Goal: Task Accomplishment & Management: Manage account settings

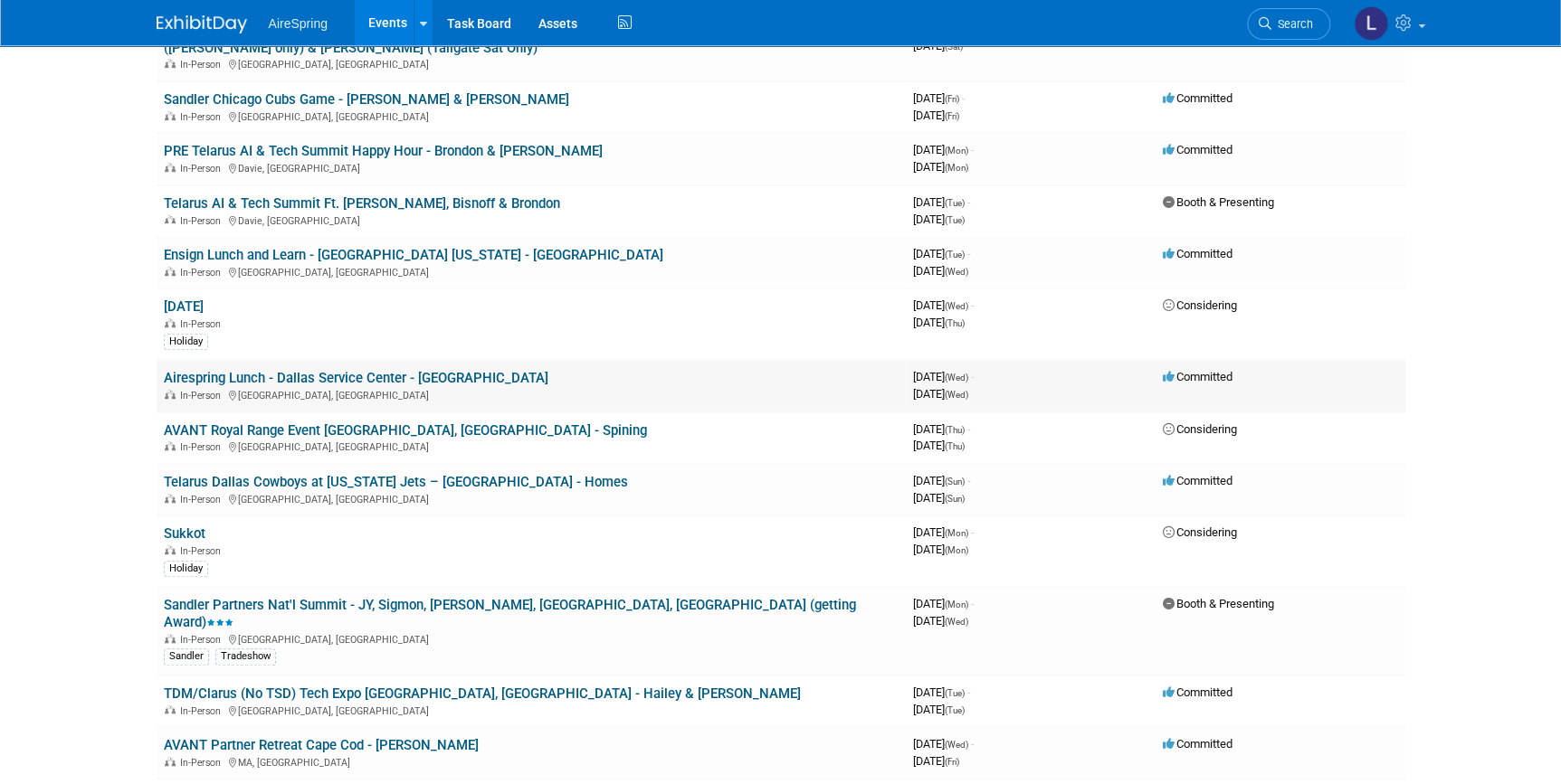
scroll to position [493, 0]
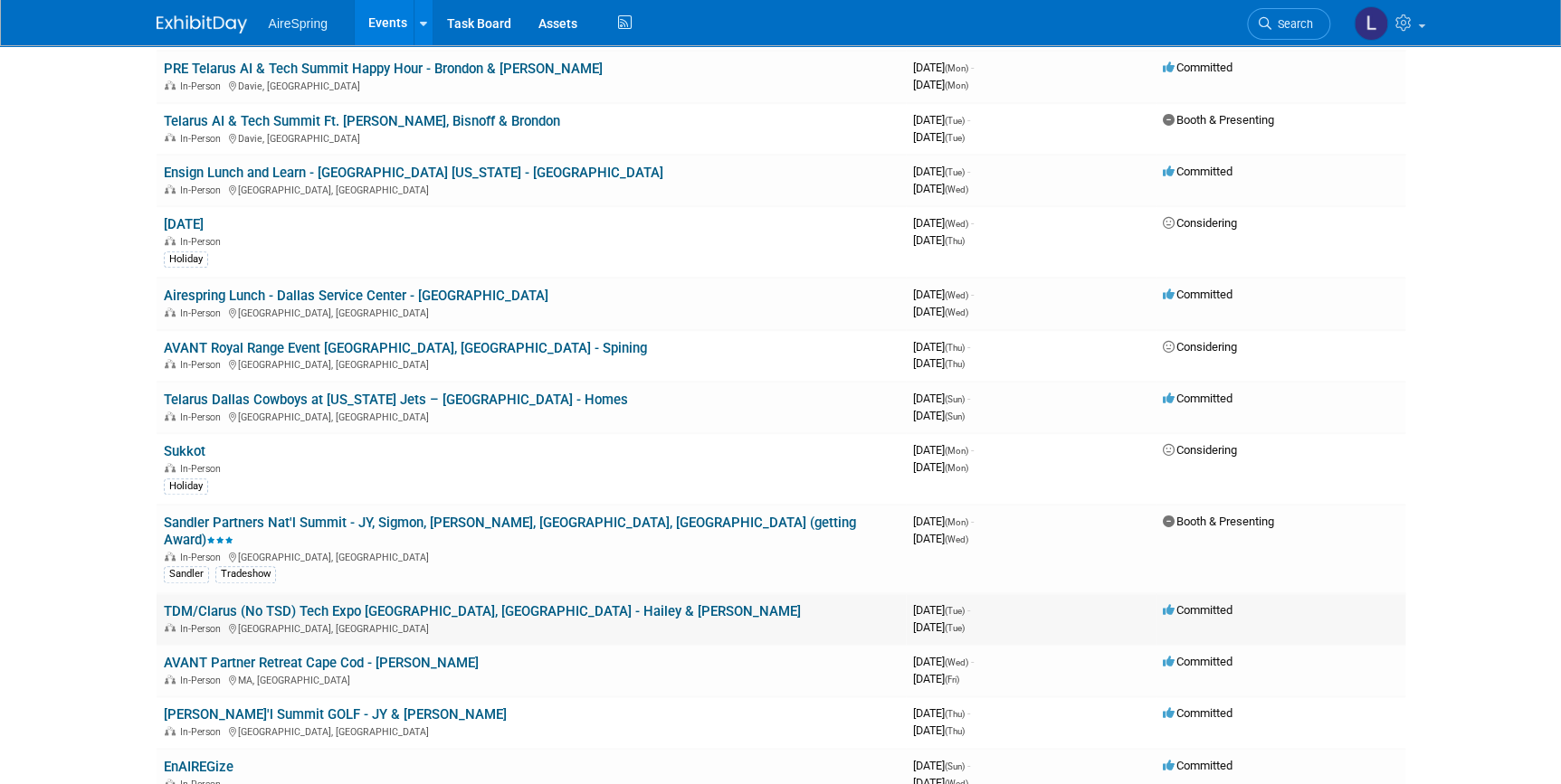
click at [484, 604] on link "TDM/Clarus (No TSD) Tech Expo [GEOGRAPHIC_DATA], [GEOGRAPHIC_DATA] - Hailey & […" at bounding box center [481, 611] width 637 height 16
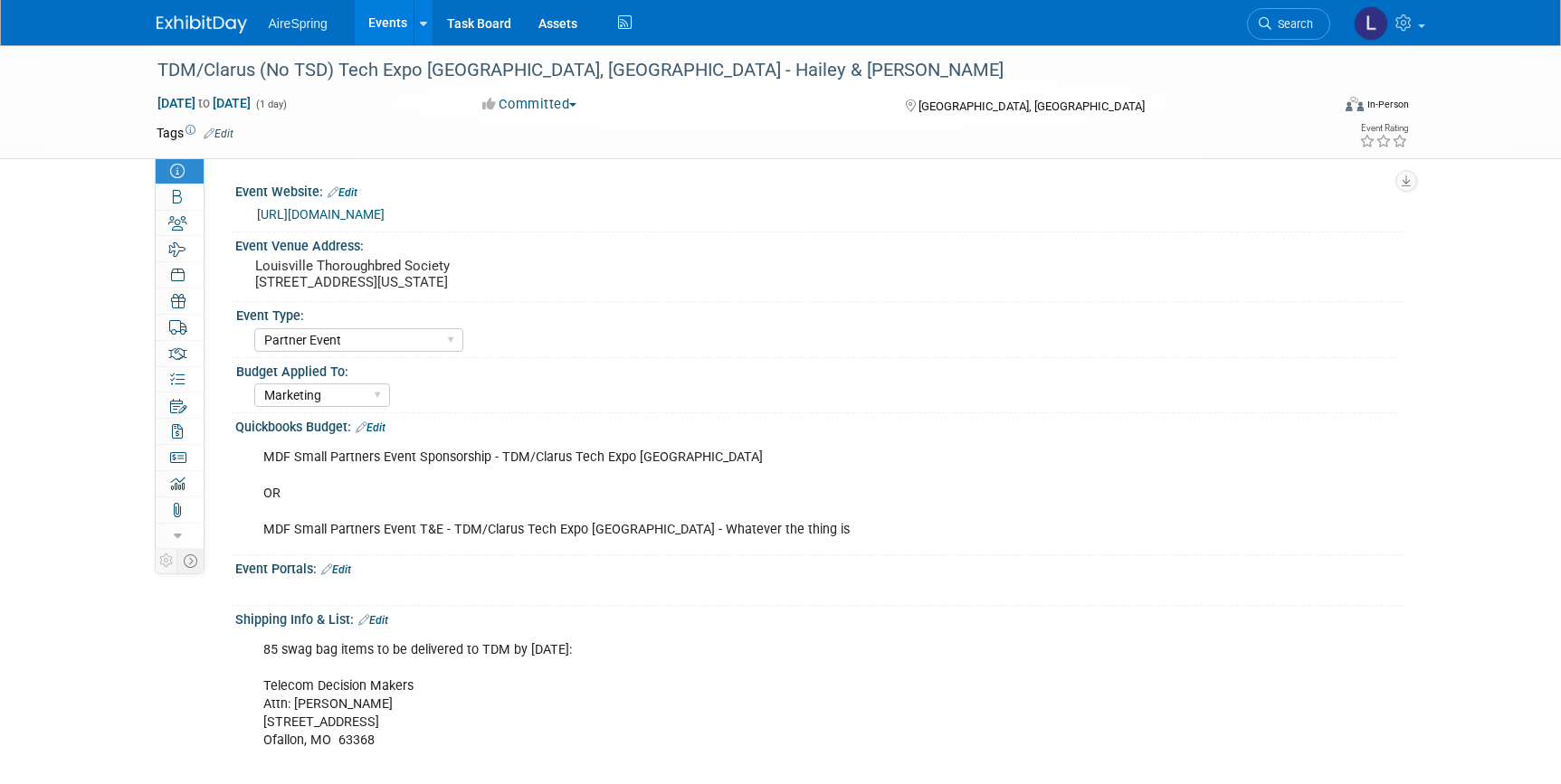
select select "Partner Event"
select select "Marketing"
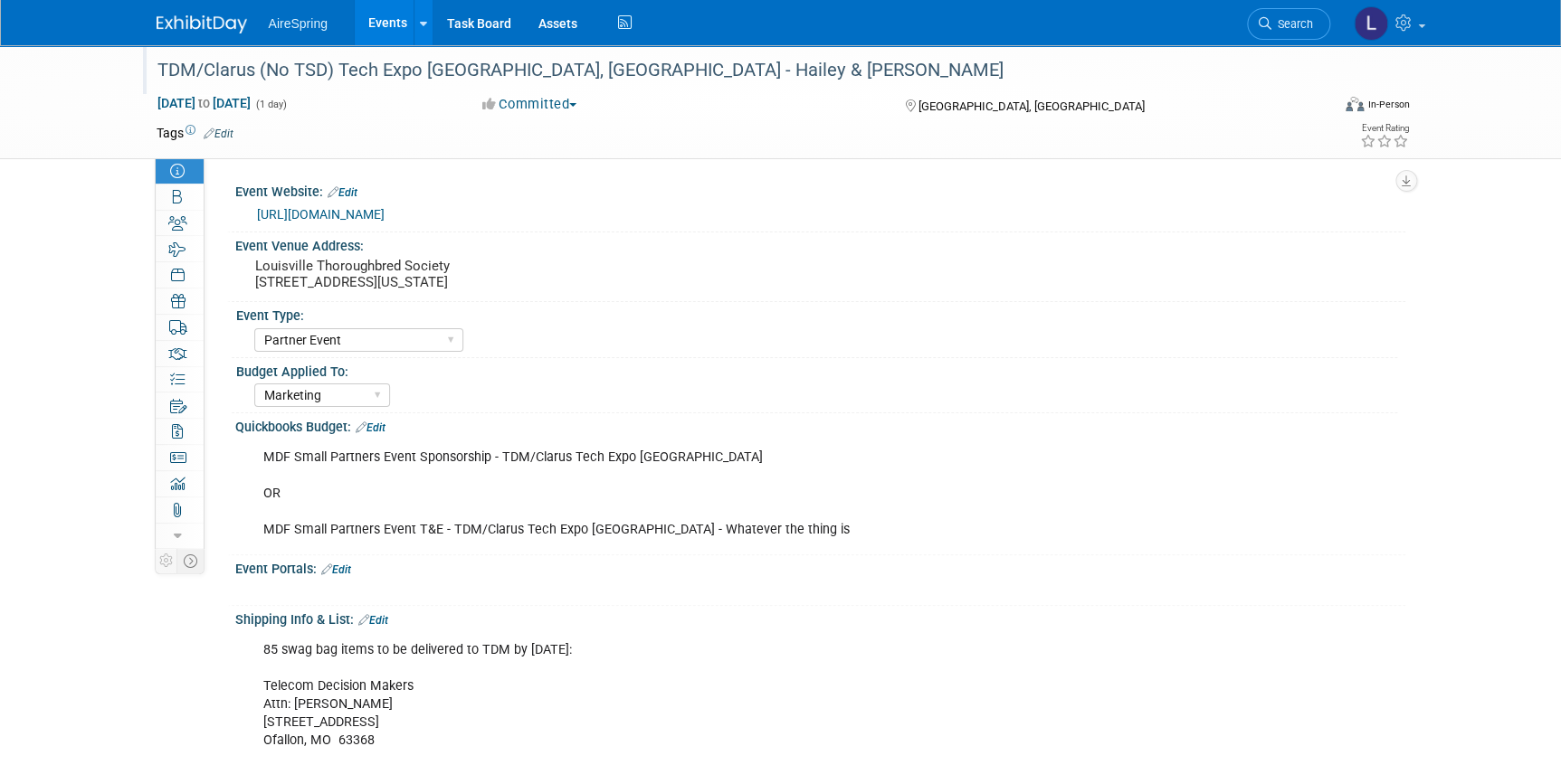
click at [496, 70] on div "TDM/Clarus (No TSD) Tech Expo [GEOGRAPHIC_DATA], [GEOGRAPHIC_DATA] - Hailey & […" at bounding box center [727, 71] width 1152 height 33
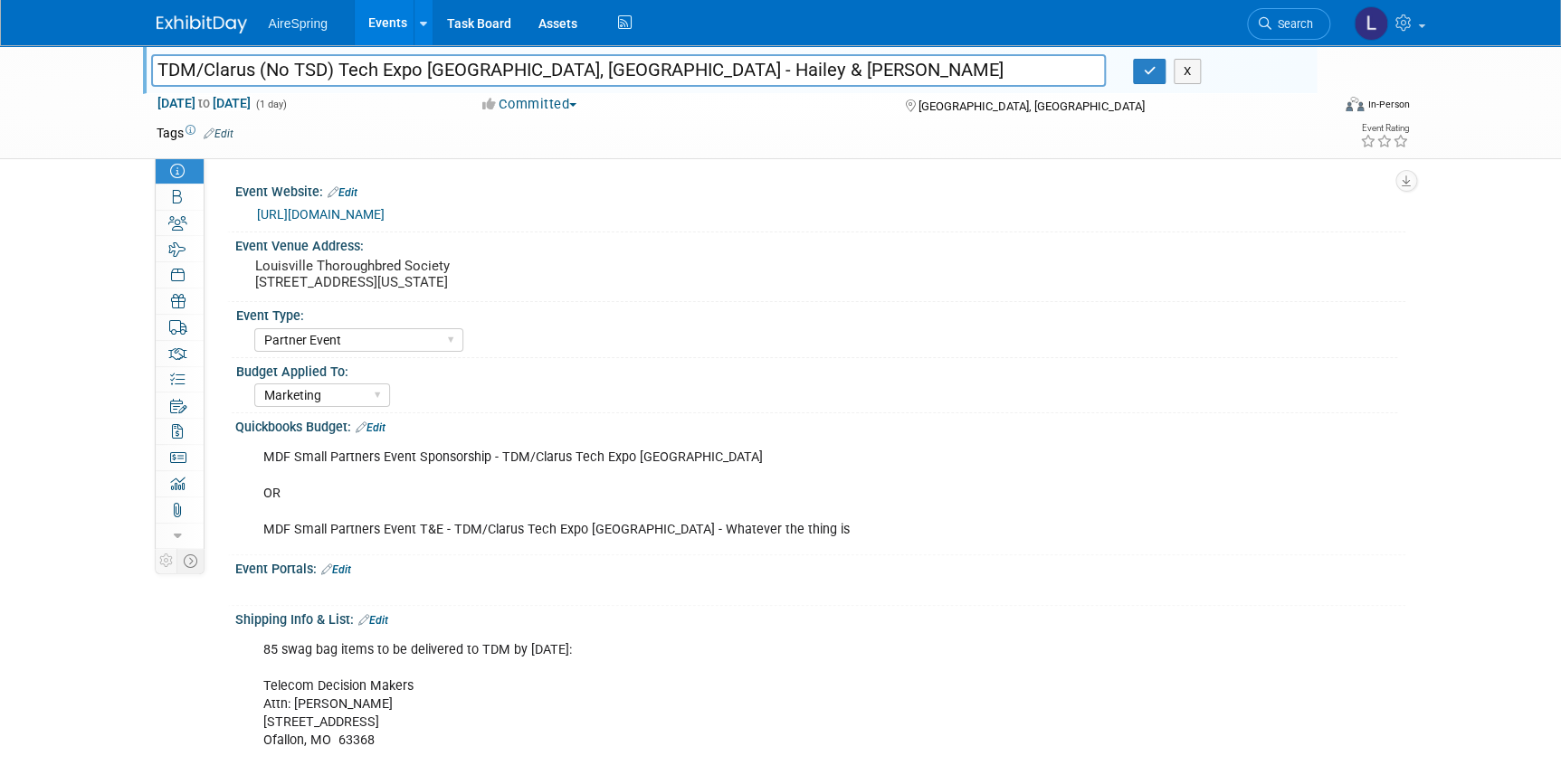
drag, startPoint x: 531, startPoint y: 70, endPoint x: 153, endPoint y: 71, distance: 378.0
click at [153, 71] on input "TDM/Clarus (No TSD) Tech Expo [GEOGRAPHIC_DATA], [GEOGRAPHIC_DATA] - Hailey & […" at bounding box center [629, 71] width 955 height 32
click at [151, 72] on input "TDM/Clarus (No TSD) Tech Expo [GEOGRAPHIC_DATA], [GEOGRAPHIC_DATA] - Hailey & […" at bounding box center [629, 71] width 955 height 32
drag, startPoint x: 501, startPoint y: 71, endPoint x: 338, endPoint y: 63, distance: 163.2
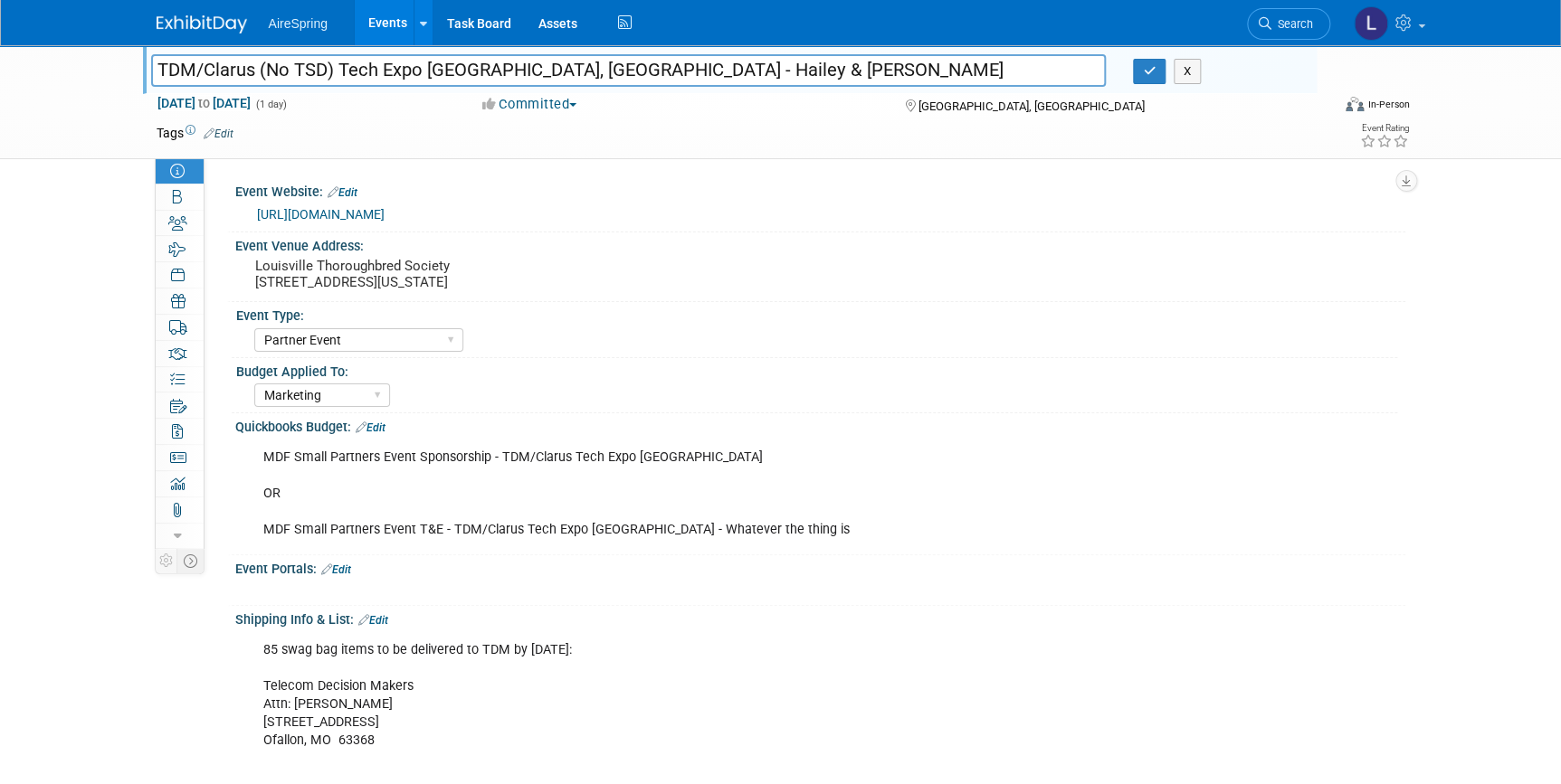
click at [338, 63] on input "TDM/Clarus (No TSD) Tech Expo [GEOGRAPHIC_DATA], [GEOGRAPHIC_DATA] - Hailey & […" at bounding box center [629, 71] width 955 height 32
drag, startPoint x: 547, startPoint y: 280, endPoint x: 235, endPoint y: 257, distance: 312.8
click at [235, 257] on div "Louisville Thoroughbred Society 209 E Main St., Louisville, Kentucky 40202" at bounding box center [479, 274] width 488 height 43
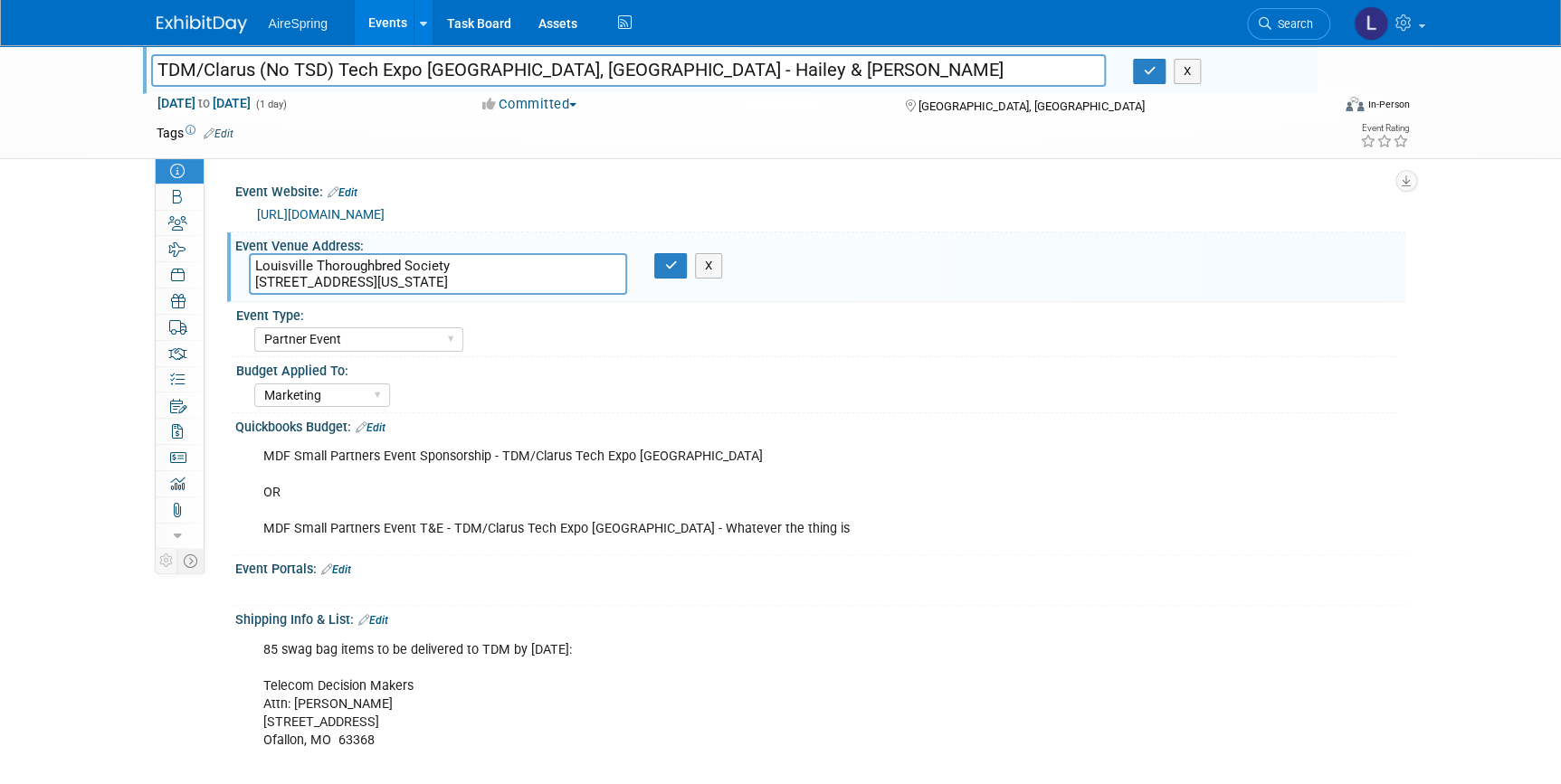
drag, startPoint x: 519, startPoint y: 275, endPoint x: 246, endPoint y: 288, distance: 273.3
click at [246, 288] on div "Louisville Thoroughbred Society 209 E Main St., Louisville, Kentucky 40202" at bounding box center [438, 274] width 406 height 41
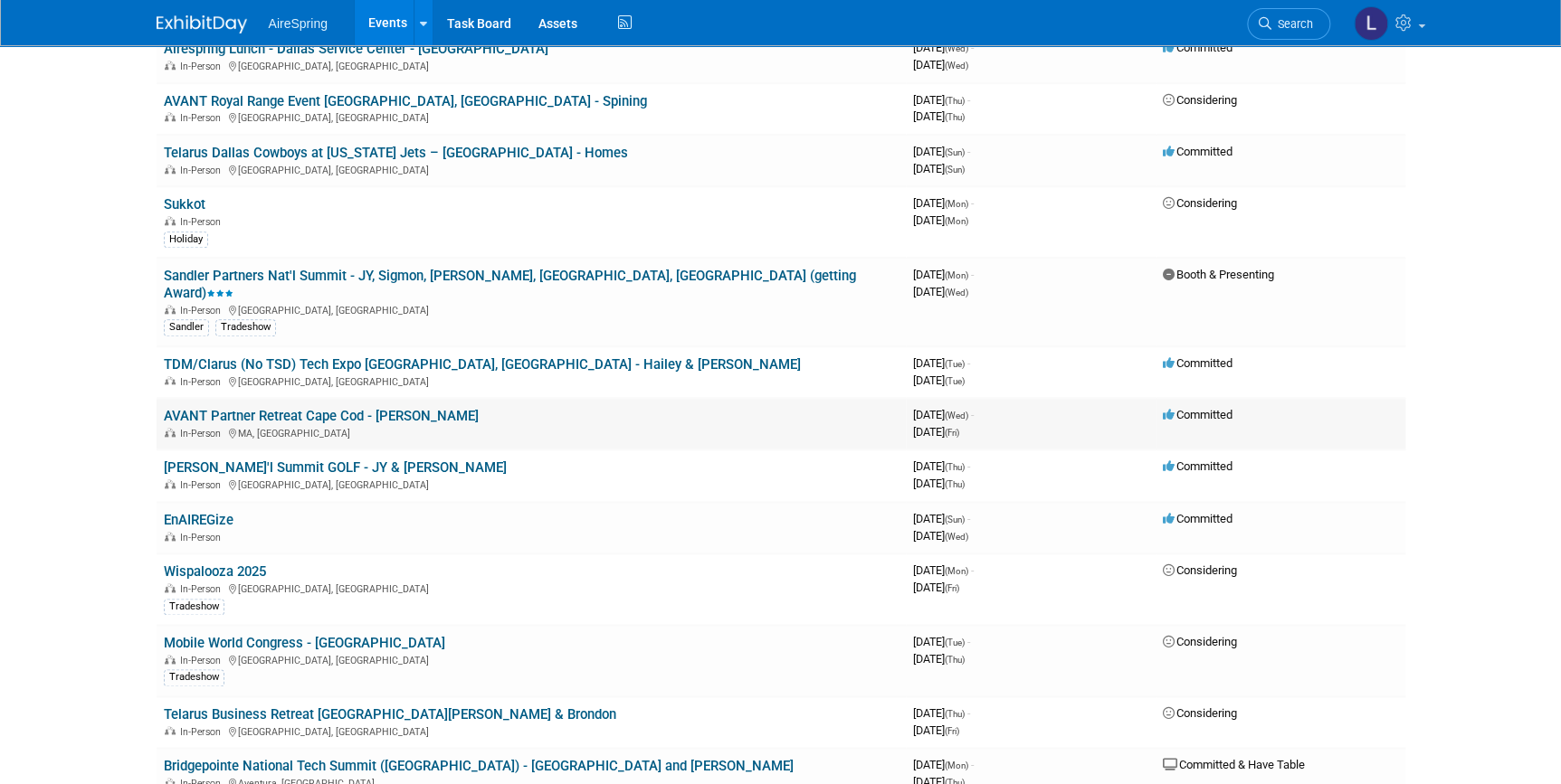
scroll to position [657, 0]
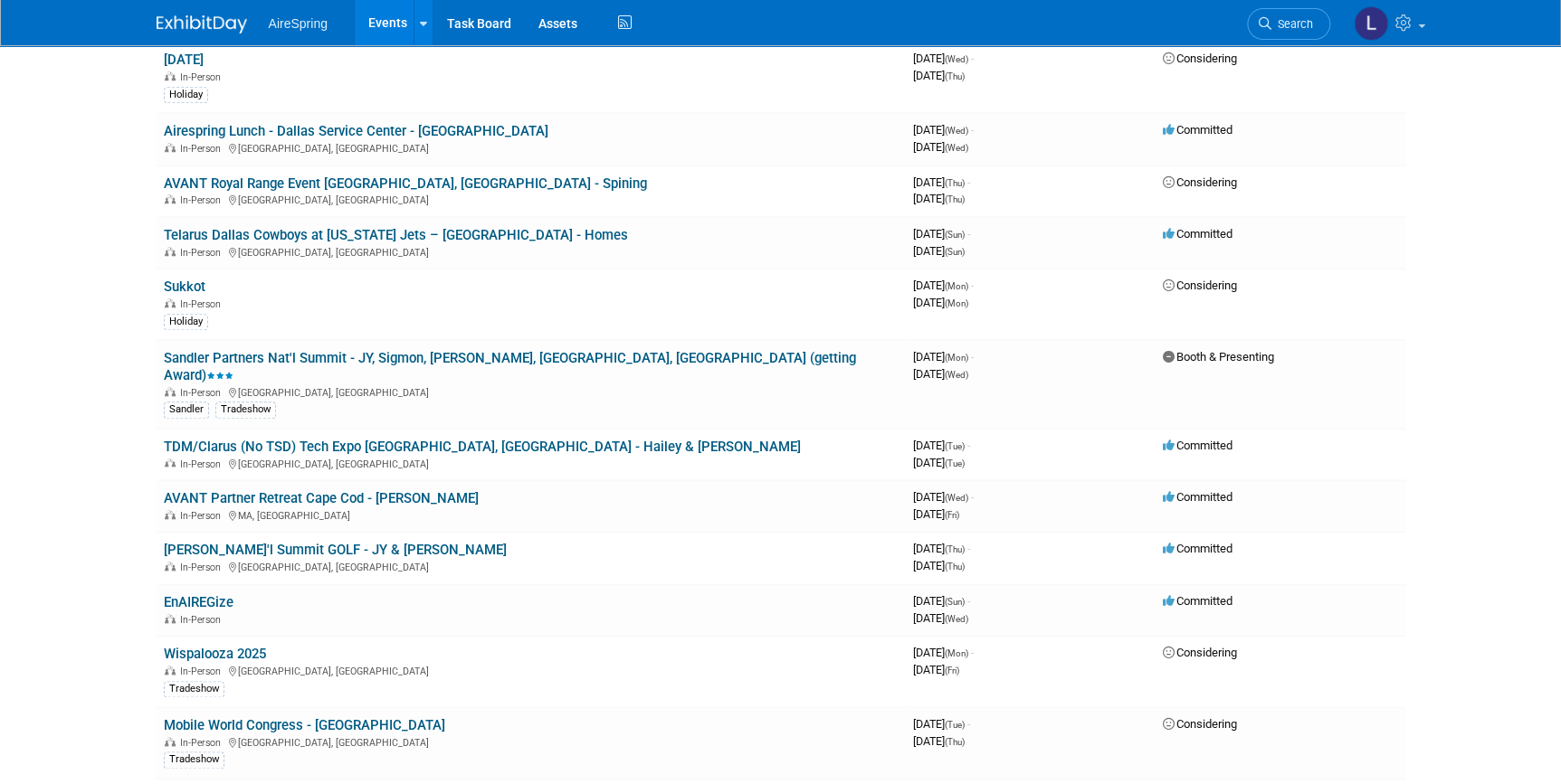
click at [198, 22] on img at bounding box center [201, 24] width 90 height 18
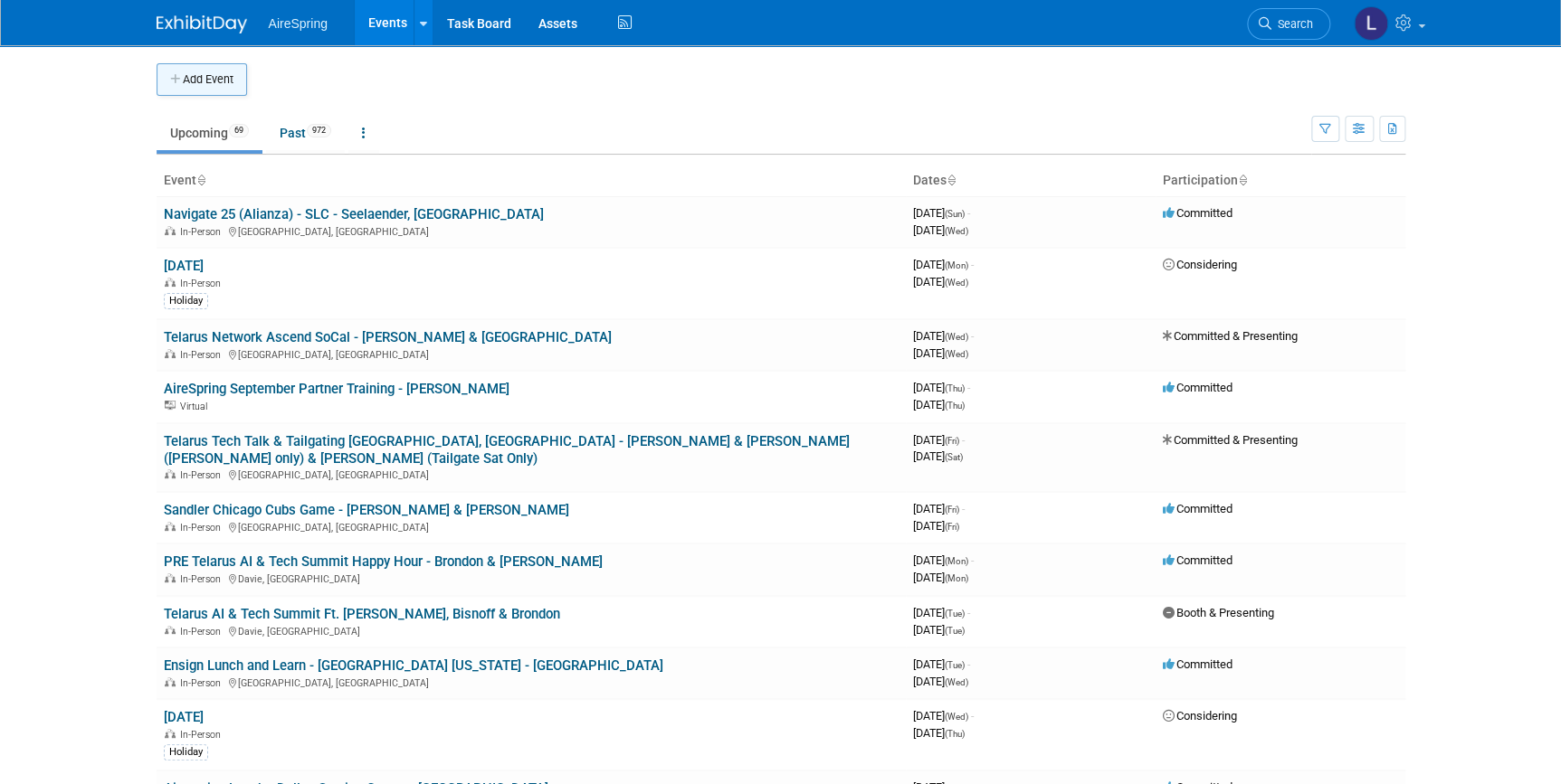
click at [213, 78] on button "Add Event" at bounding box center [201, 79] width 90 height 33
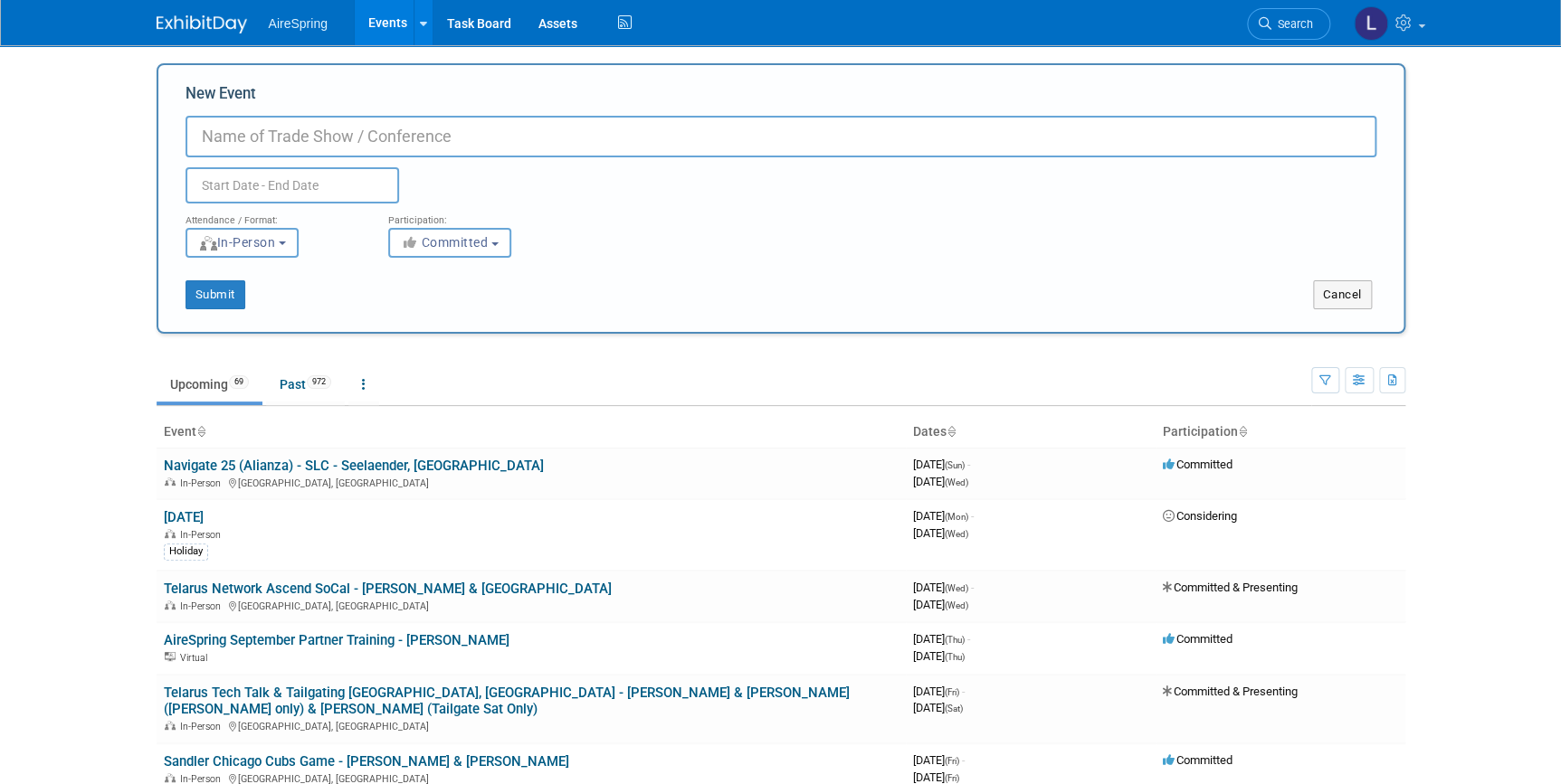
click at [260, 136] on input "New Event" at bounding box center [780, 136] width 1190 height 41
type input "W"
type input "AT&T Executive Meeting - Miami, FL Wendell Nelson"
click at [307, 195] on input "text" at bounding box center [292, 185] width 213 height 36
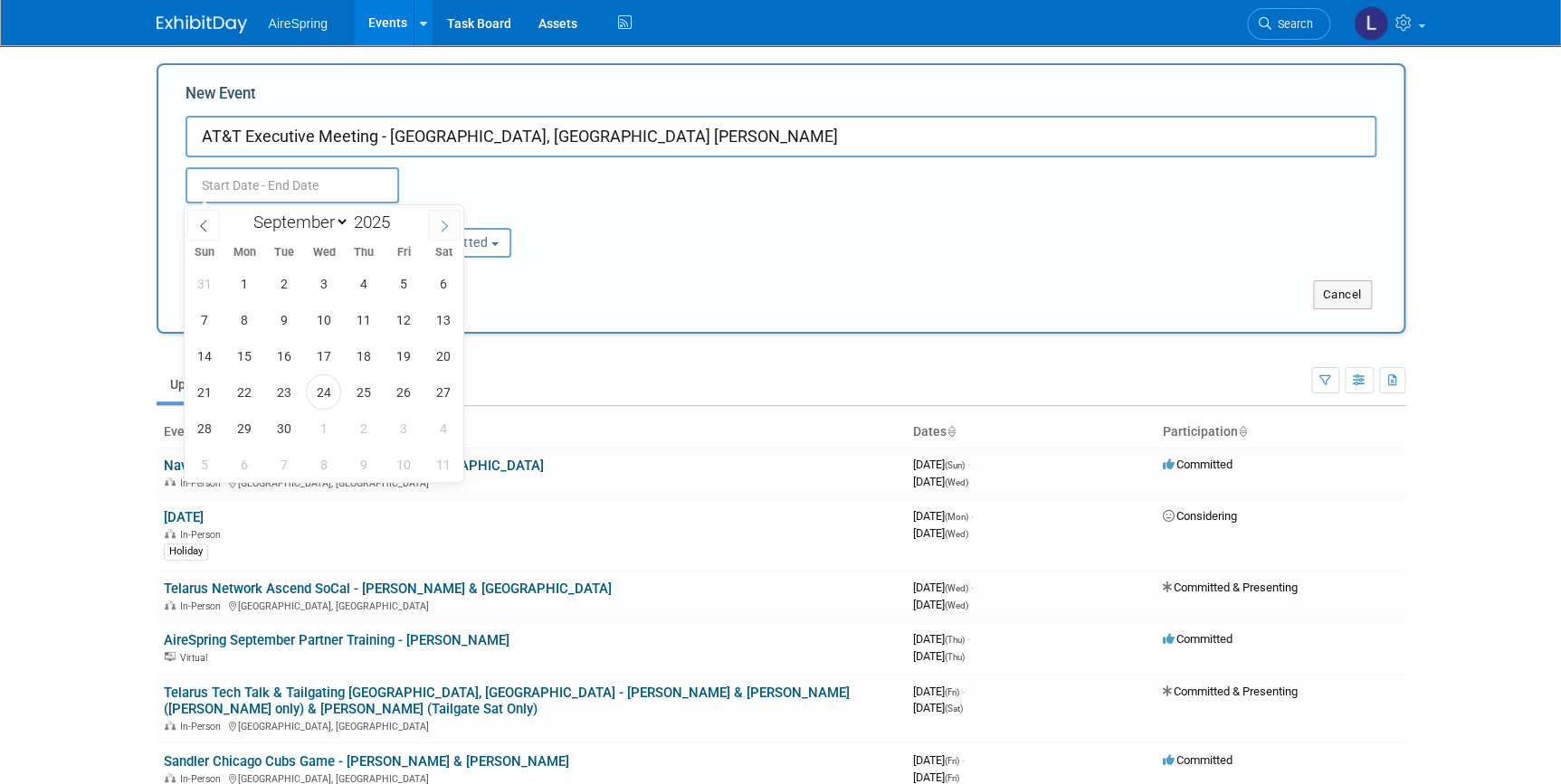
drag, startPoint x: 435, startPoint y: 219, endPoint x: 428, endPoint y: 245, distance: 26.9
click at [435, 220] on span at bounding box center [444, 225] width 33 height 31
select select "9"
click at [362, 388] on span "23" at bounding box center [364, 392] width 36 height 36
click at [392, 387] on span "24" at bounding box center [403, 392] width 36 height 36
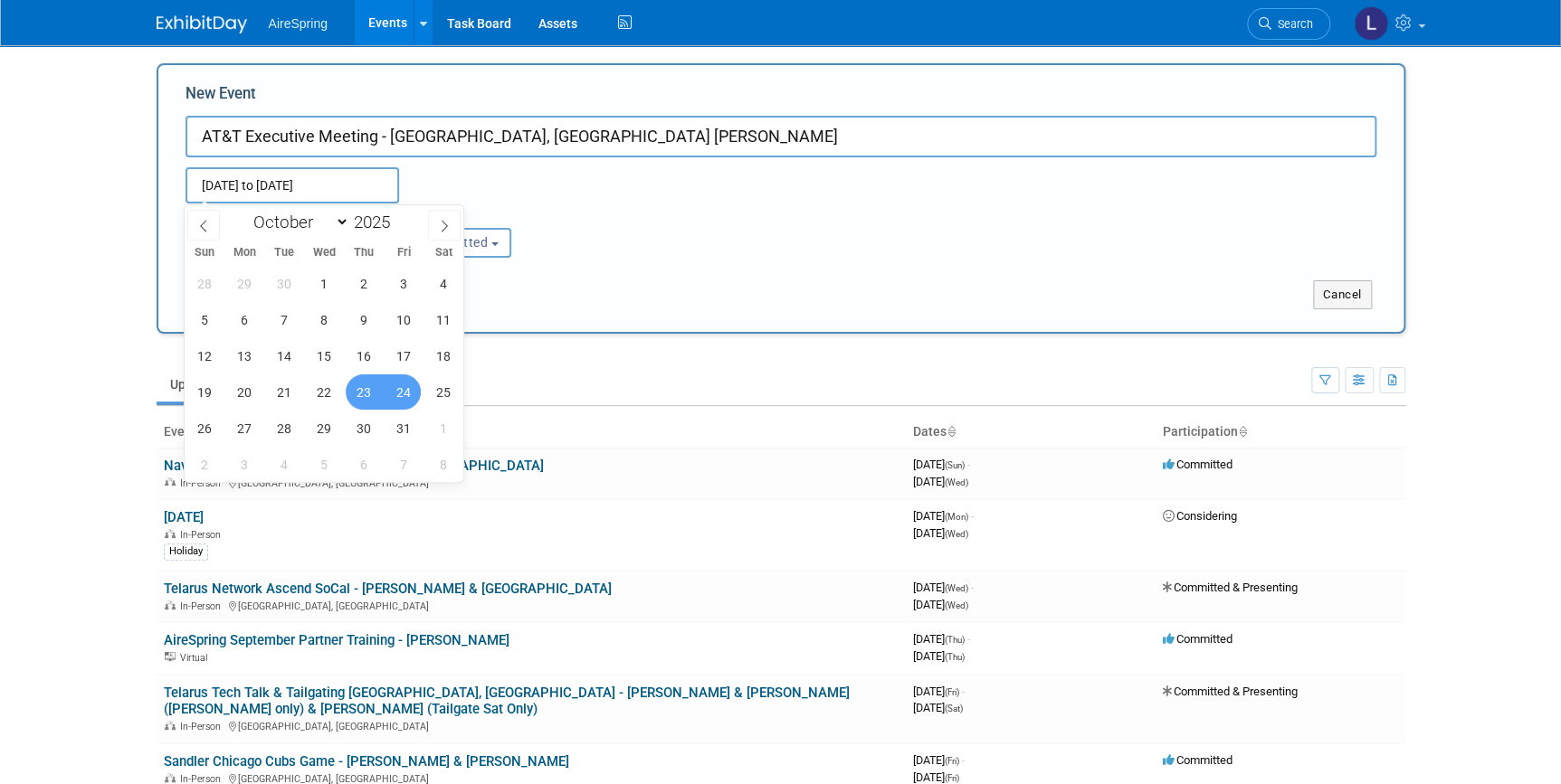
type input "Oct 23, 2025 to Oct 24, 2025"
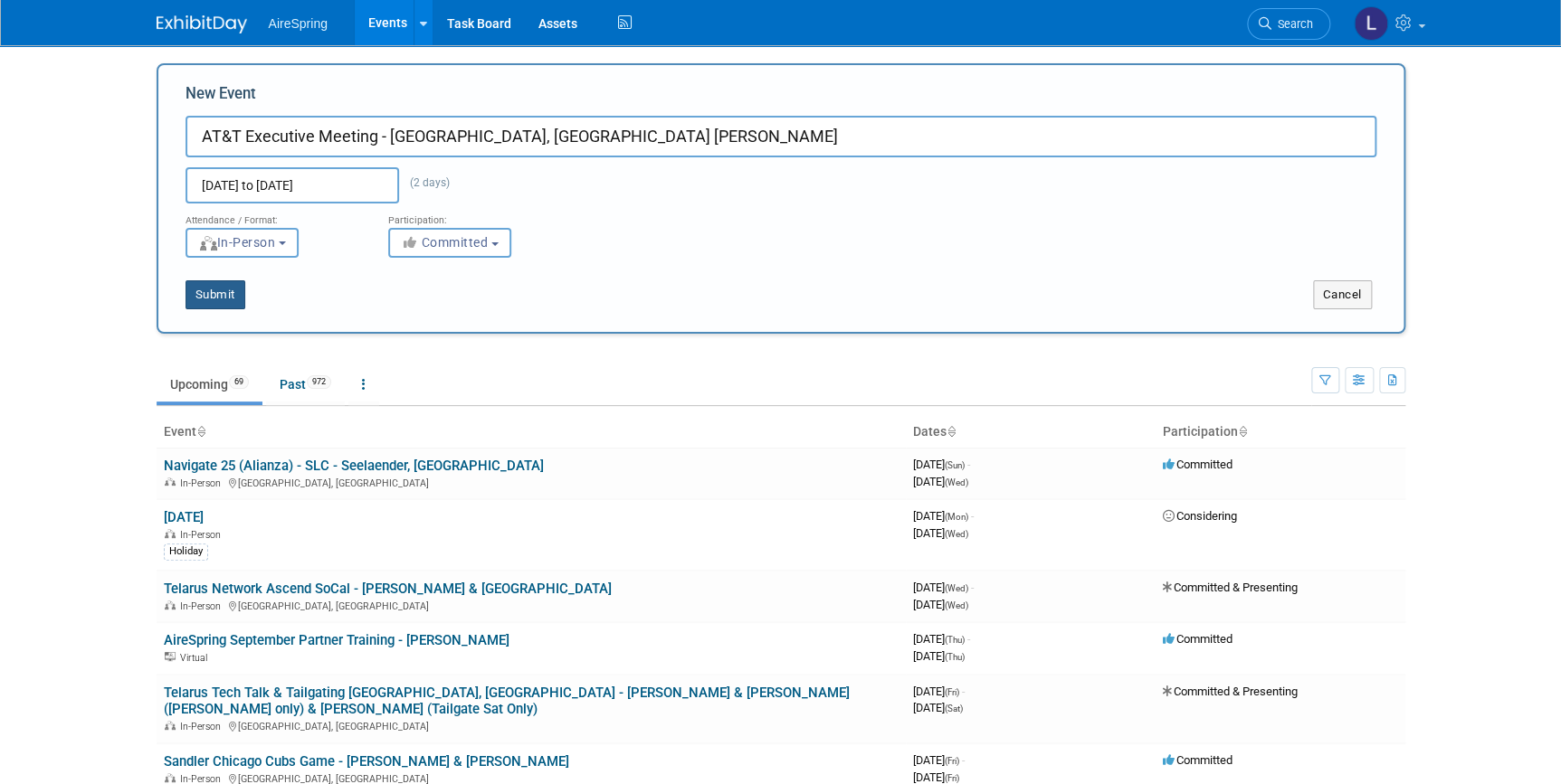
click at [226, 286] on button "Submit" at bounding box center [215, 294] width 60 height 29
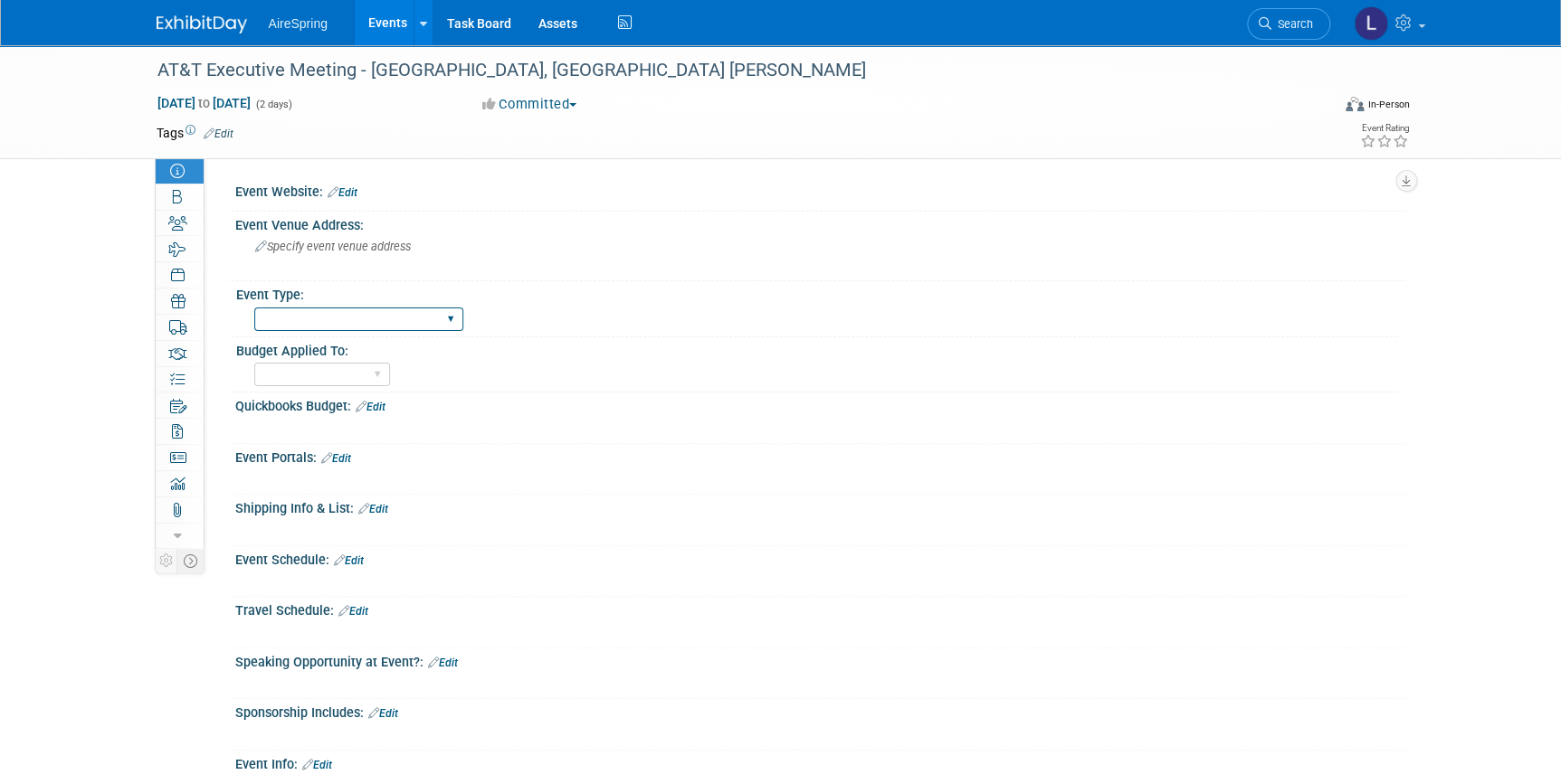
click at [297, 307] on select "AireSpring Event AireSpring Internal Partner Event Training Tradeshow - Exhibit…" at bounding box center [358, 320] width 209 height 24
select select "Carrier Event (ATT Verizon etc)"
click at [254, 307] on select "AireSpring Event AireSpring Internal Partner Event Training Tradeshow - Exhibit…" at bounding box center [358, 320] width 209 height 24
click at [352, 367] on select "Marketing Sales Operations Customer" at bounding box center [322, 375] width 135 height 24
select select "Operations"
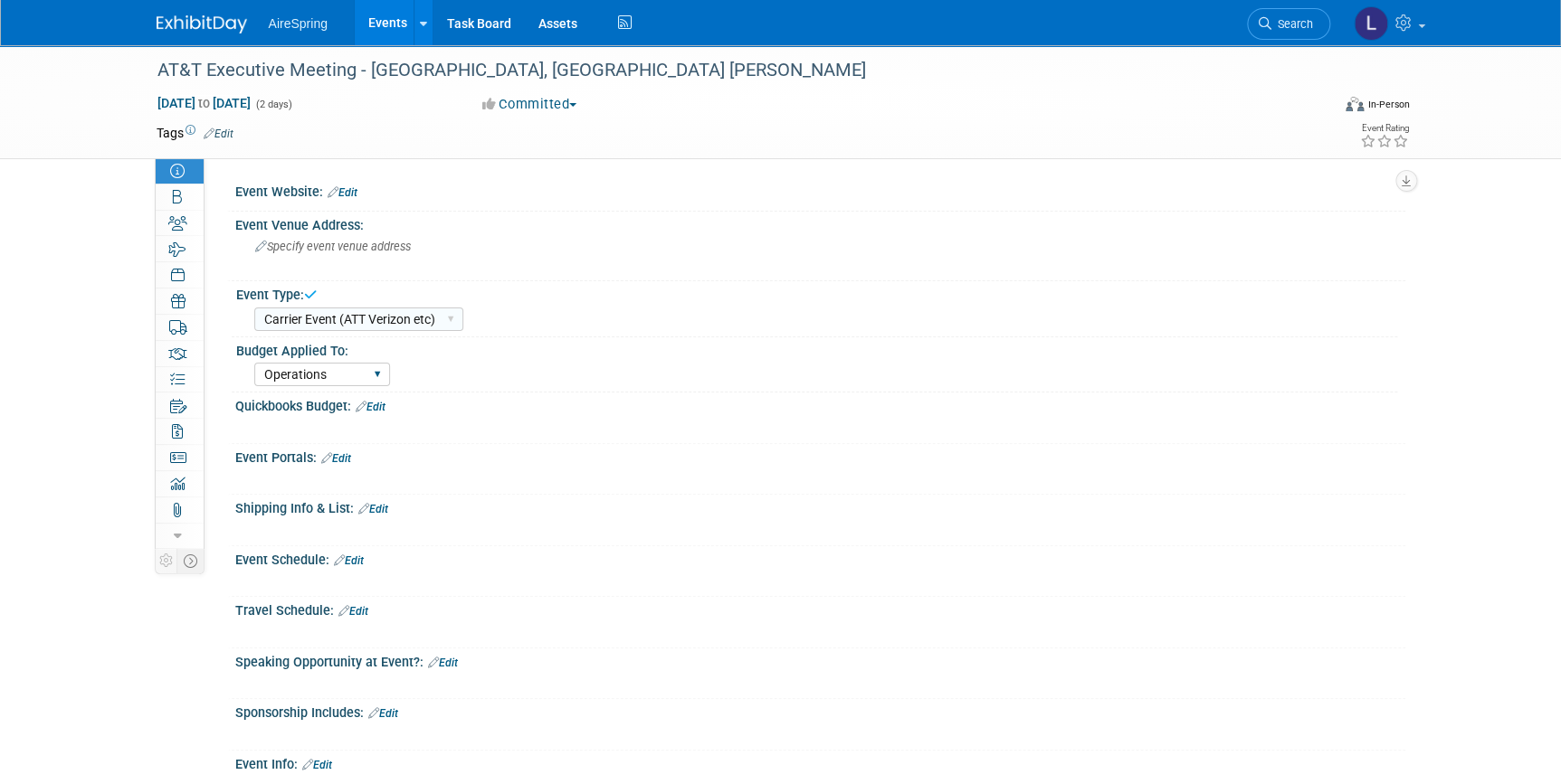
click at [254, 363] on select "Marketing Sales Operations Customer" at bounding box center [322, 375] width 135 height 24
click at [375, 606] on div "Travel Schedule: Edit" at bounding box center [820, 608] width 1170 height 24
click at [365, 605] on link "Edit" at bounding box center [354, 611] width 30 height 12
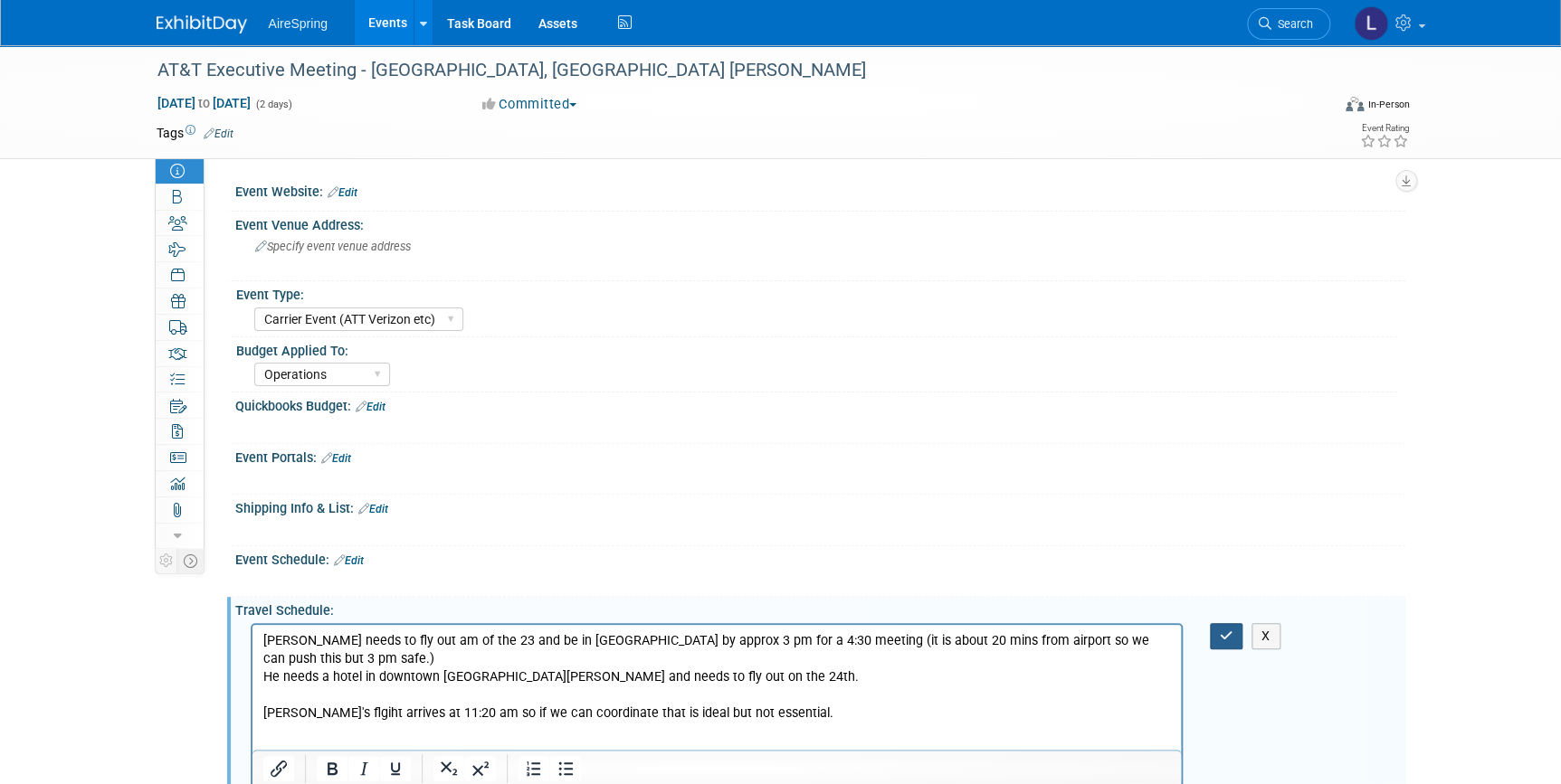
click at [1215, 632] on button "button" at bounding box center [1226, 636] width 34 height 26
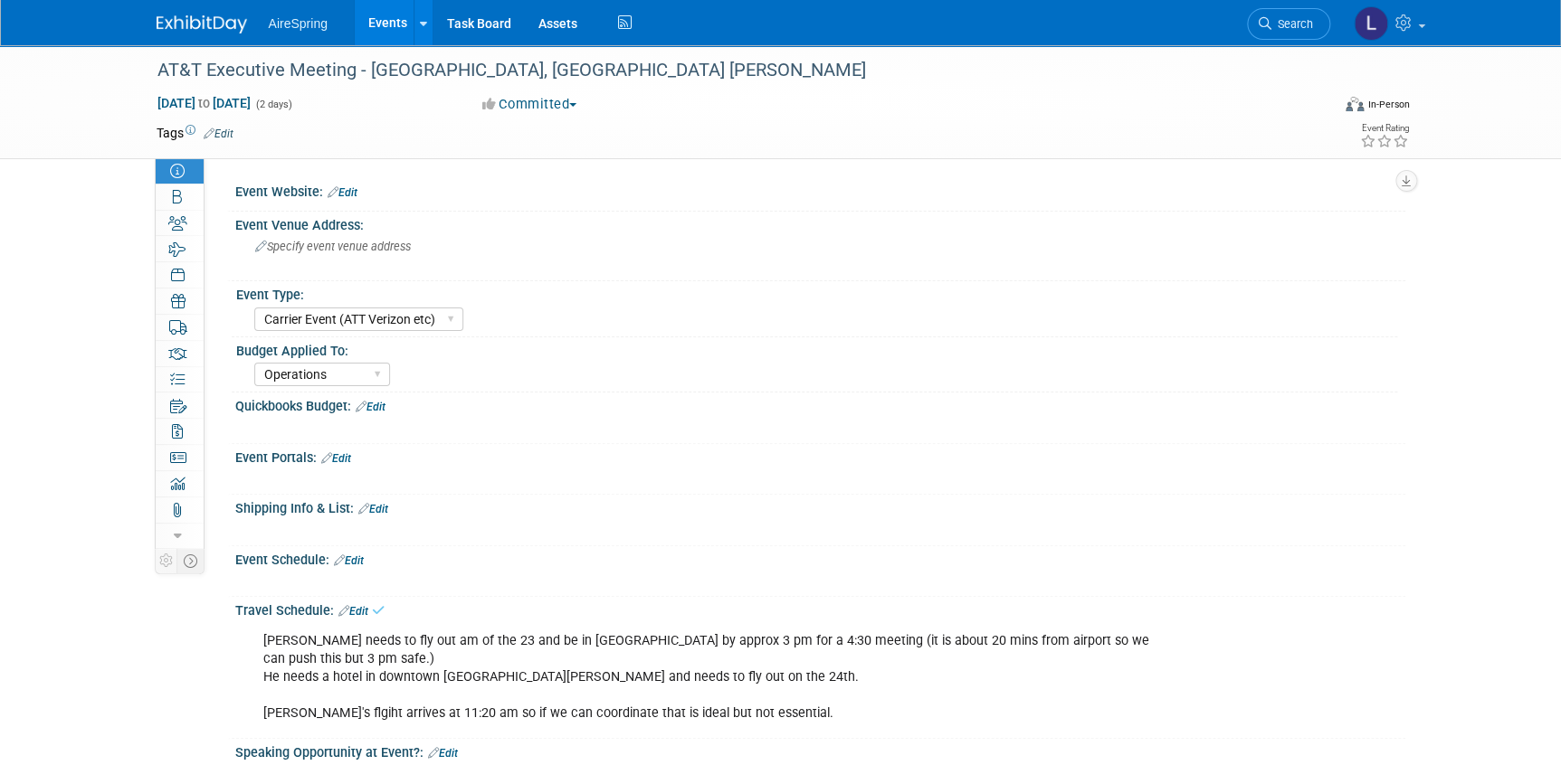
click at [822, 688] on div "Wendell needs to fly out am of the 23 and be in Miami by approx 3 pm for a 4:30…" at bounding box center [717, 677] width 932 height 108
click at [362, 606] on link "Edit" at bounding box center [354, 611] width 30 height 12
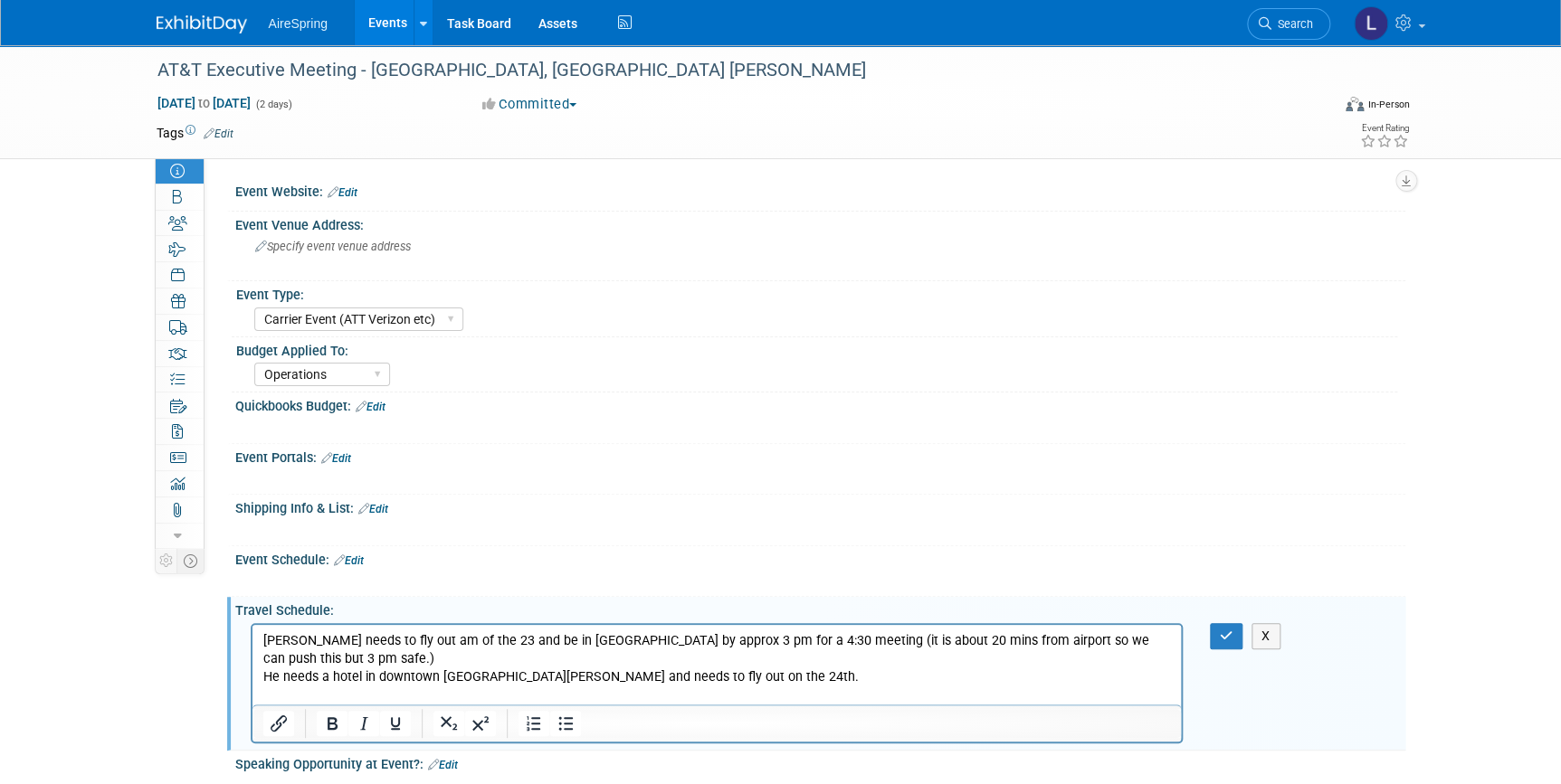
click at [799, 700] on p "Wendell needs to fly out am of the 23 and be in Miami by approx 3 pm for a 4:30…" at bounding box center [716, 677] width 907 height 90
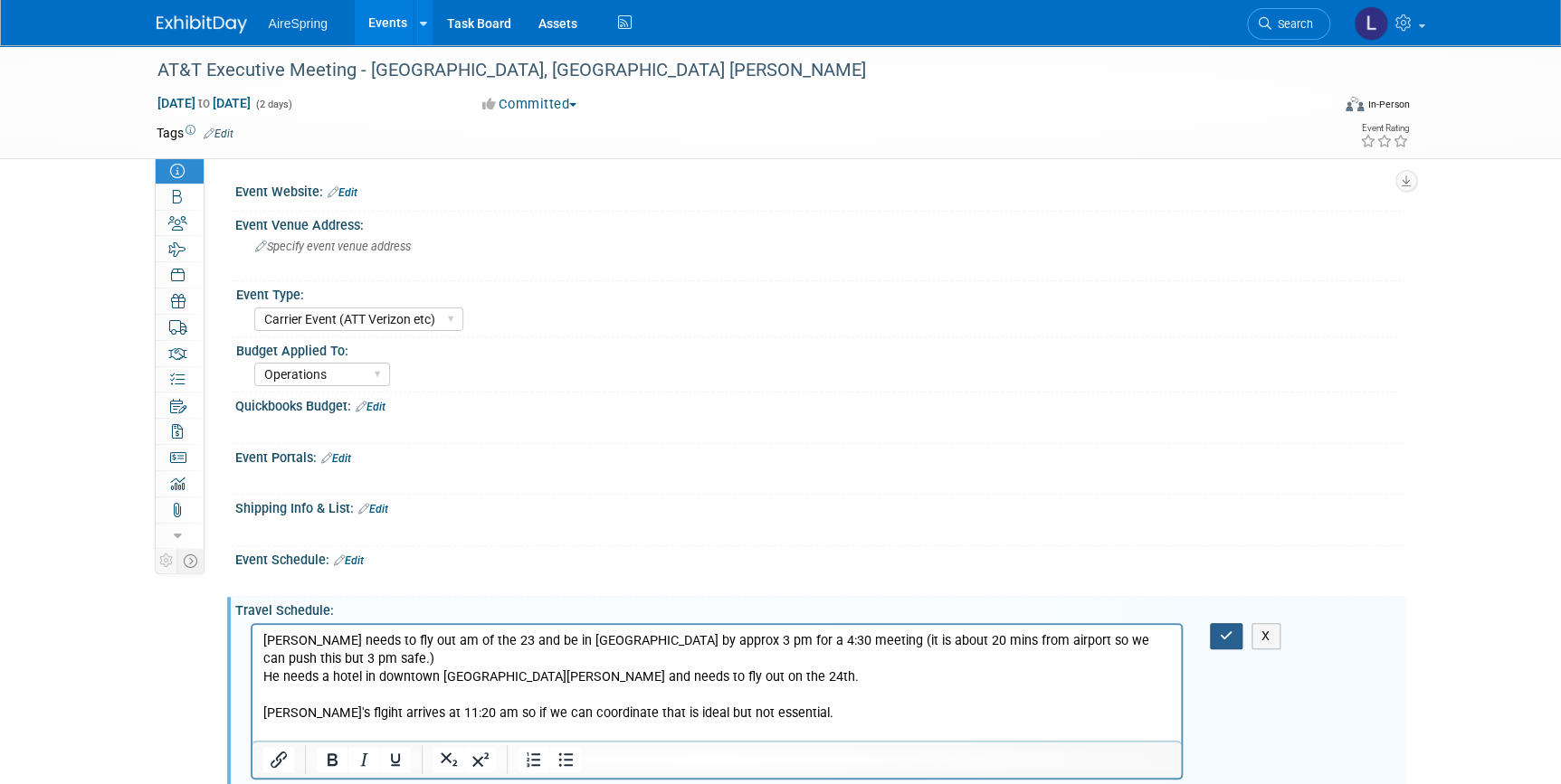
click at [1234, 633] on button "button" at bounding box center [1226, 636] width 34 height 26
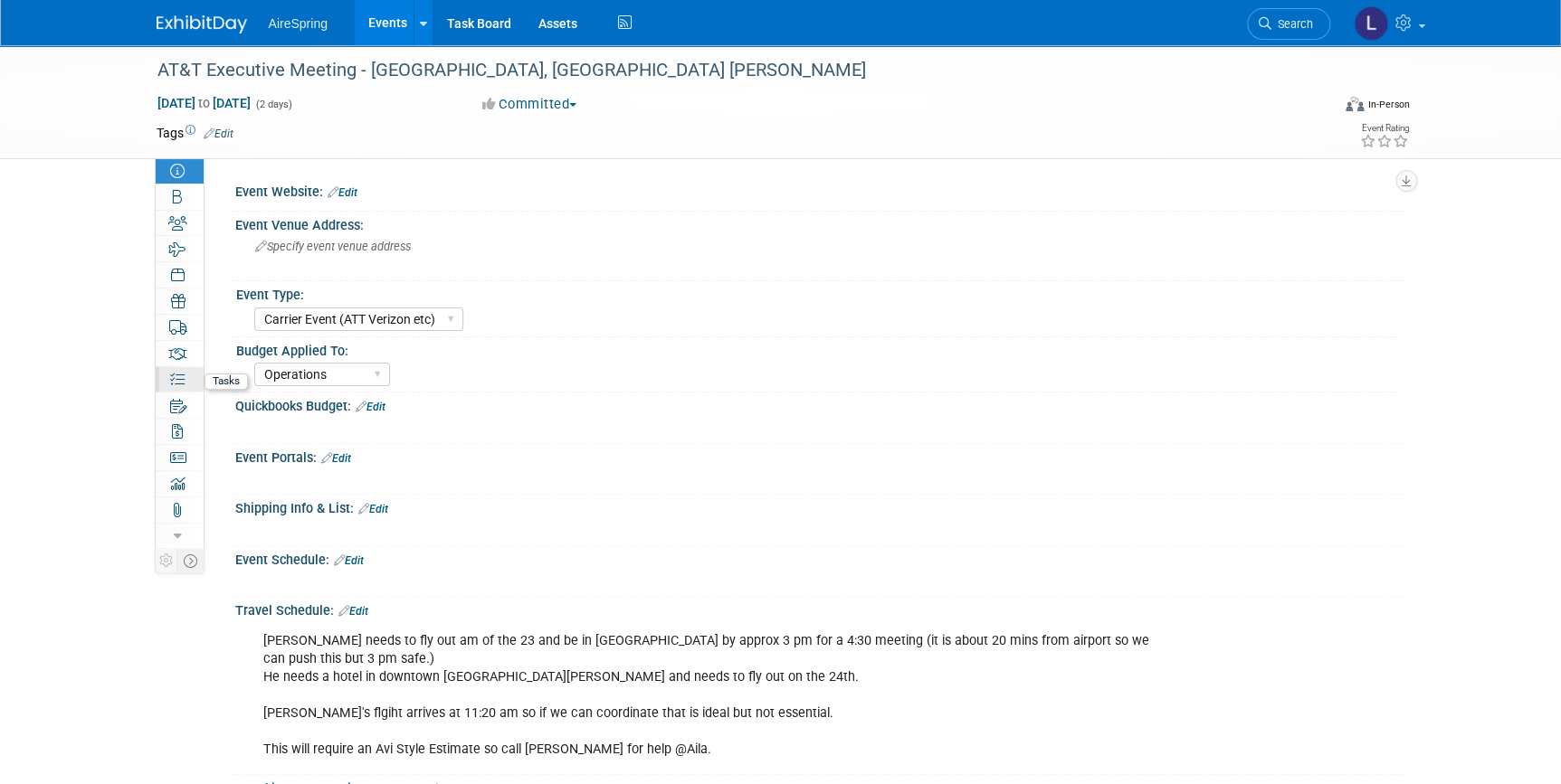
click at [172, 384] on icon at bounding box center [177, 379] width 14 height 14
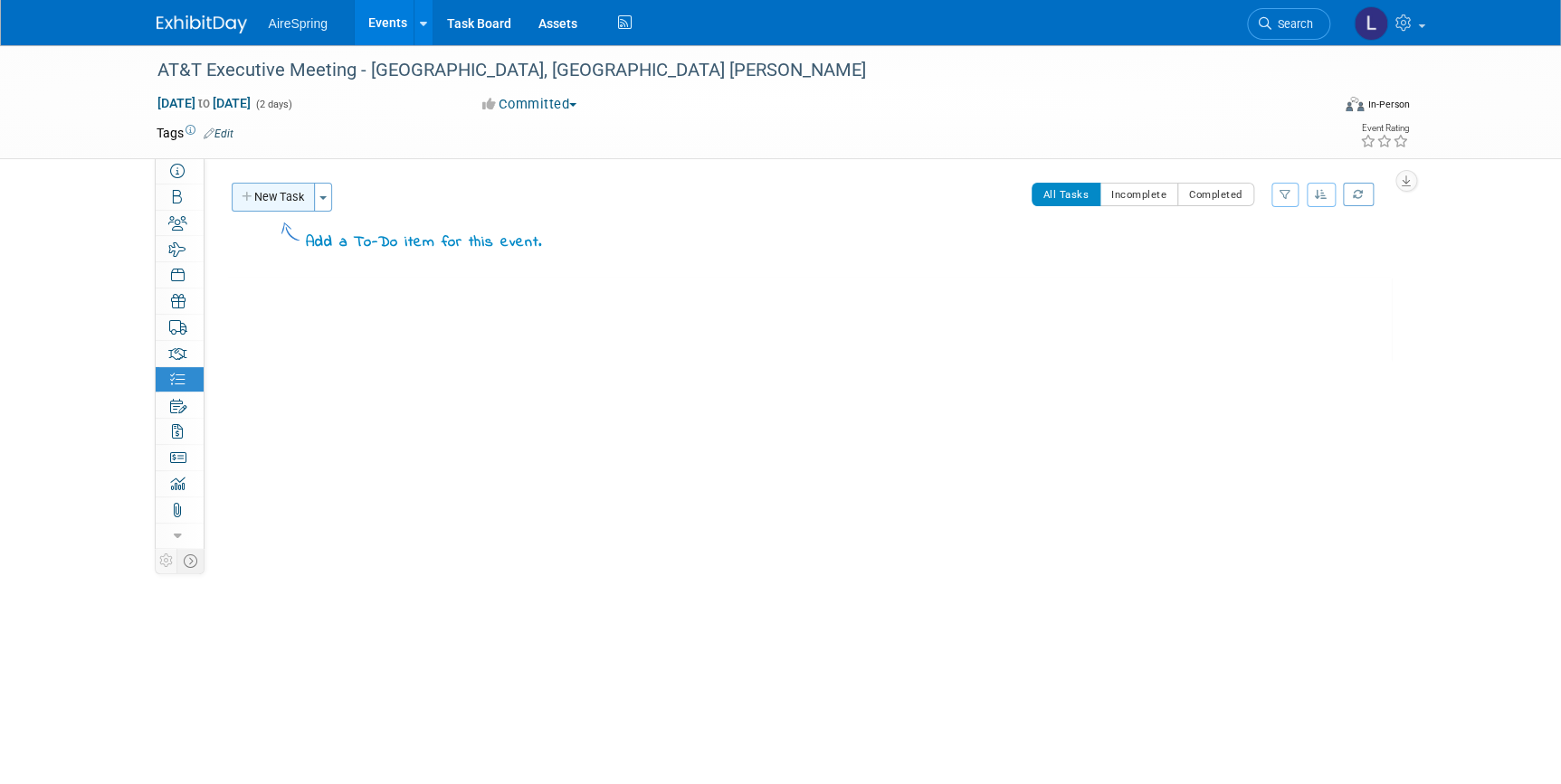
click at [300, 192] on button "New Task" at bounding box center [273, 196] width 84 height 29
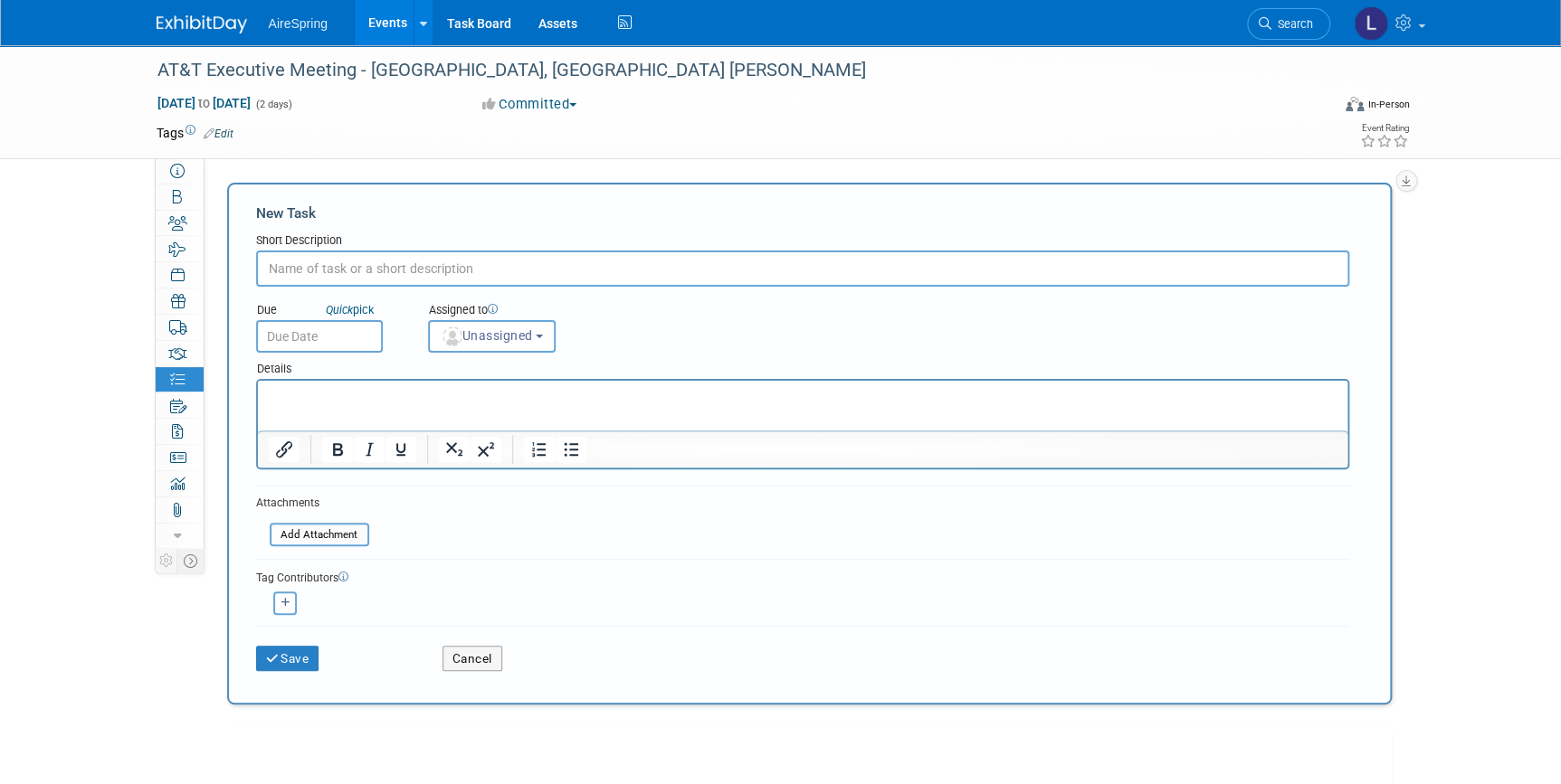
click at [385, 266] on input "text" at bounding box center [802, 269] width 1093 height 36
type input "Avi Estimate and approval"
click at [507, 331] on span "Unassigned" at bounding box center [487, 335] width 92 height 14
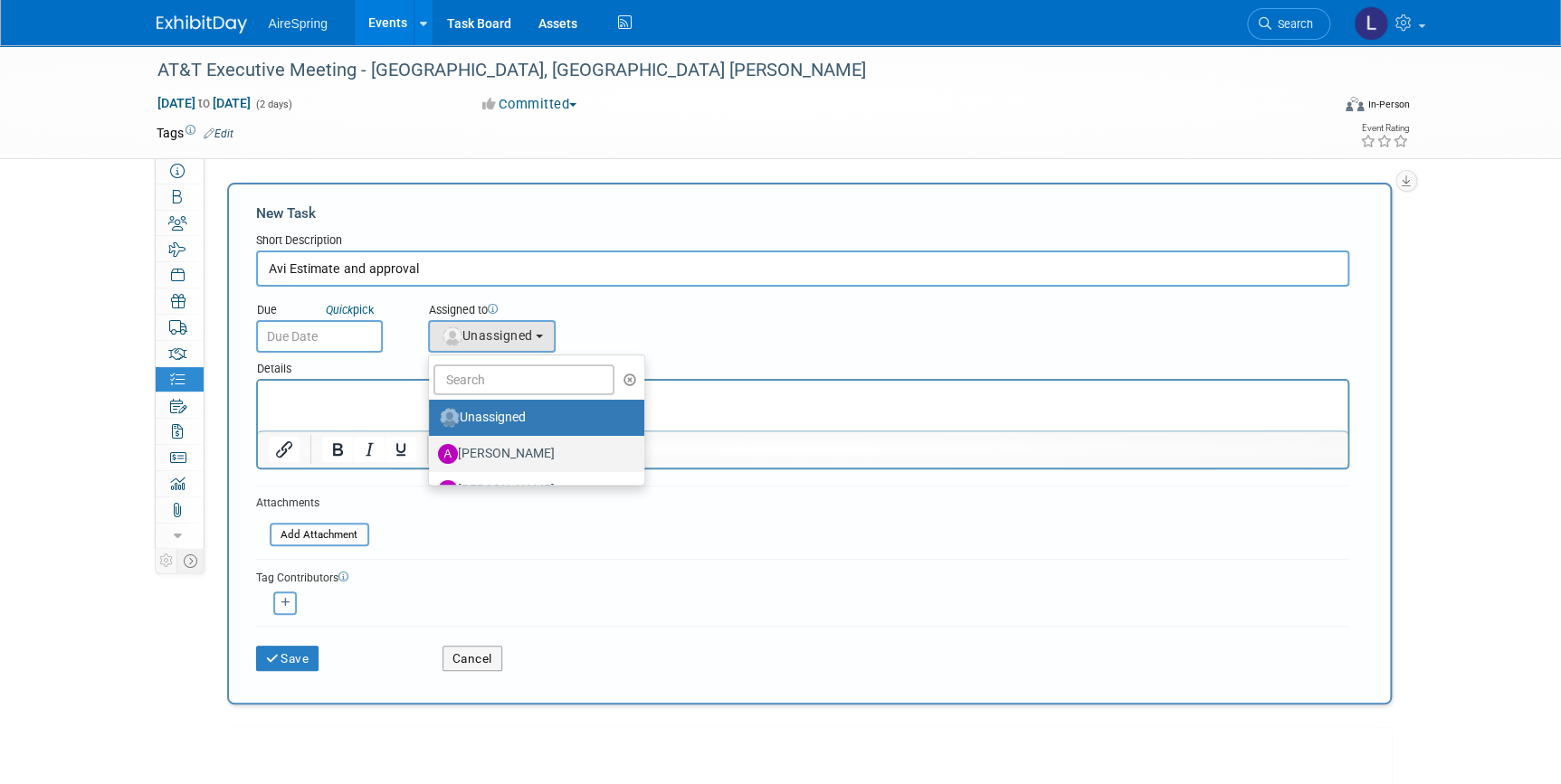
click at [488, 450] on label "[PERSON_NAME]" at bounding box center [532, 454] width 189 height 29
click at [432, 450] on input "[PERSON_NAME]" at bounding box center [425, 451] width 12 height 12
select select "1792c3ab-7931-42a7-ba50-b53acd0fe33b"
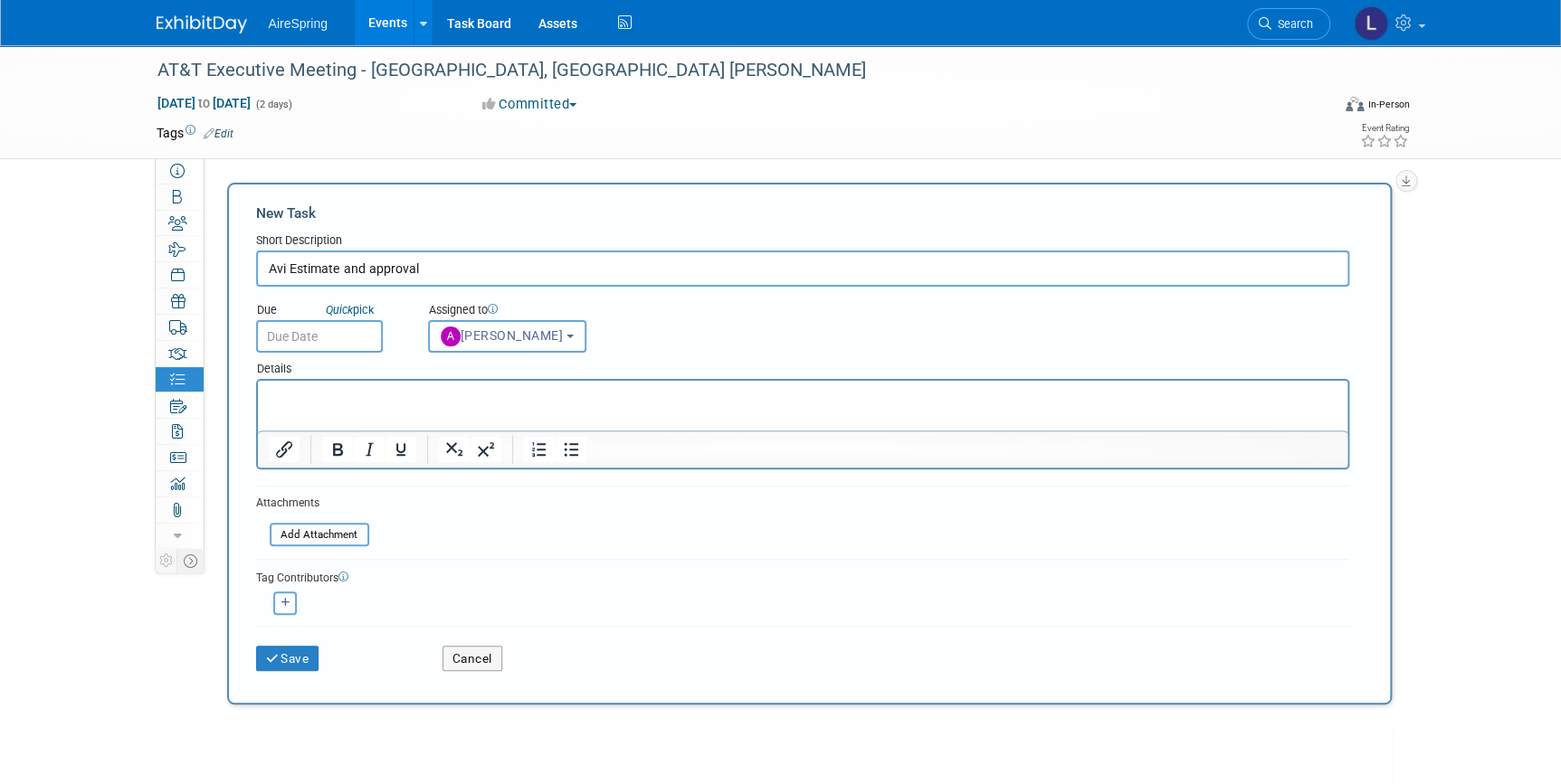
click at [349, 333] on input "text" at bounding box center [319, 337] width 127 height 33
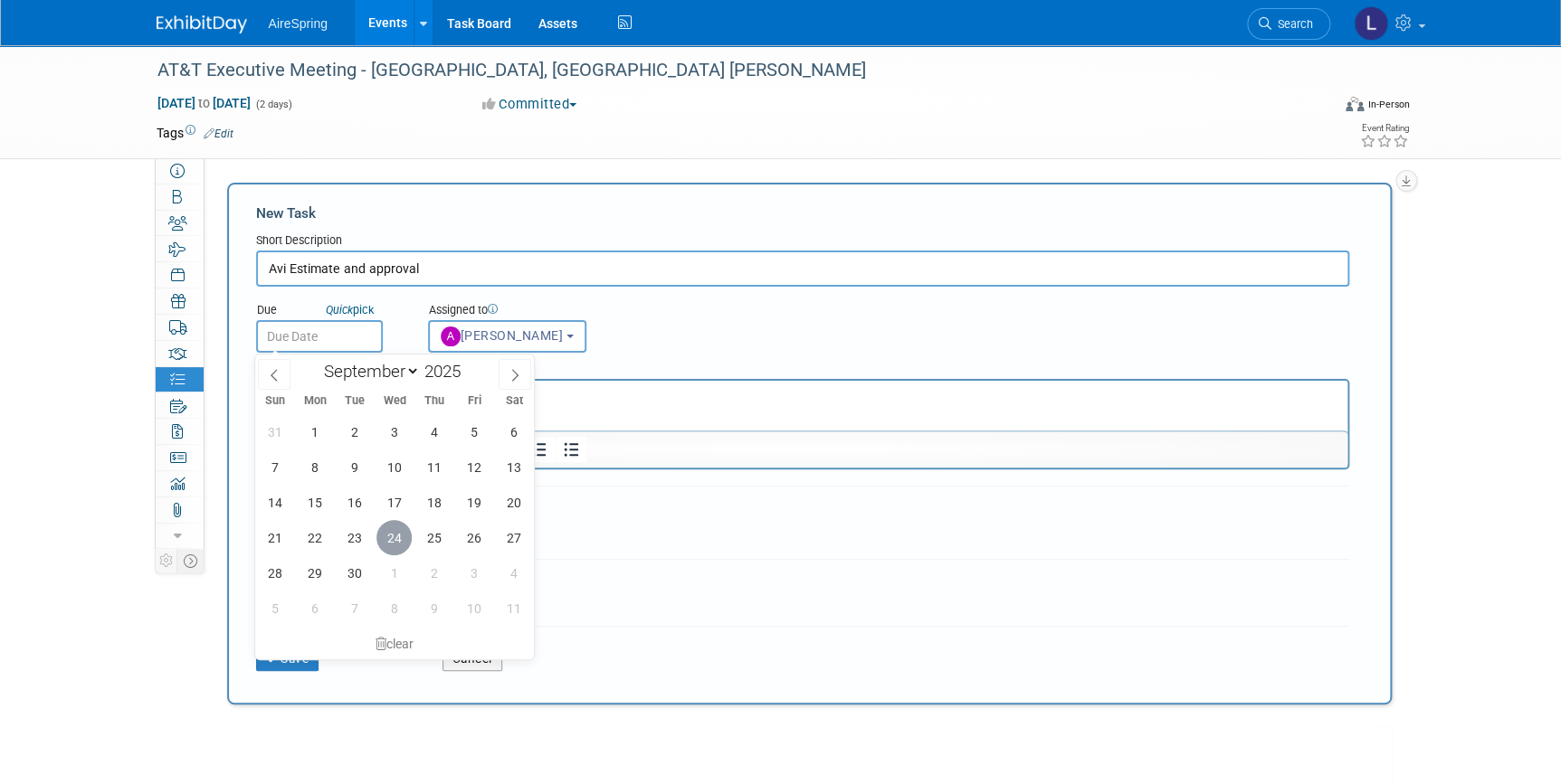
click at [389, 538] on span "24" at bounding box center [394, 538] width 36 height 36
type input "Sep 24, 2025"
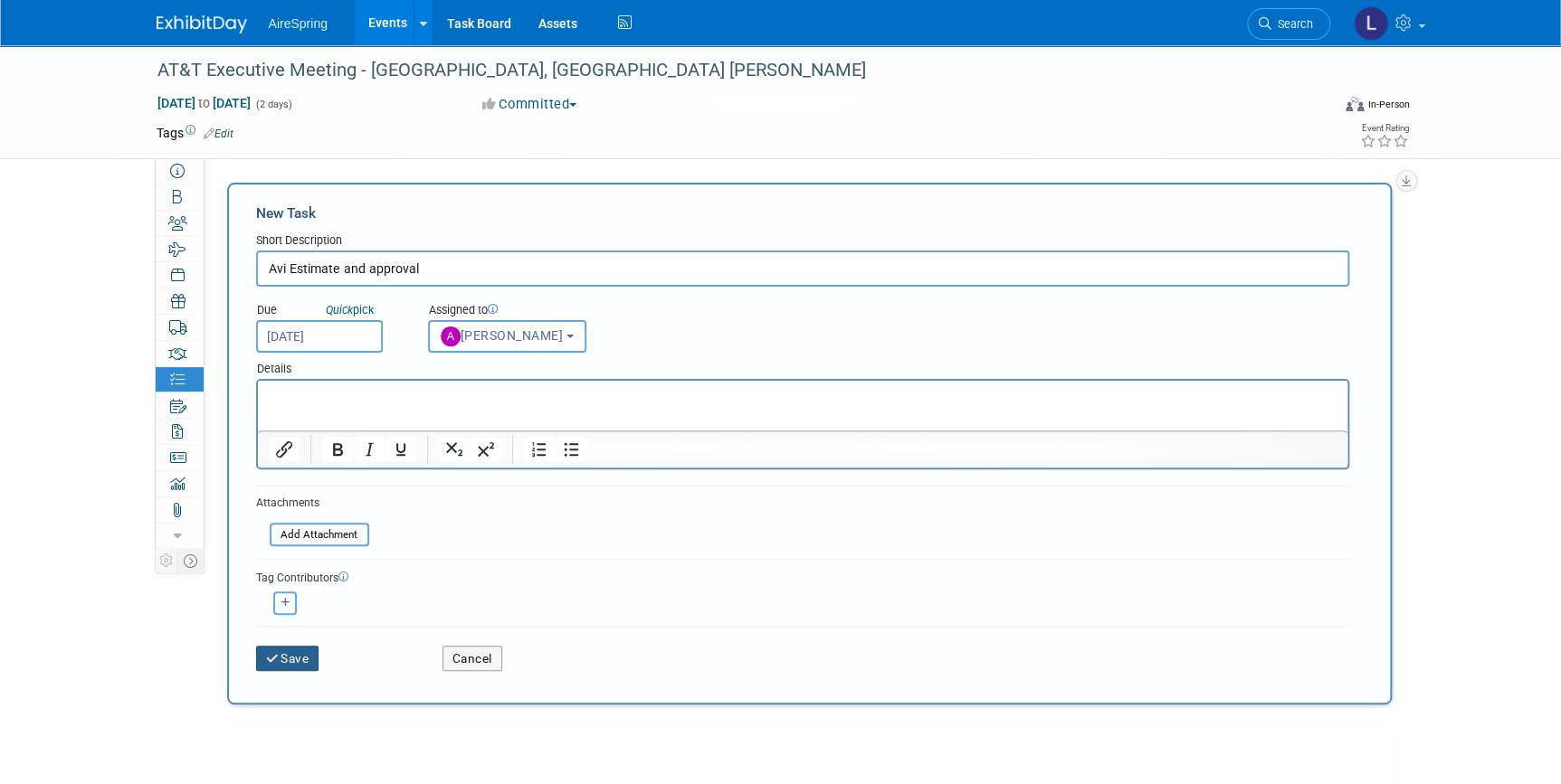
click at [290, 657] on button "Save" at bounding box center [287, 658] width 63 height 25
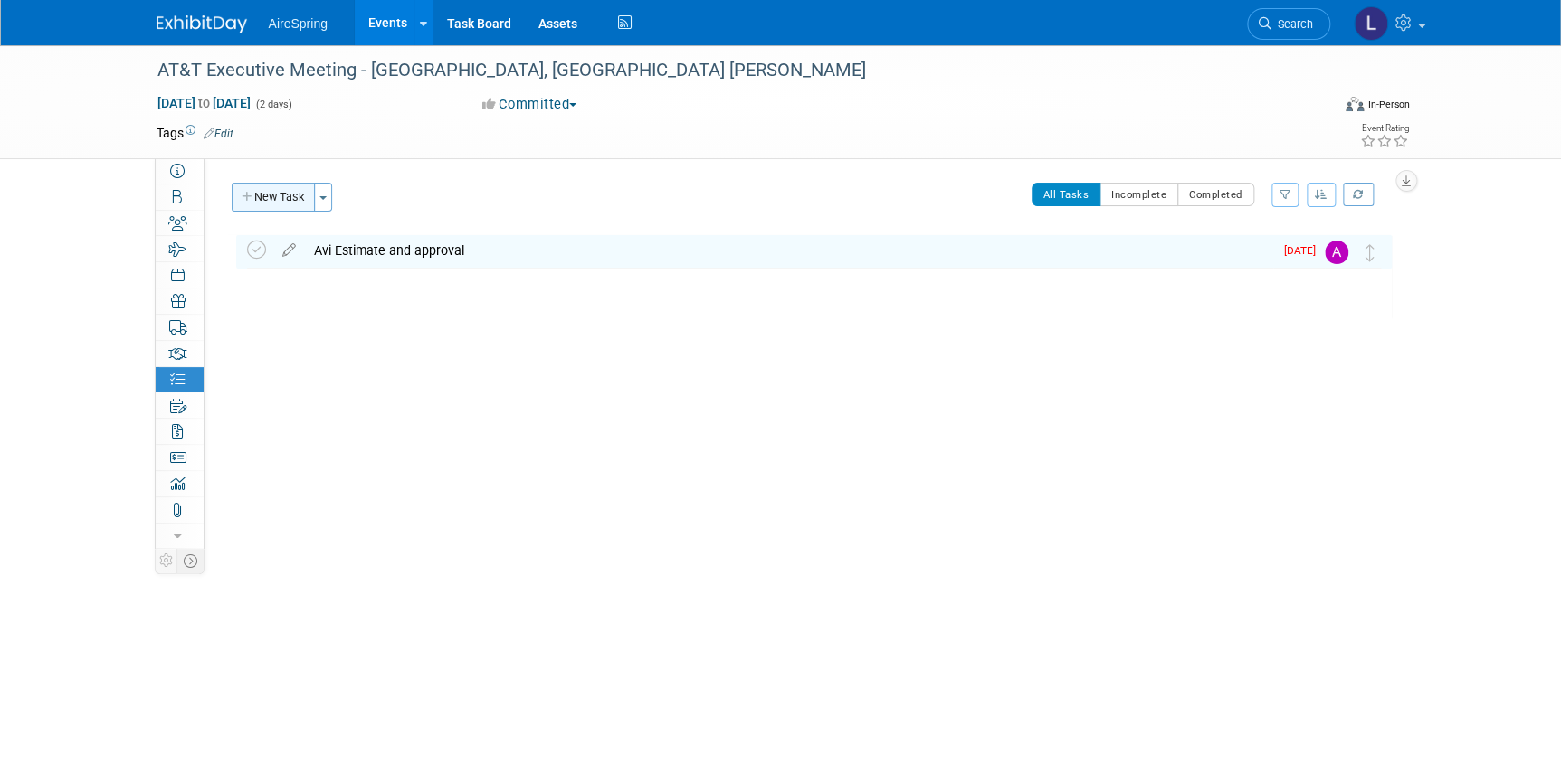
click at [282, 196] on button "New Task" at bounding box center [273, 196] width 84 height 29
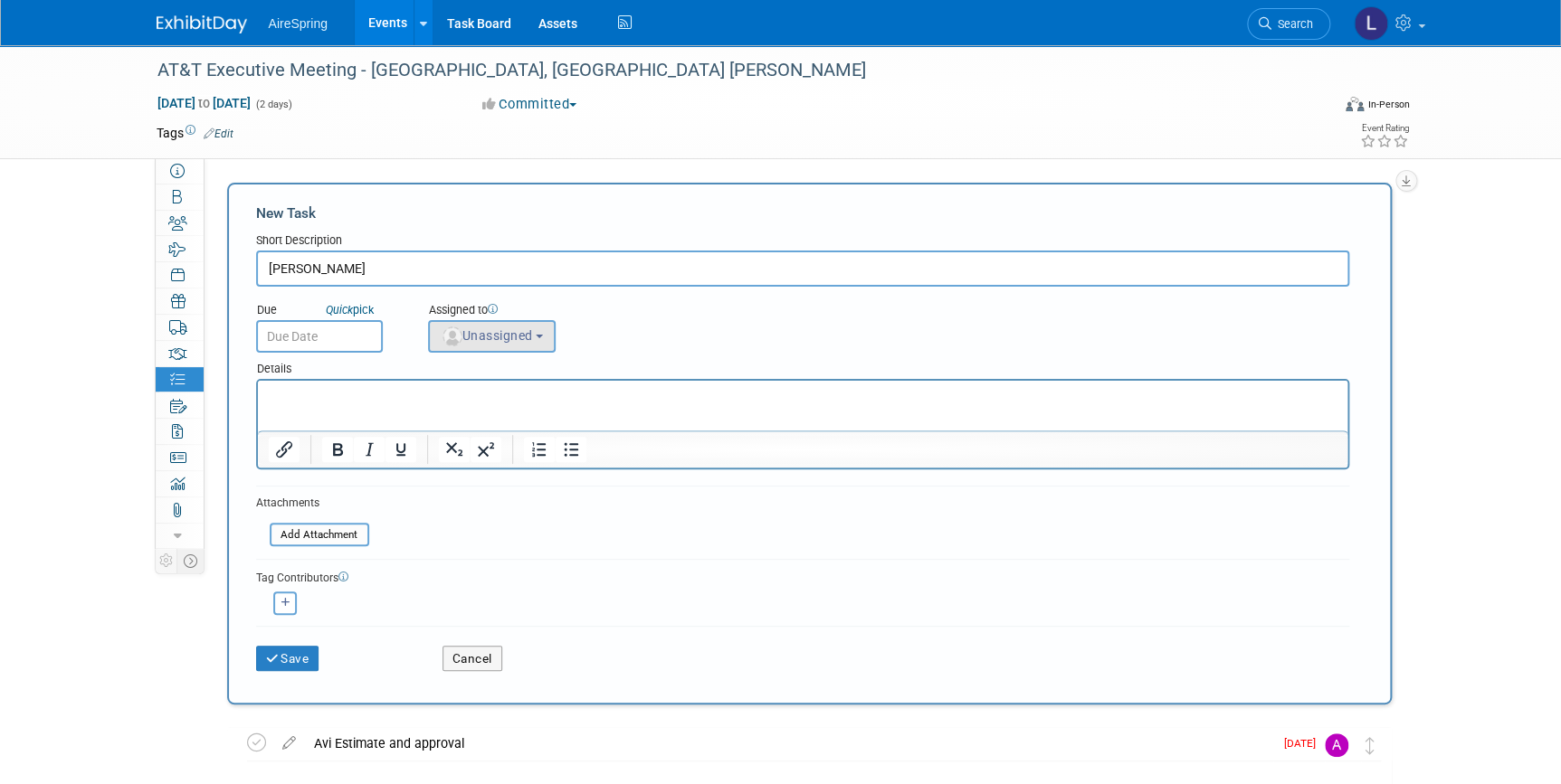
type input "Wendell Flgiht"
click at [486, 325] on button "Unassigned" at bounding box center [492, 337] width 129 height 33
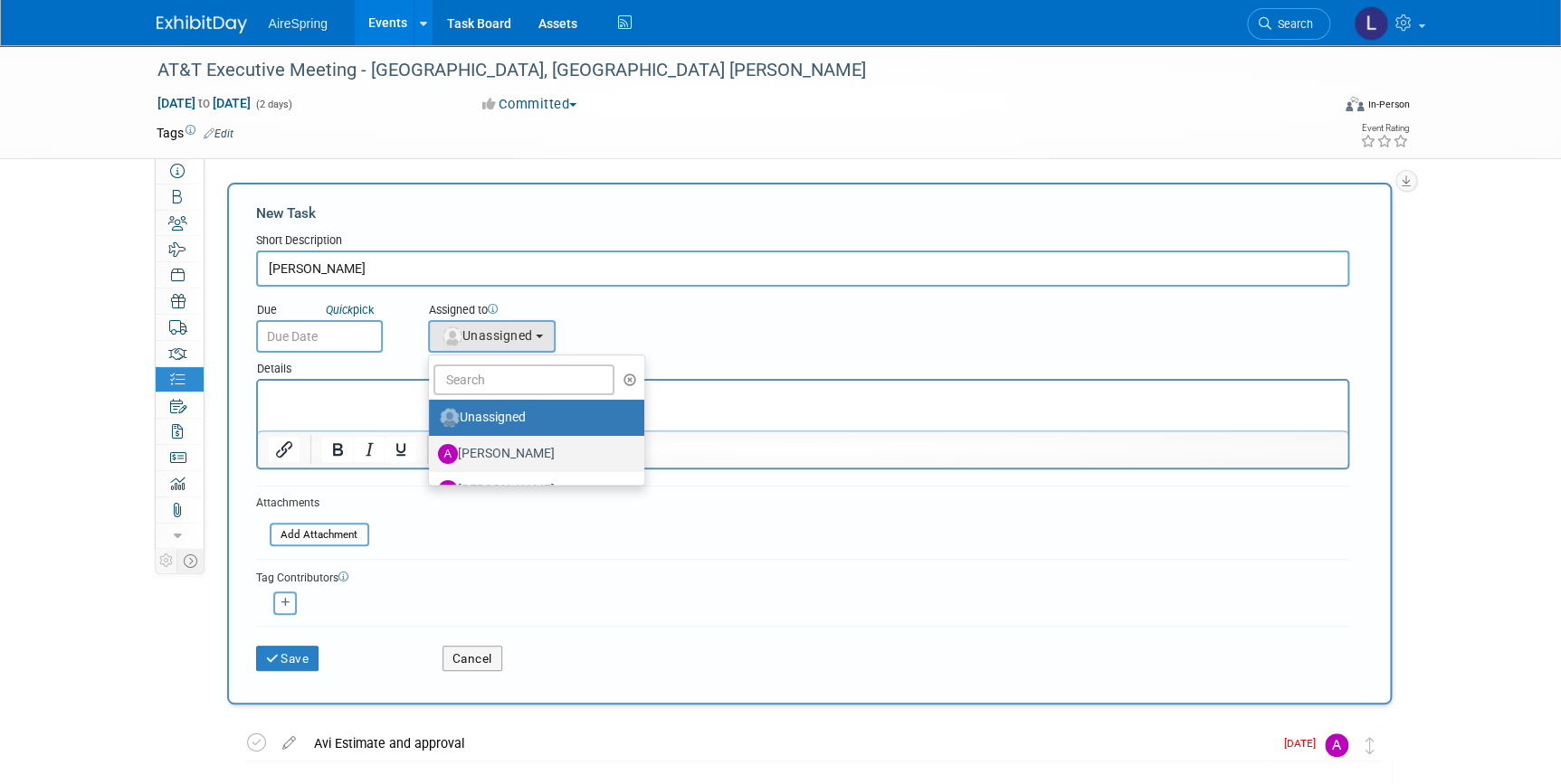
click at [484, 449] on label "[PERSON_NAME]" at bounding box center [532, 454] width 189 height 29
click at [432, 449] on input "[PERSON_NAME]" at bounding box center [425, 451] width 12 height 12
select select "1792c3ab-7931-42a7-ba50-b53acd0fe33b"
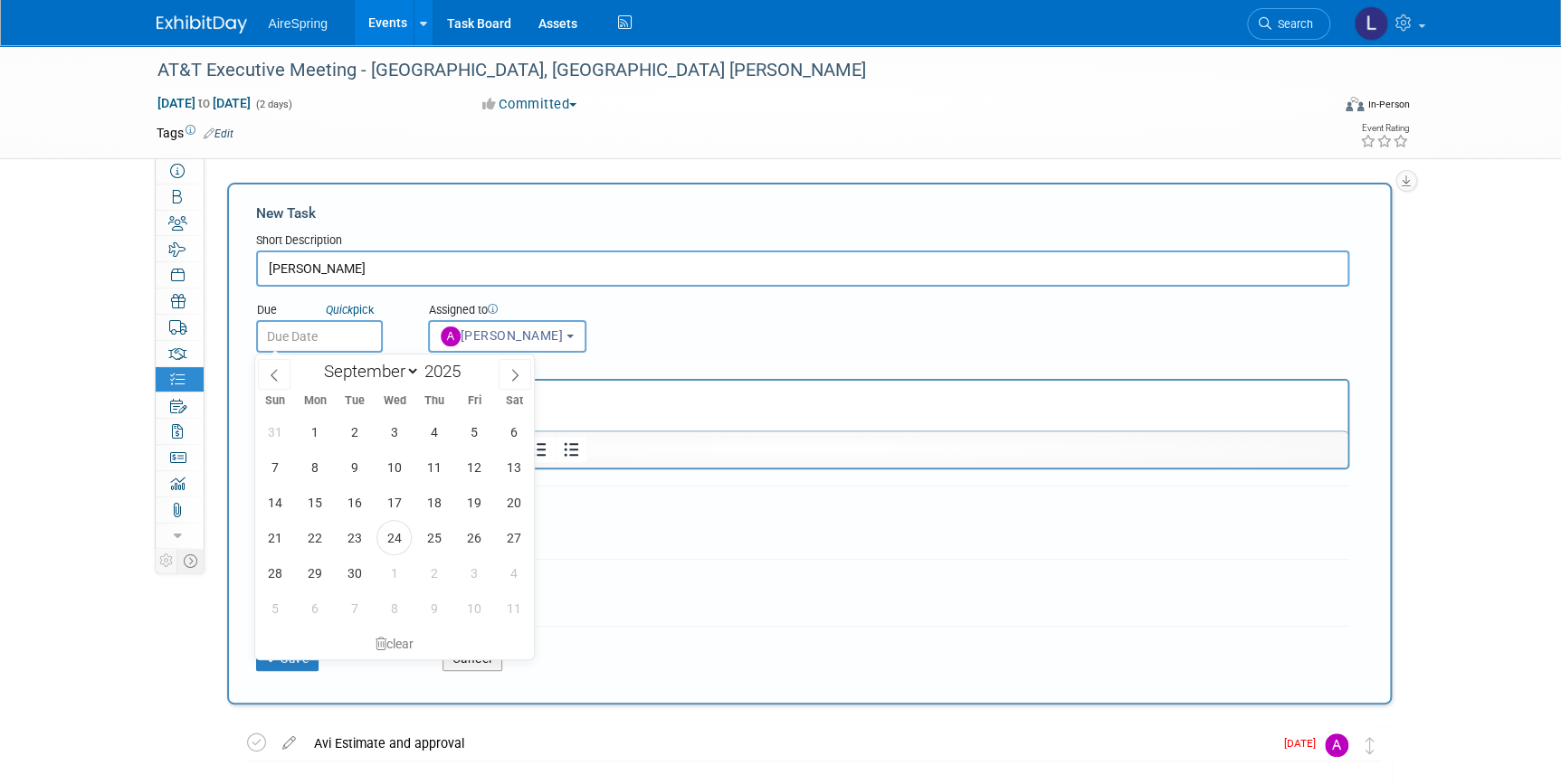
click at [325, 328] on input "text" at bounding box center [319, 337] width 127 height 33
click at [429, 533] on span "25" at bounding box center [434, 538] width 36 height 36
type input "Sep 25, 2025"
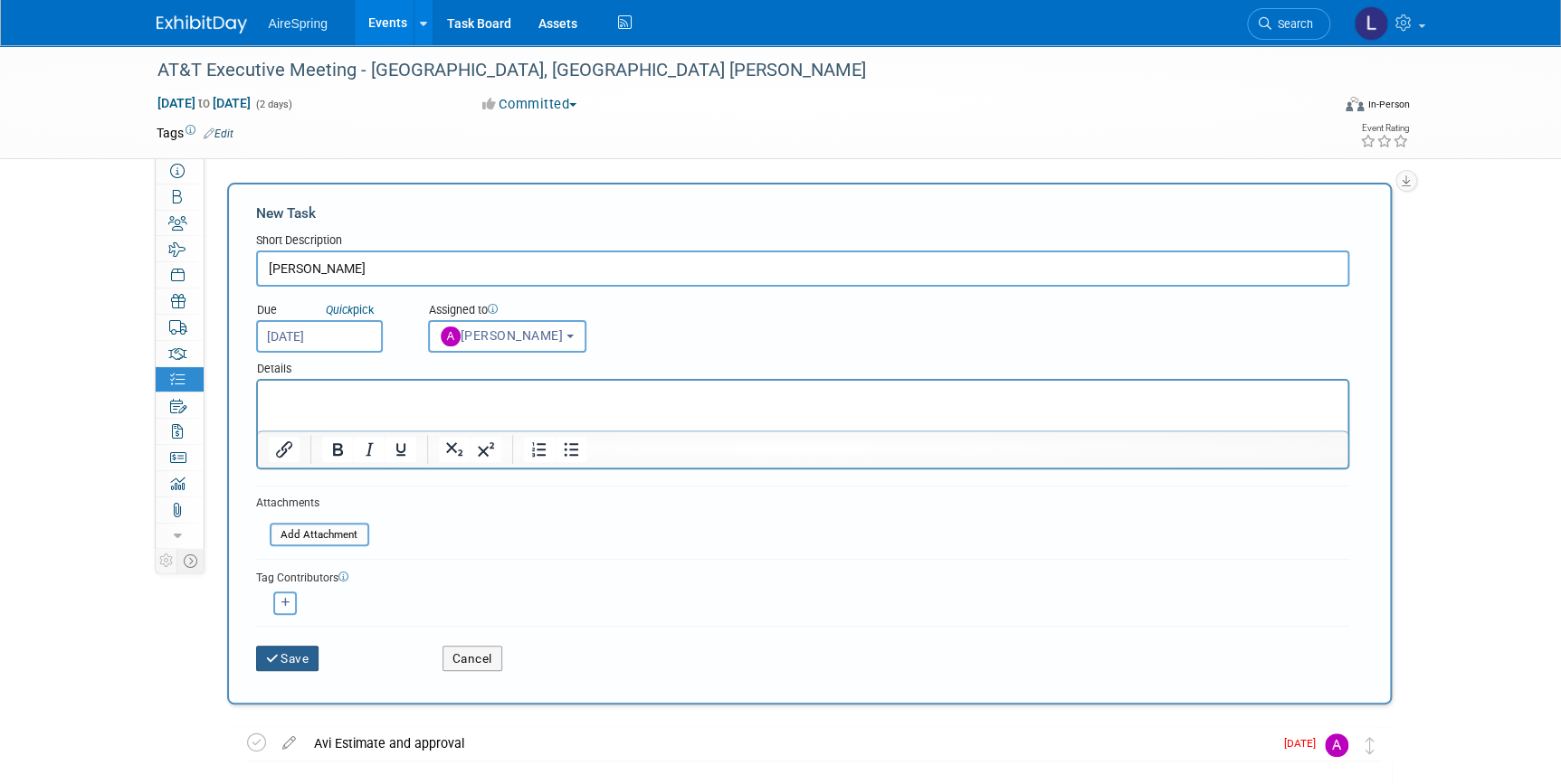
click at [299, 659] on button "Save" at bounding box center [287, 658] width 63 height 25
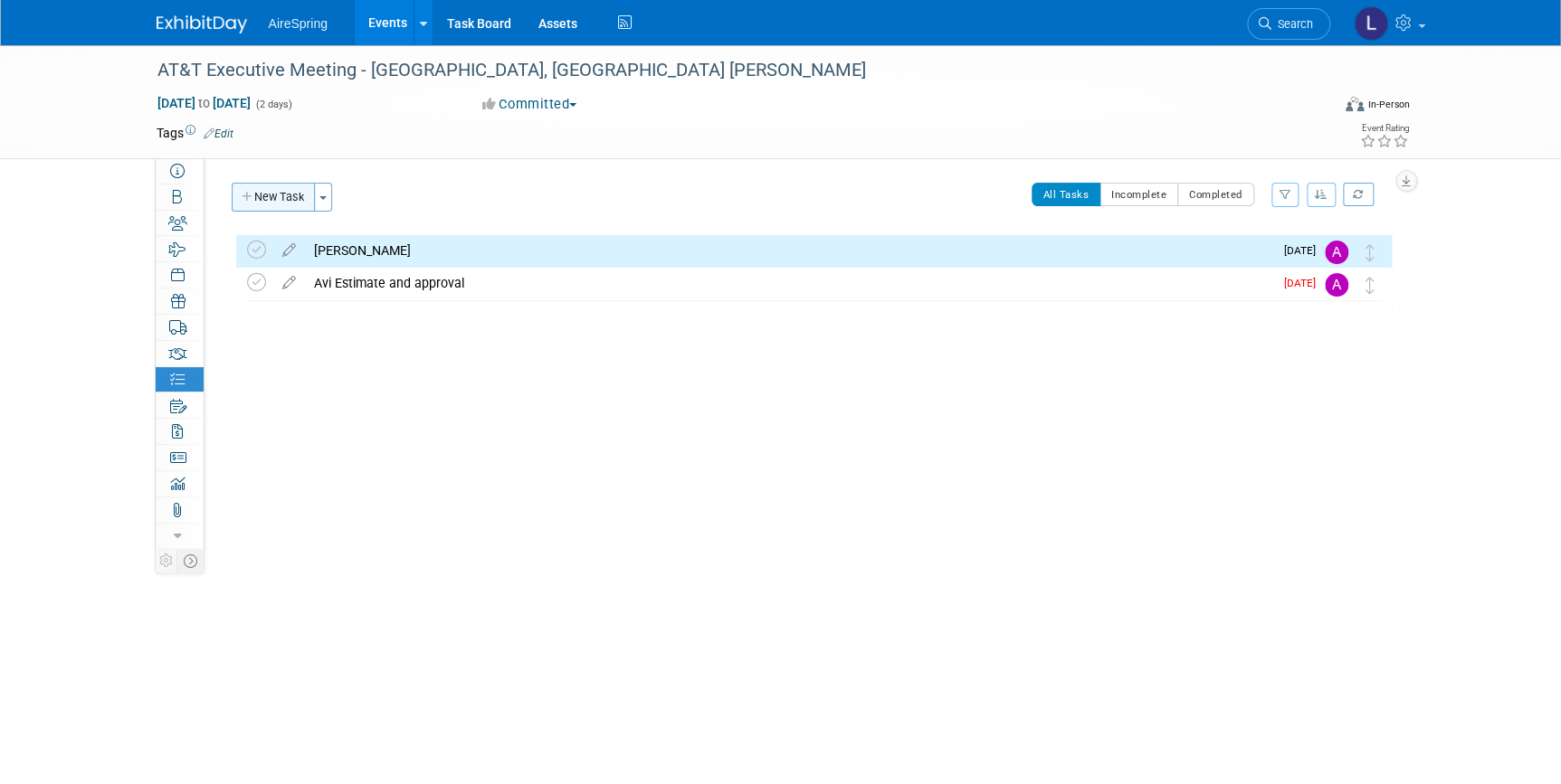
click at [273, 187] on button "New Task" at bounding box center [273, 196] width 84 height 29
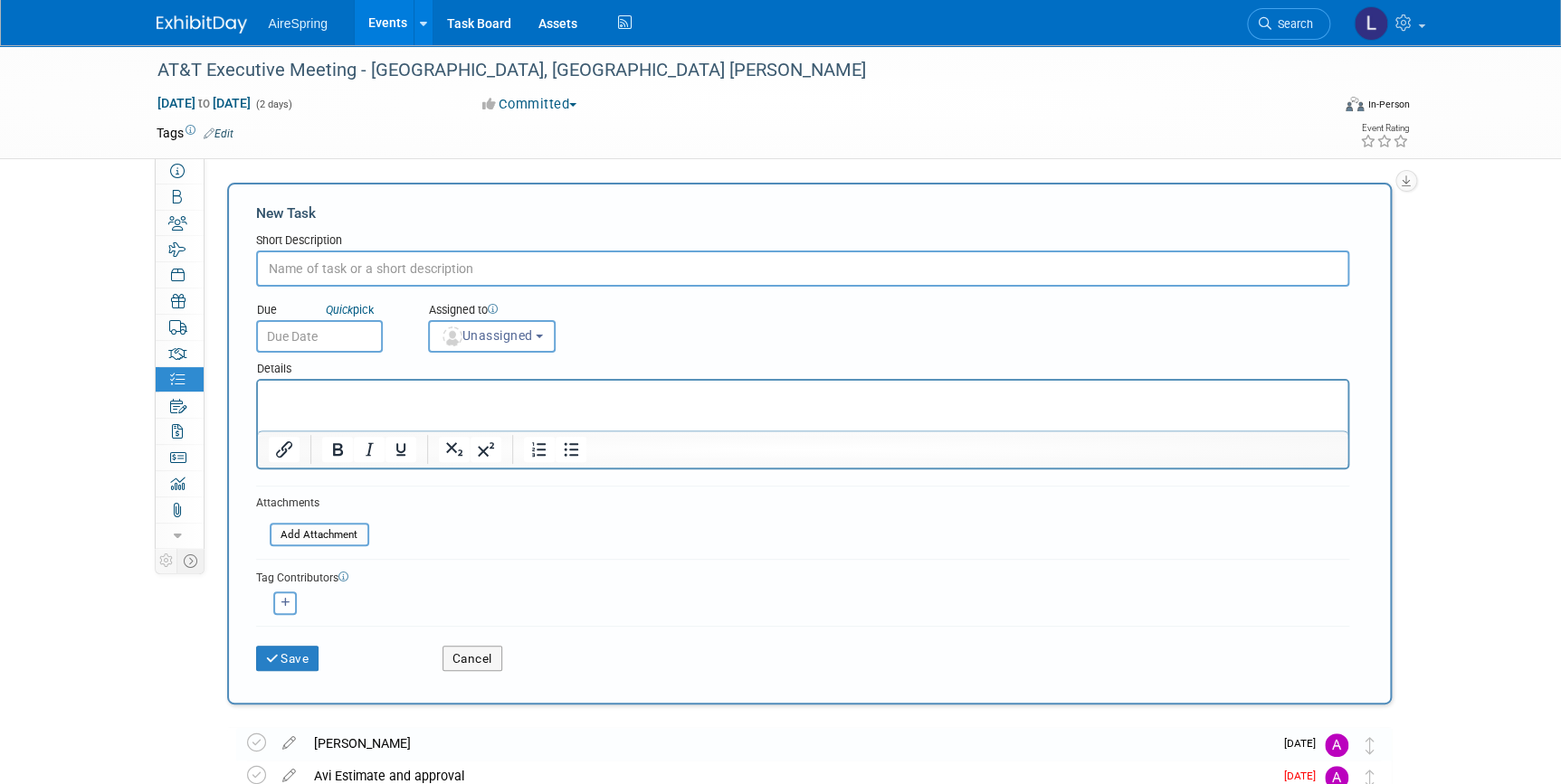
click at [357, 275] on input "text" at bounding box center [802, 269] width 1093 height 36
type input "Wendell hotel"
click at [459, 329] on span "Unassigned" at bounding box center [487, 335] width 92 height 14
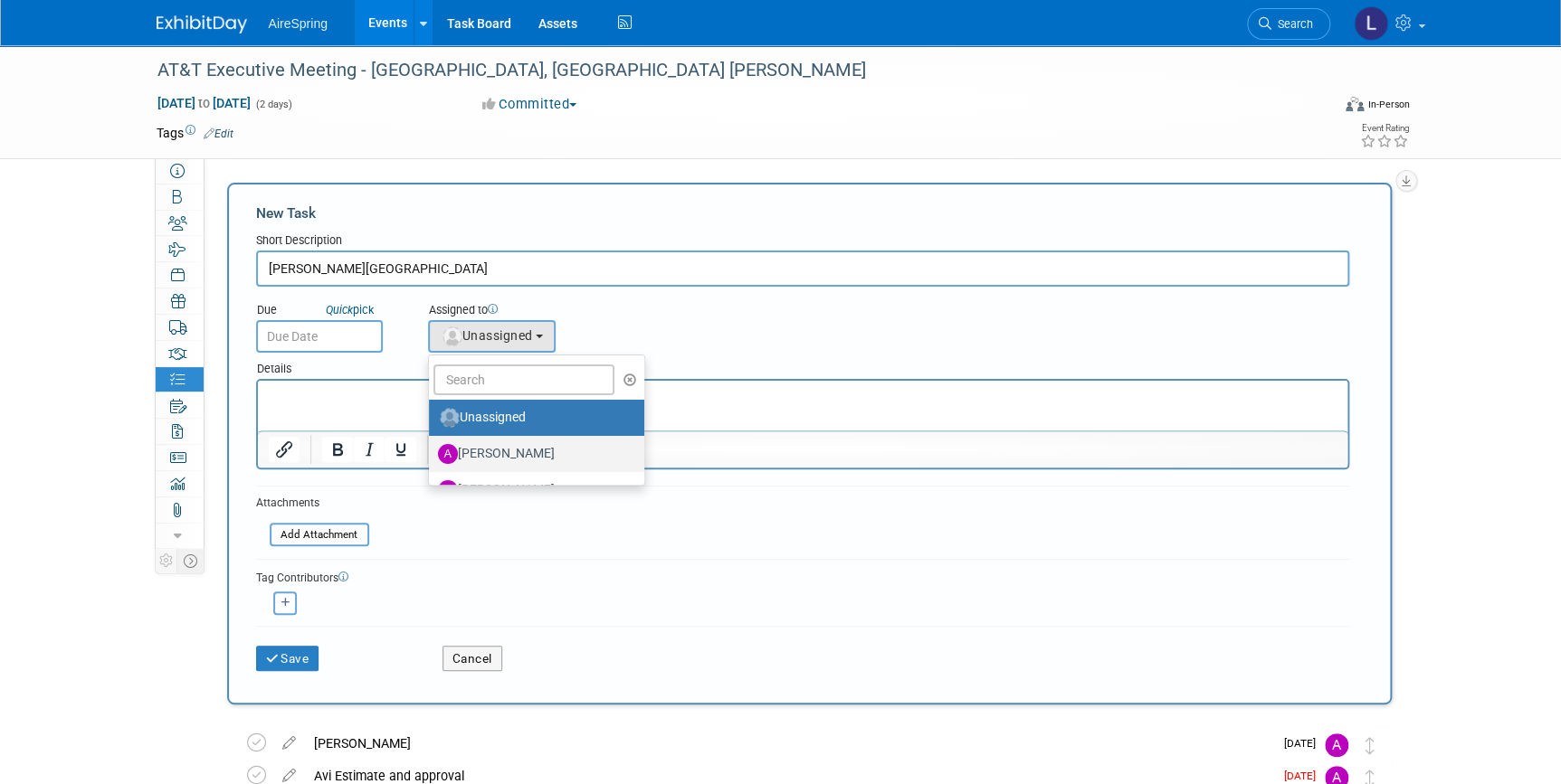
click at [473, 457] on label "[PERSON_NAME]" at bounding box center [532, 454] width 189 height 29
click at [432, 457] on input "[PERSON_NAME]" at bounding box center [425, 451] width 12 height 12
select select "1792c3ab-7931-42a7-ba50-b53acd0fe33b"
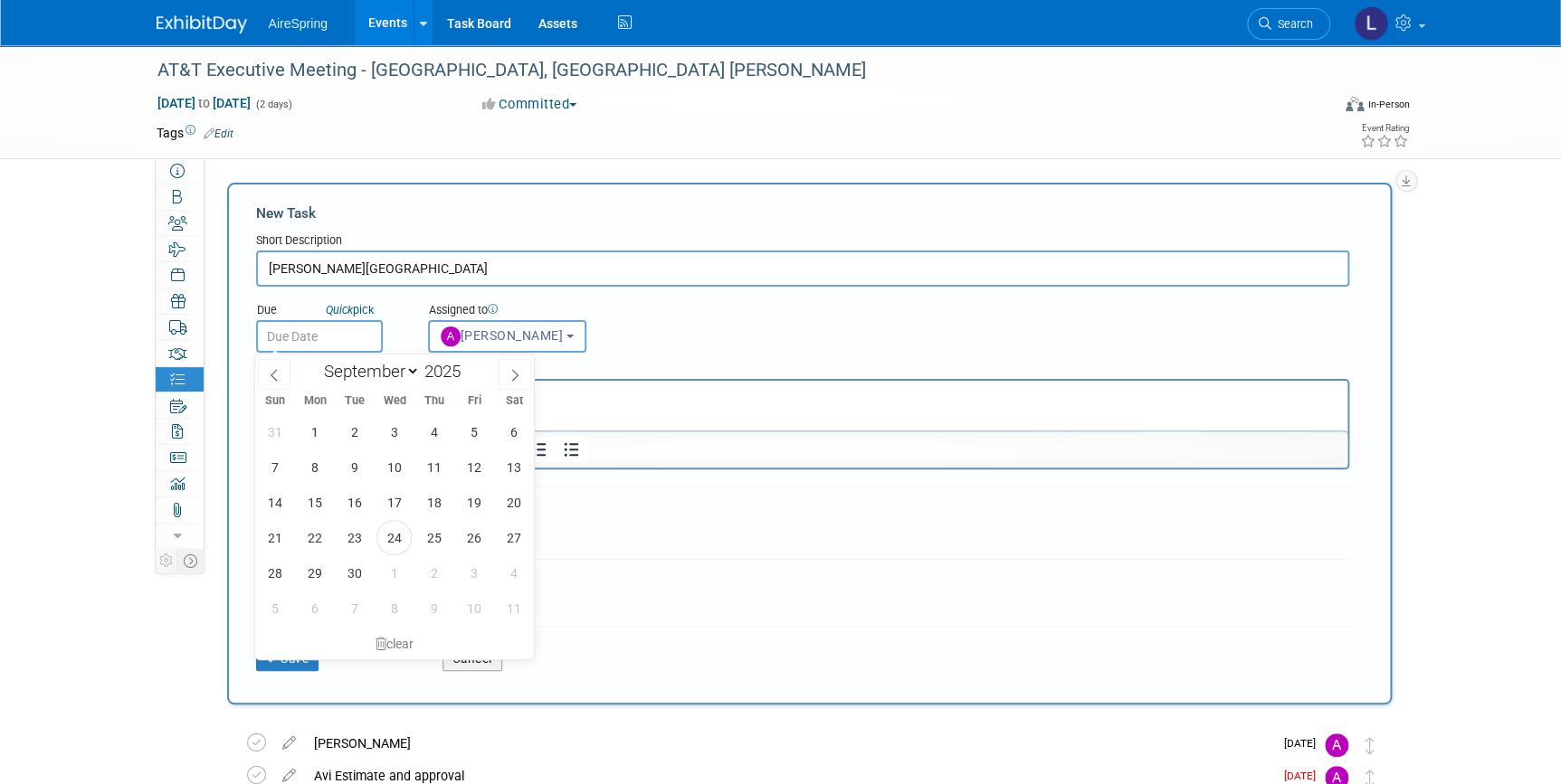
click at [355, 326] on input "text" at bounding box center [319, 337] width 127 height 33
click at [419, 534] on span "25" at bounding box center [434, 538] width 36 height 36
type input "Sep 25, 2025"
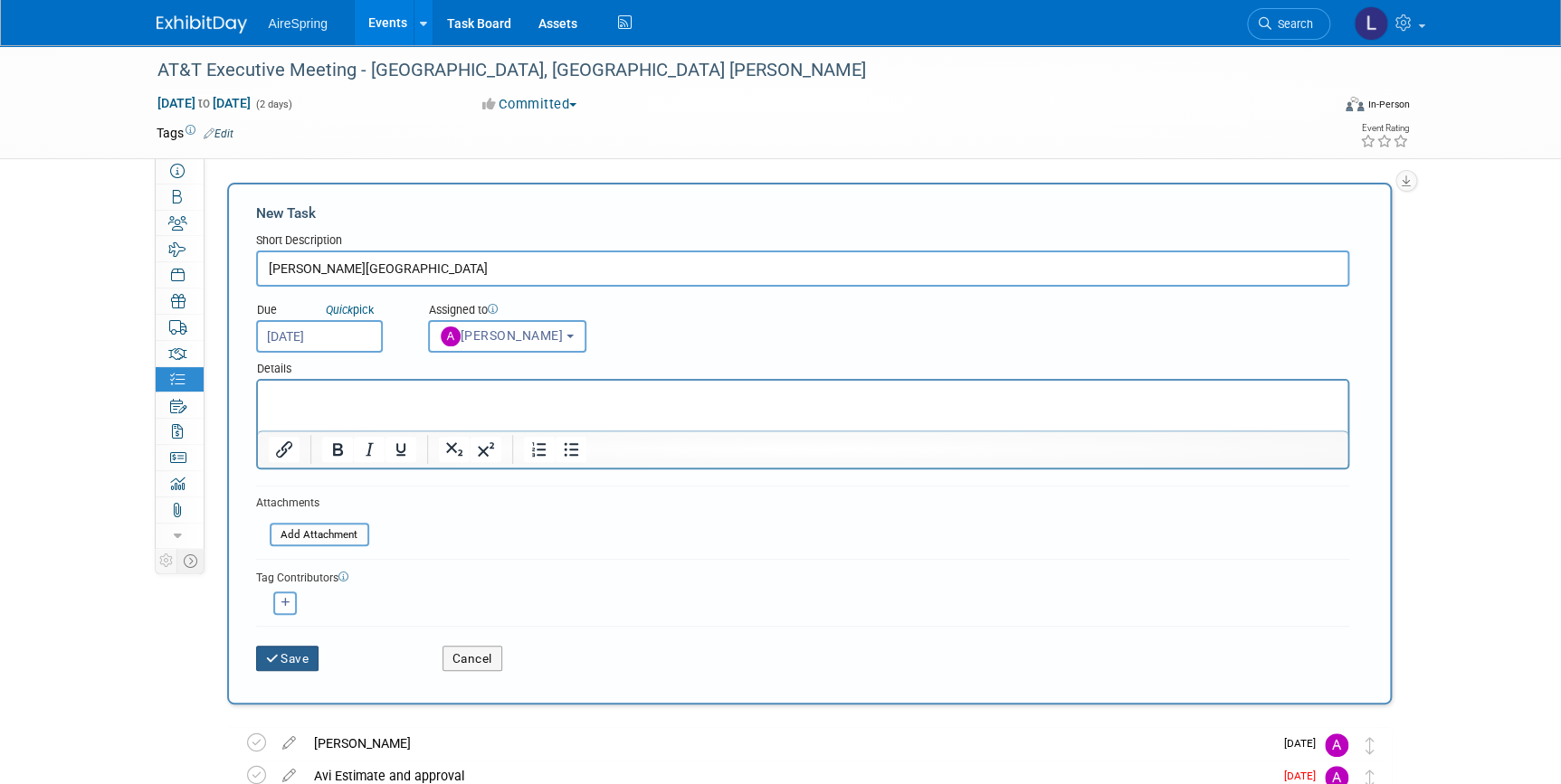
drag, startPoint x: 296, startPoint y: 660, endPoint x: 289, endPoint y: 651, distance: 11.4
click at [296, 660] on button "Save" at bounding box center [287, 658] width 63 height 25
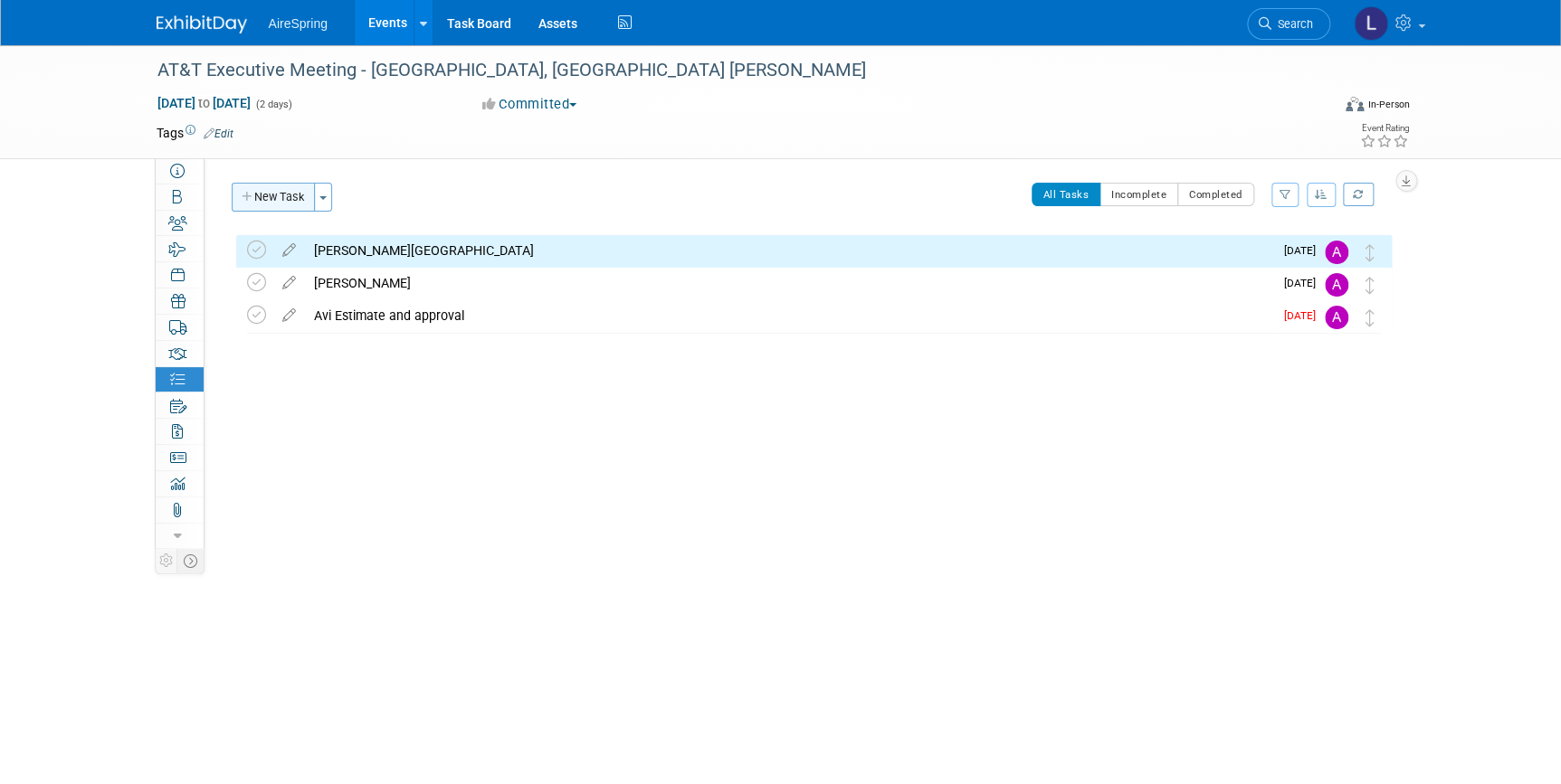
click at [307, 187] on button "New Task" at bounding box center [273, 196] width 84 height 29
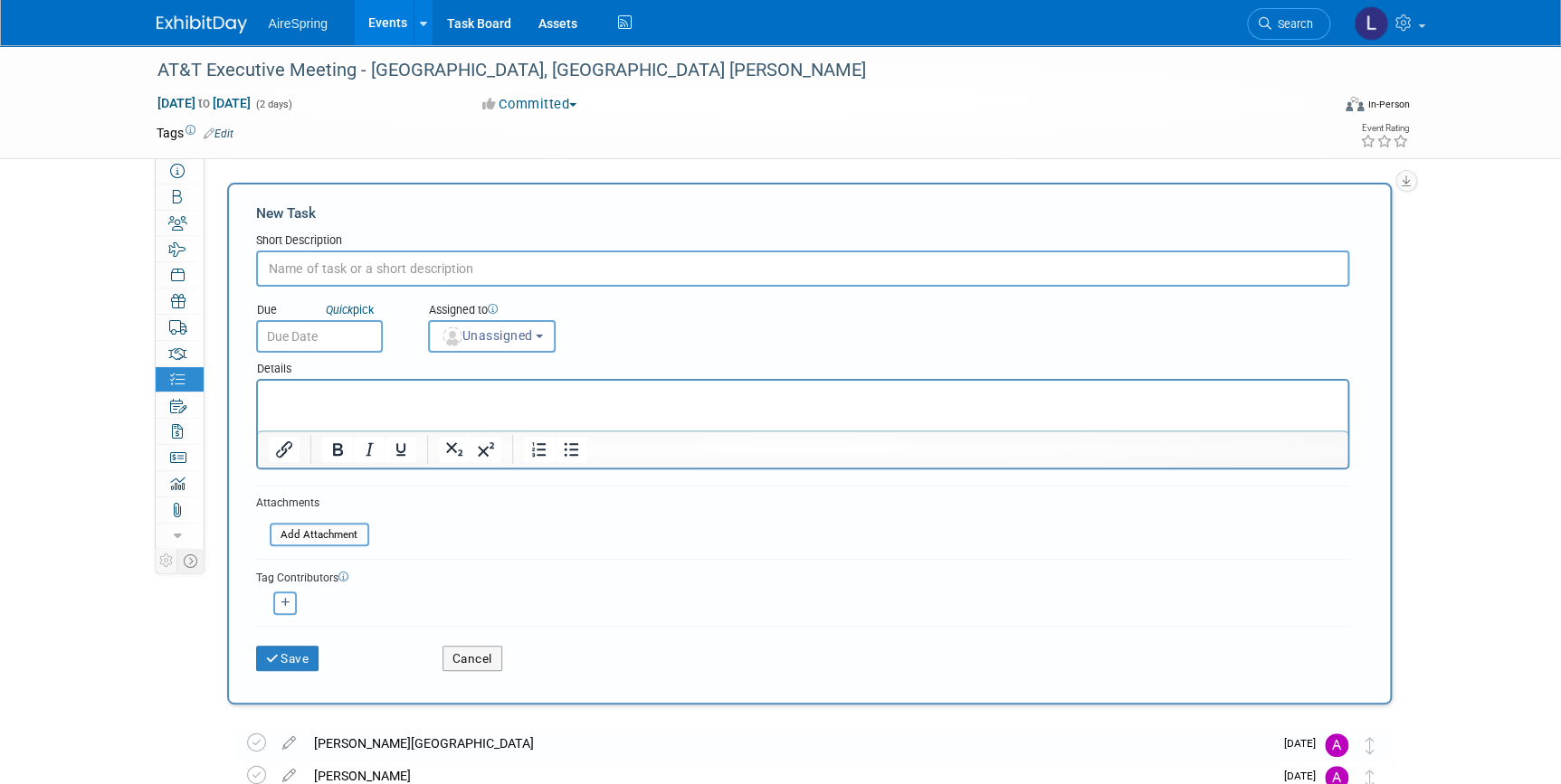
type input "w"
type input "Wendell travel calendar"
click at [492, 328] on span "Unassigned" at bounding box center [487, 335] width 92 height 14
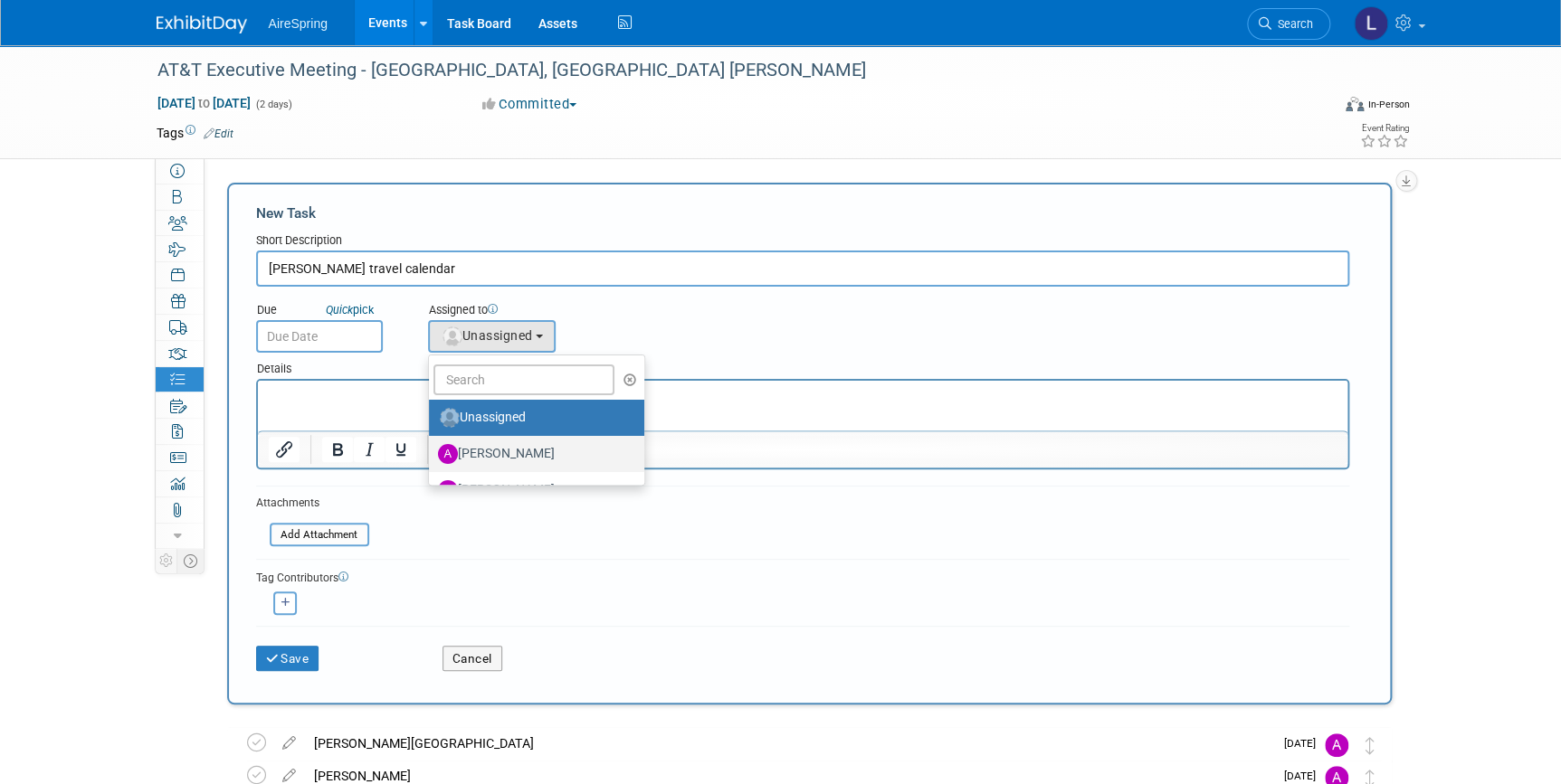
click at [497, 446] on label "[PERSON_NAME]" at bounding box center [532, 454] width 189 height 29
click at [432, 446] on input "[PERSON_NAME]" at bounding box center [425, 451] width 12 height 12
select select "1792c3ab-7931-42a7-ba50-b53acd0fe33b"
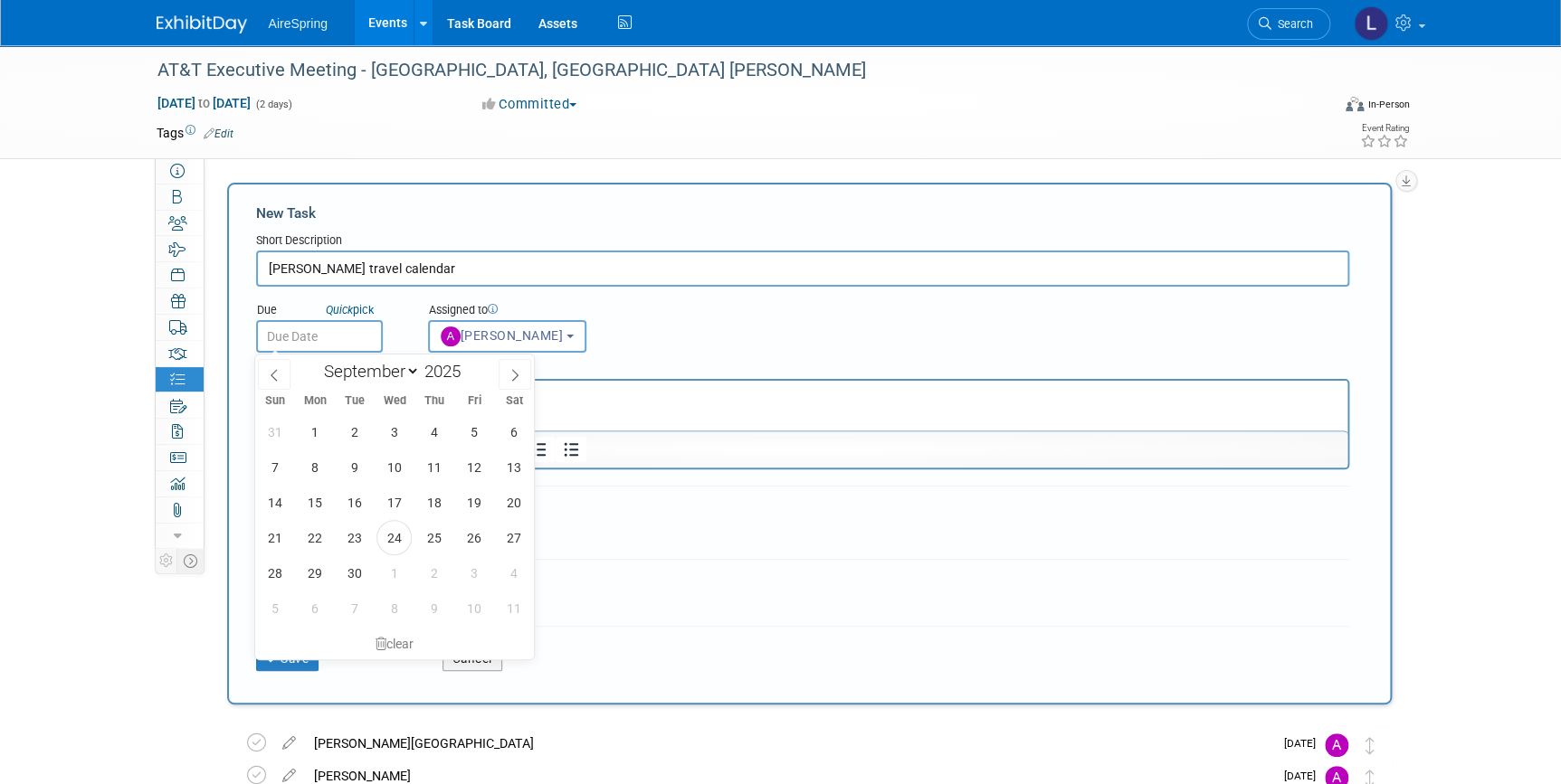
click at [339, 340] on input "text" at bounding box center [319, 337] width 127 height 33
click at [468, 542] on span "26" at bounding box center [474, 538] width 36 height 36
type input "Sep 26, 2025"
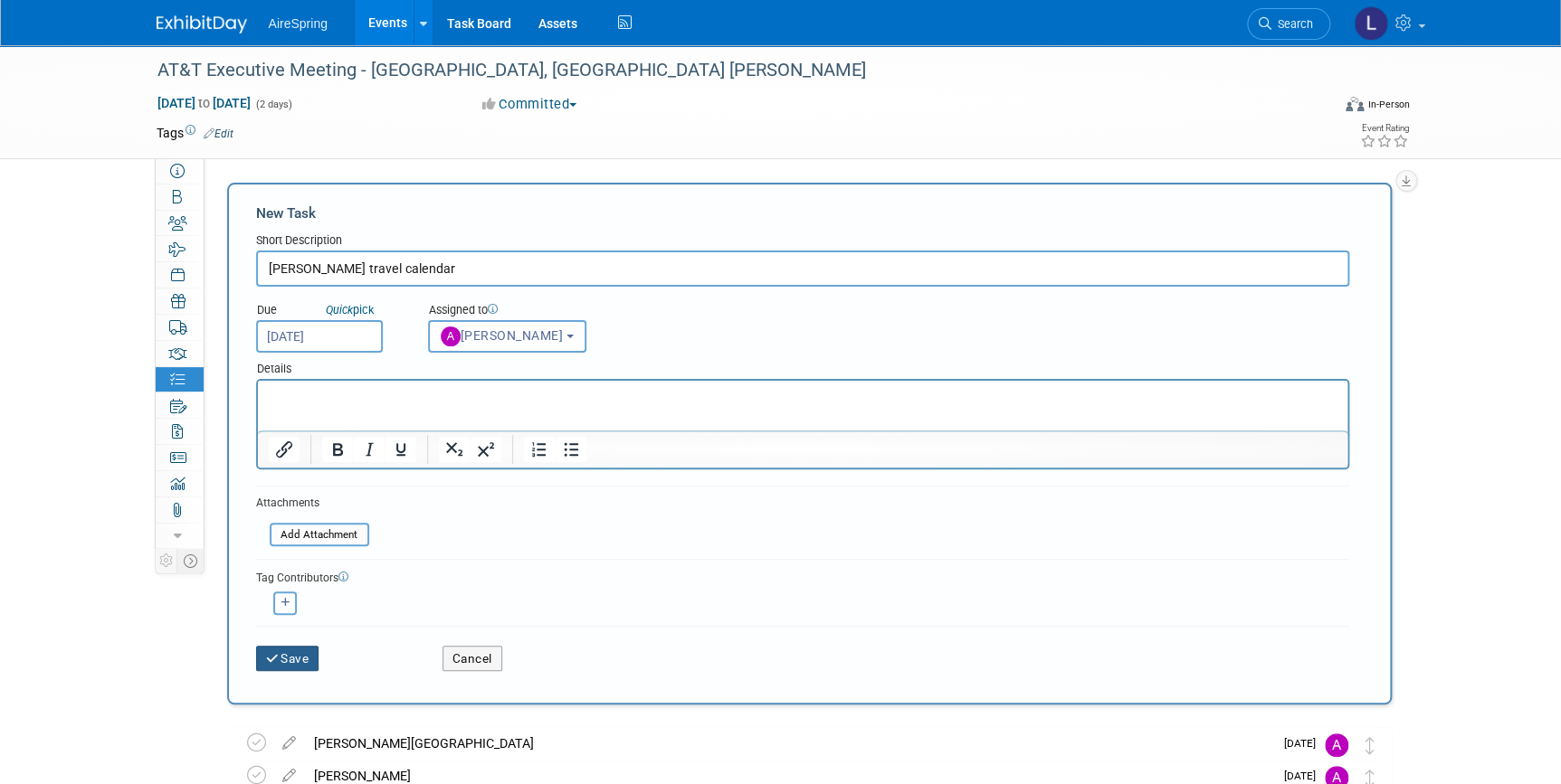
click at [274, 657] on icon "submit" at bounding box center [274, 659] width 15 height 12
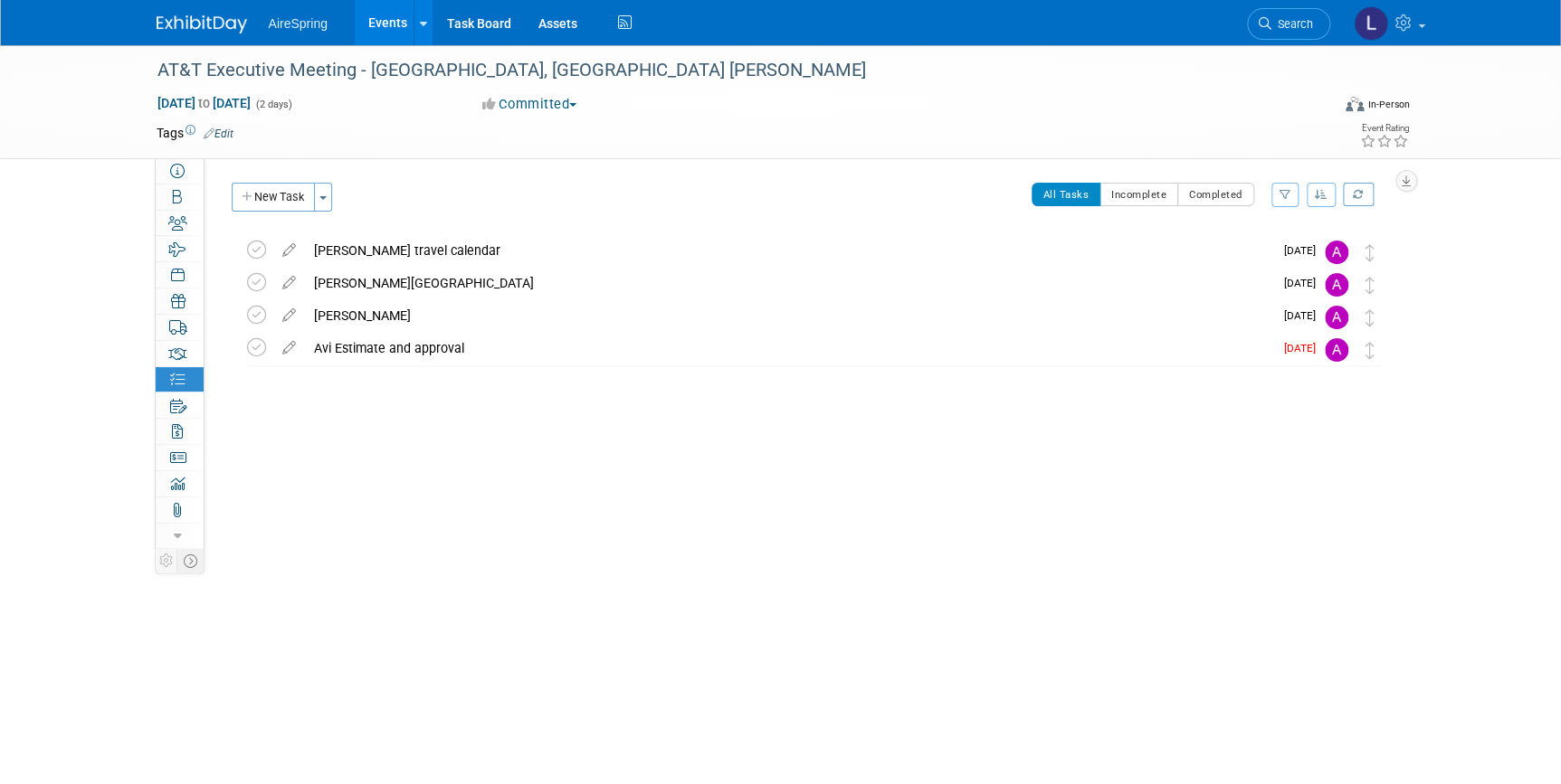
click at [546, 96] on button "Committed" at bounding box center [529, 104] width 107 height 19
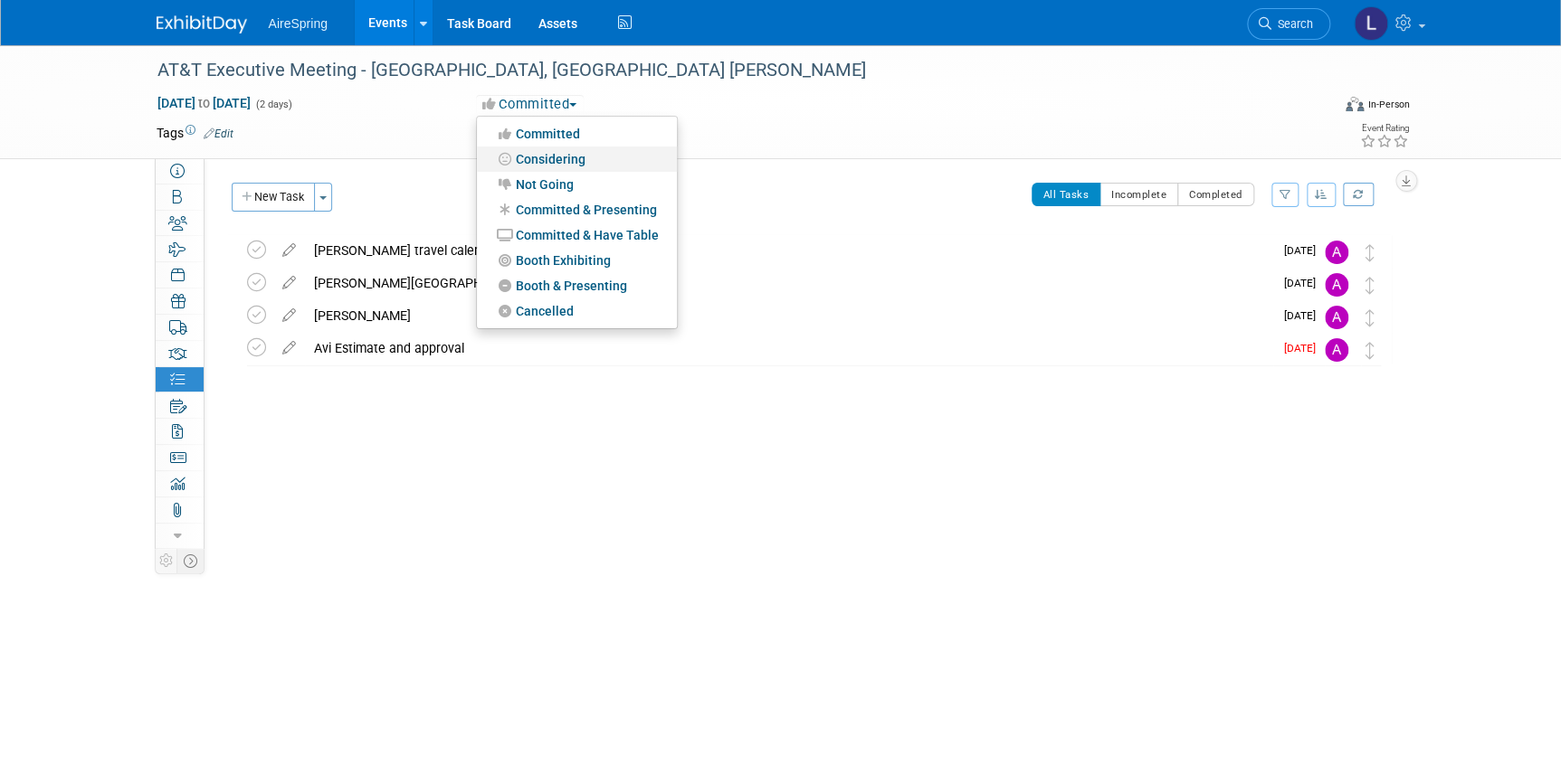
click at [542, 163] on link "Considering" at bounding box center [576, 159] width 200 height 25
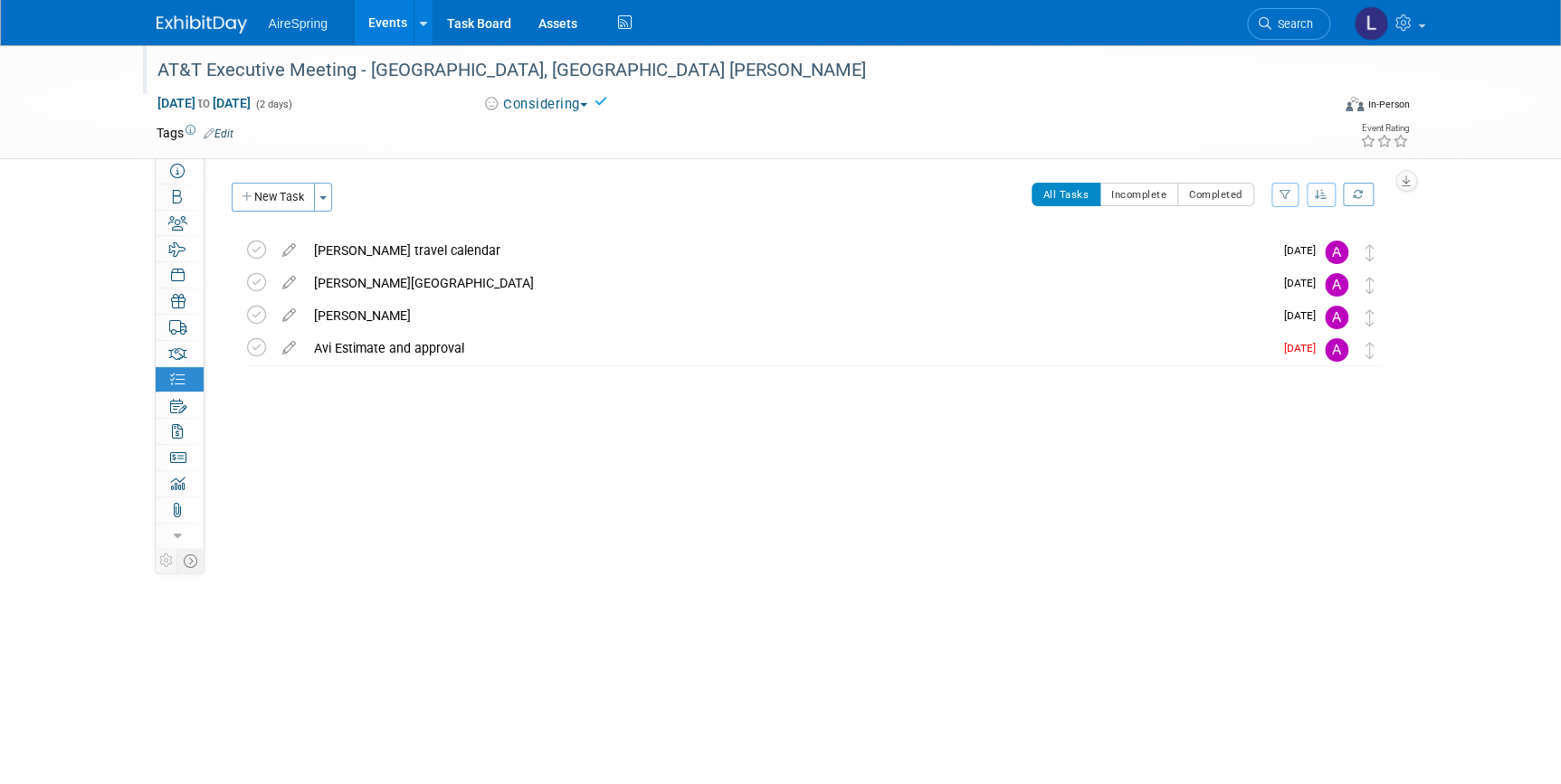
click at [465, 74] on div "AT&T Executive Meeting - Miami, FL Wendell Nelson" at bounding box center [727, 71] width 1152 height 33
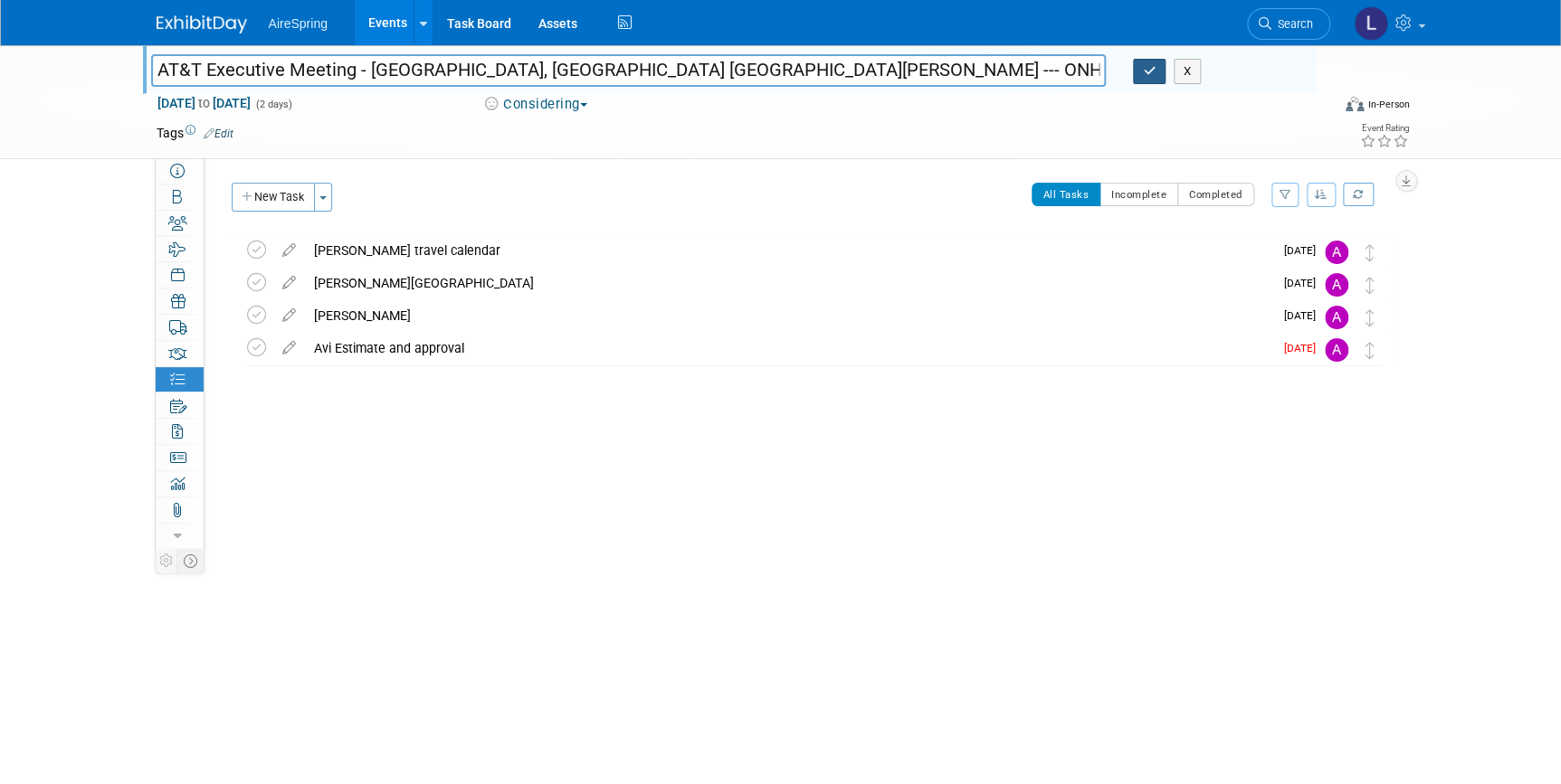
type input "AT&T Executive Meeting - [GEOGRAPHIC_DATA], [GEOGRAPHIC_DATA] [GEOGRAPHIC_DATA]…"
click at [1146, 62] on button "button" at bounding box center [1149, 71] width 33 height 25
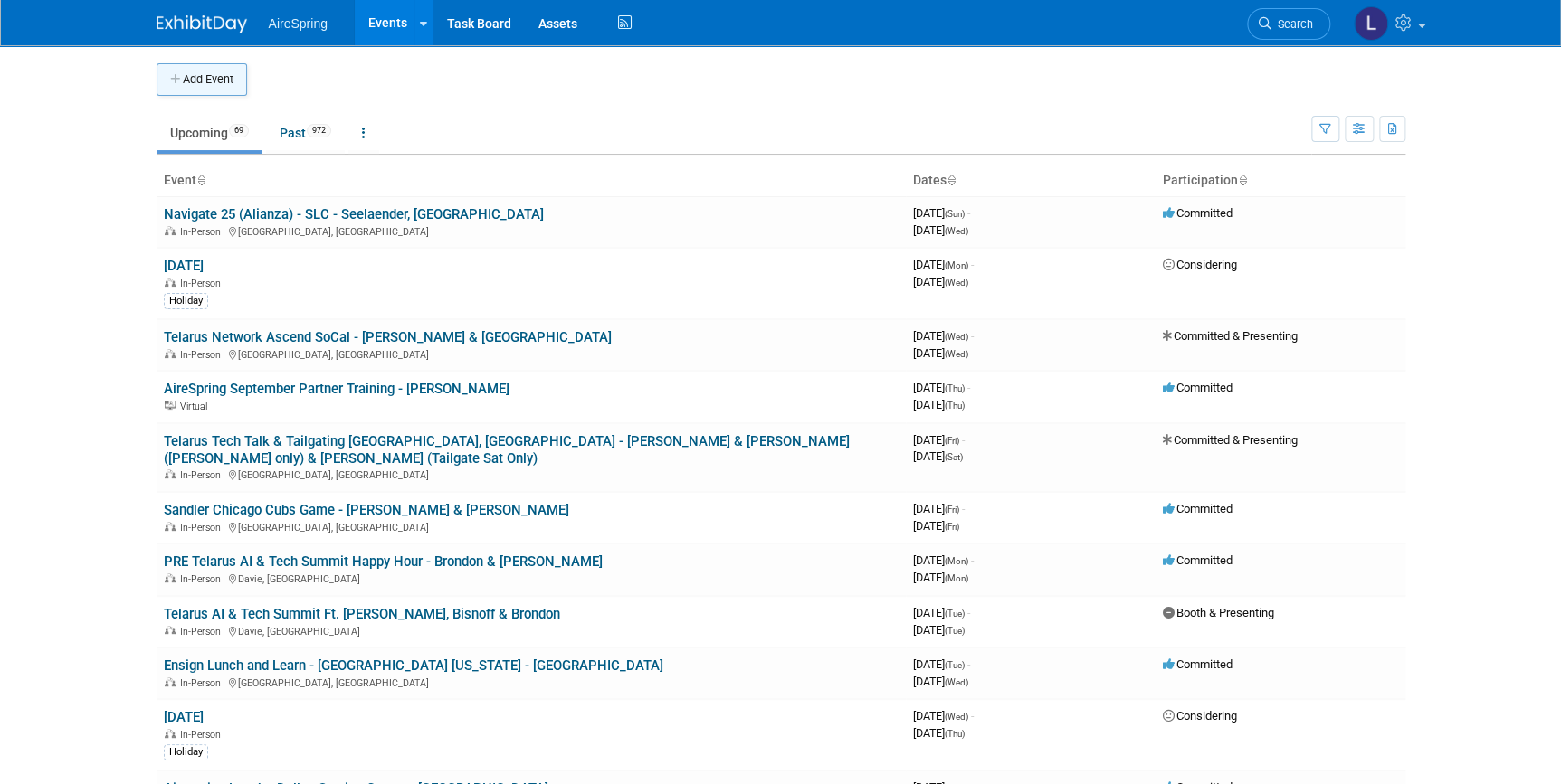
click at [221, 84] on button "Add Event" at bounding box center [201, 79] width 90 height 33
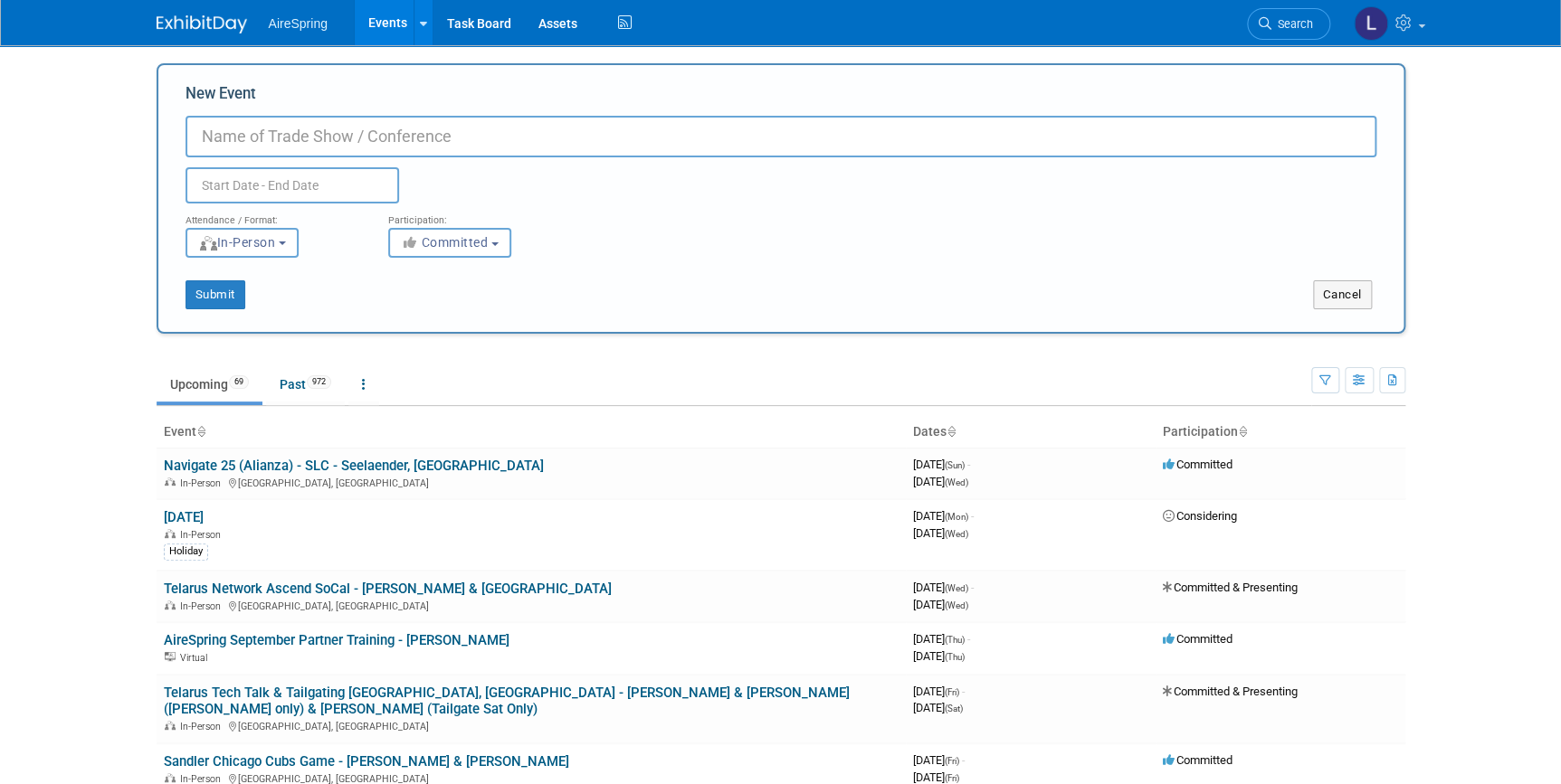
click at [542, 130] on input "New Event" at bounding box center [780, 136] width 1190 height 41
click at [546, 123] on input "New Event" at bounding box center [780, 136] width 1190 height 41
click at [557, 113] on div "New Event DFW Technology Duplicate Event Warning" at bounding box center [780, 144] width 1190 height 120
click at [607, 121] on input "DFW Technology" at bounding box center [780, 136] width 1190 height 41
click at [590, 133] on input "DFW Technology" at bounding box center [780, 136] width 1190 height 41
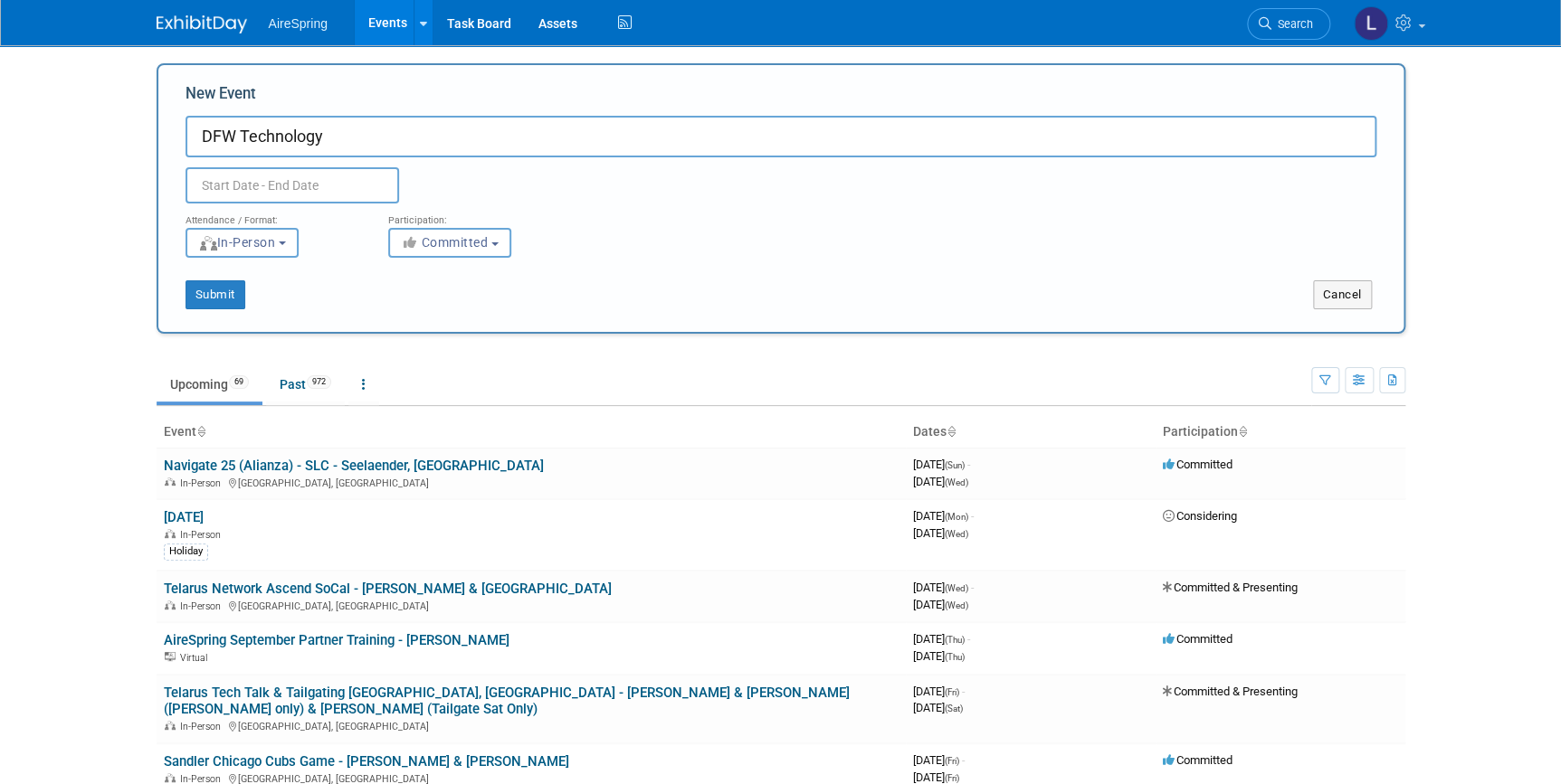
click at [559, 147] on input "DFW Technology" at bounding box center [780, 136] width 1190 height 41
click at [480, 137] on input "DFW Technology" at bounding box center [780, 136] width 1190 height 41
type input "DFW Technology Prayer Breakfast - Petschel"
click at [298, 186] on input "text" at bounding box center [292, 185] width 213 height 36
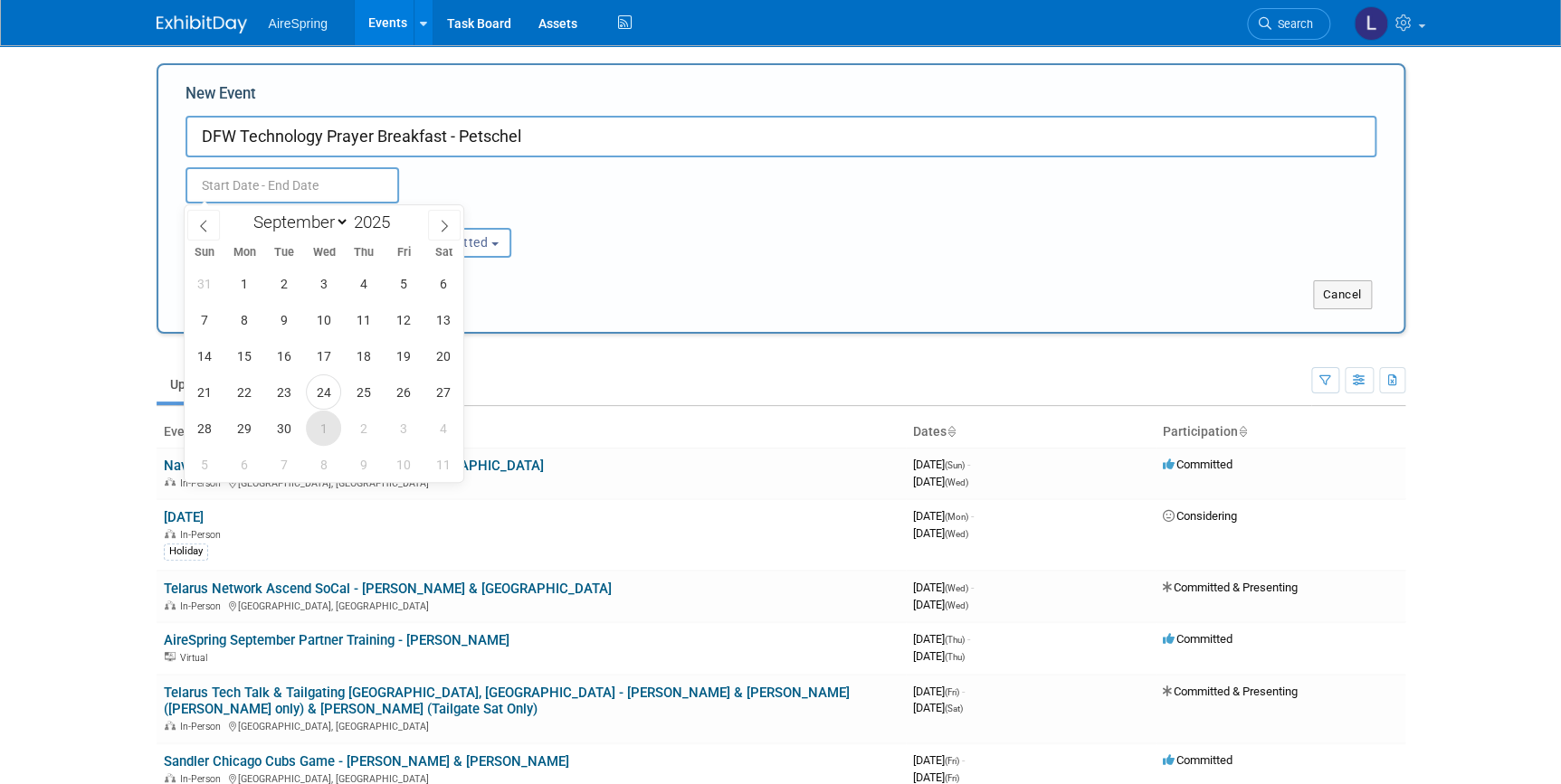
click at [319, 436] on span "1" at bounding box center [323, 429] width 36 height 36
type input "[DATE] to [DATE]"
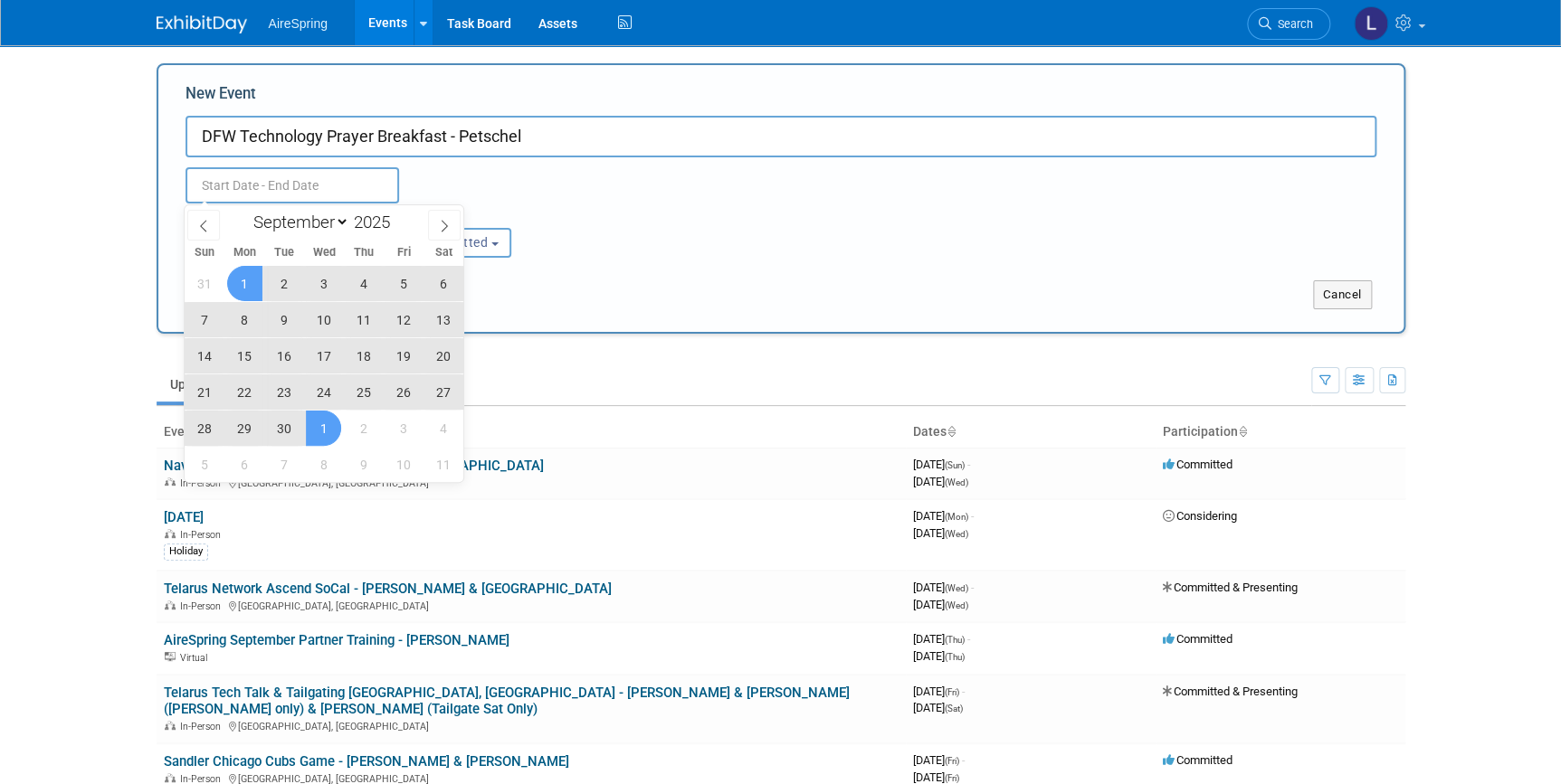
type input "[DATE] to [DATE]"
click at [679, 216] on div "Attendance / Format: <img src="[URL][DOMAIN_NAME]" style="width: 19px; margin-t…" at bounding box center [780, 230] width 1218 height 55
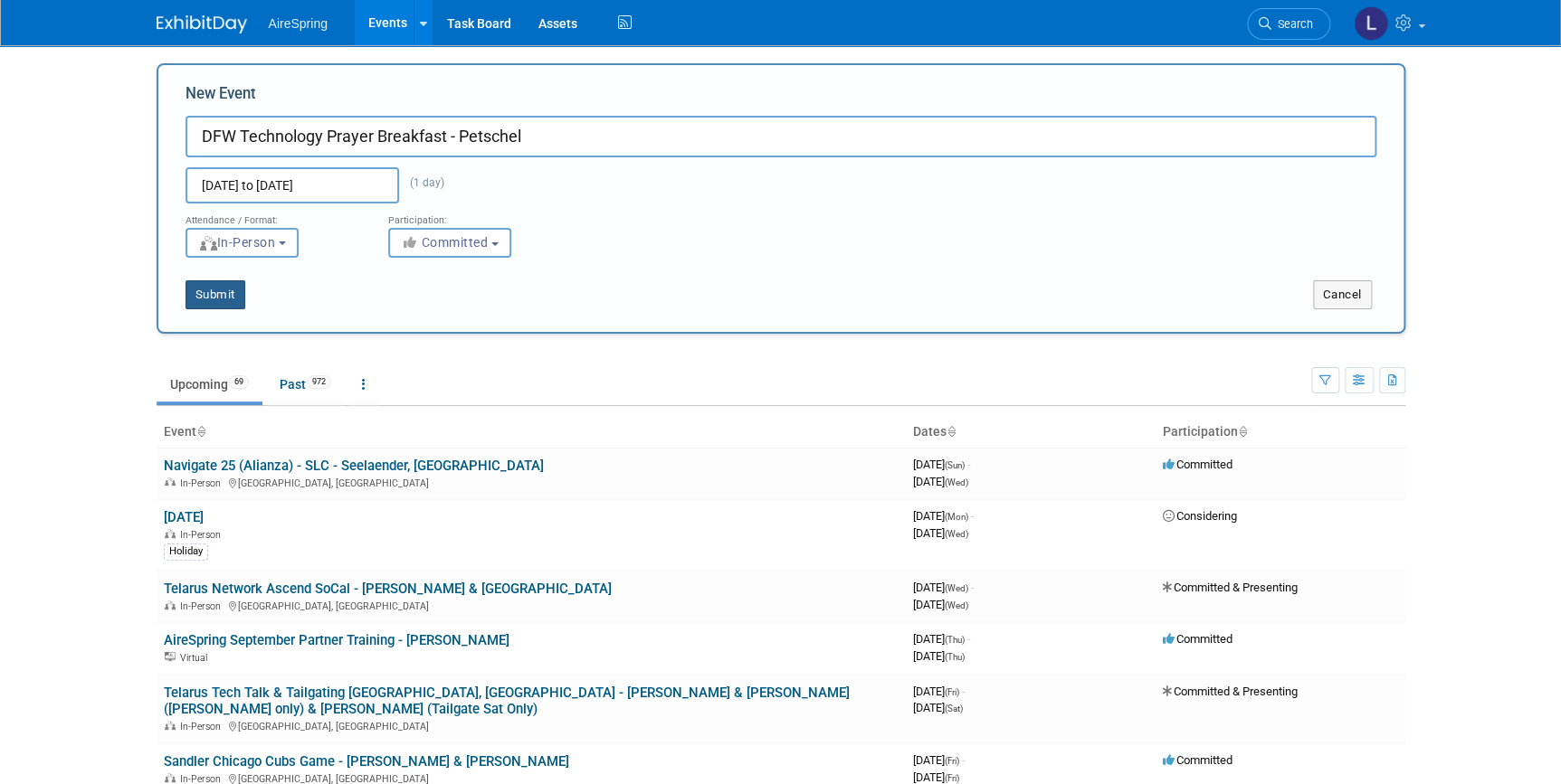
click at [226, 290] on button "Submit" at bounding box center [215, 294] width 60 height 29
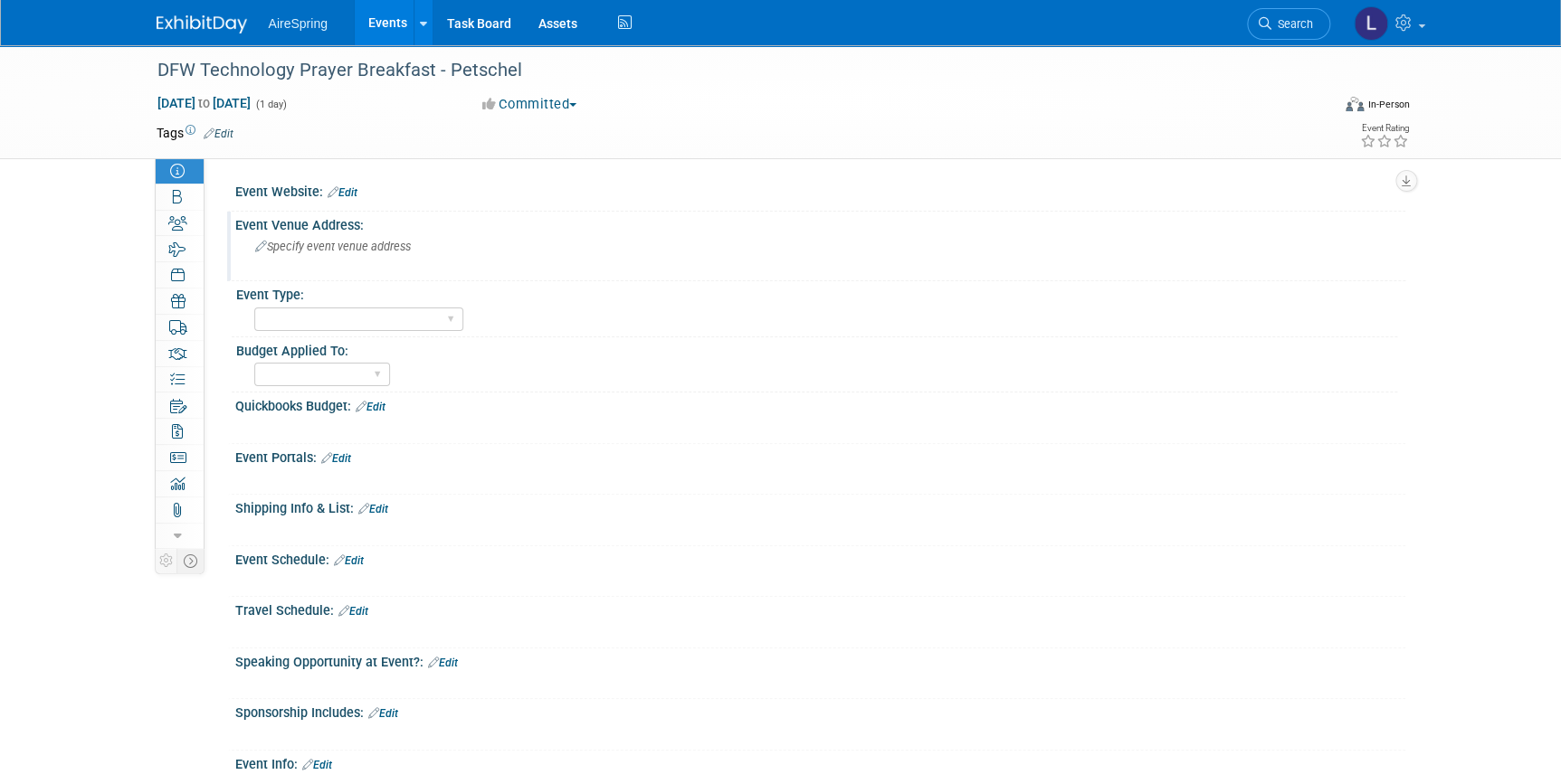
click at [362, 262] on div "Specify event venue address" at bounding box center [480, 253] width 461 height 41
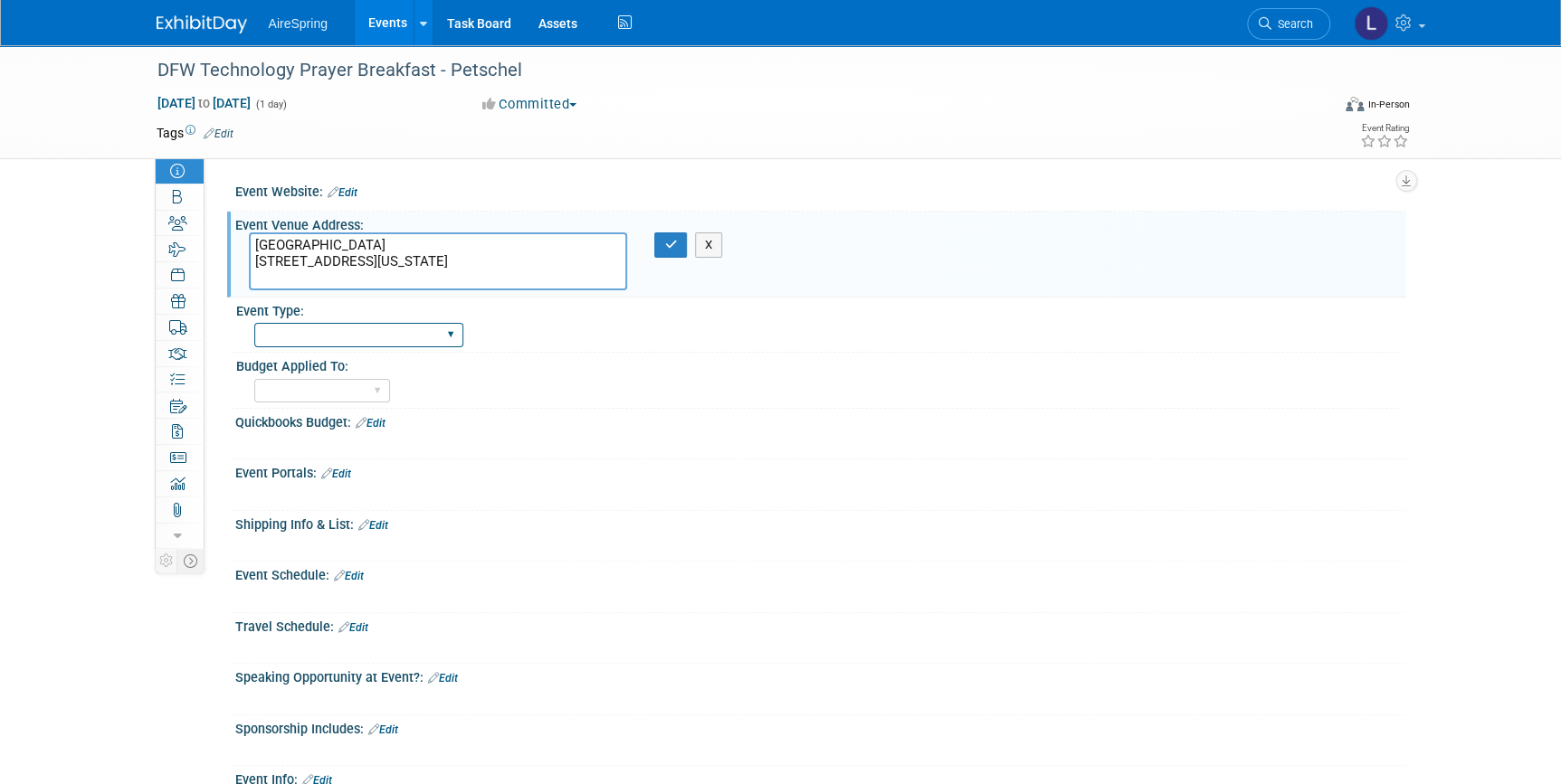
type textarea "[GEOGRAPHIC_DATA] [STREET_ADDRESS][US_STATE]"
click at [418, 337] on select "AireSpring Event AireSpring Internal Partner Event Training Tradeshow - Exhibit…" at bounding box center [358, 335] width 209 height 24
select select "Conference"
click at [254, 322] on select "AireSpring Event AireSpring Internal Partner Event Training Tradeshow - Exhibit…" at bounding box center [358, 335] width 209 height 24
click at [371, 393] on select "Marketing Sales Operations Customer" at bounding box center [322, 391] width 135 height 24
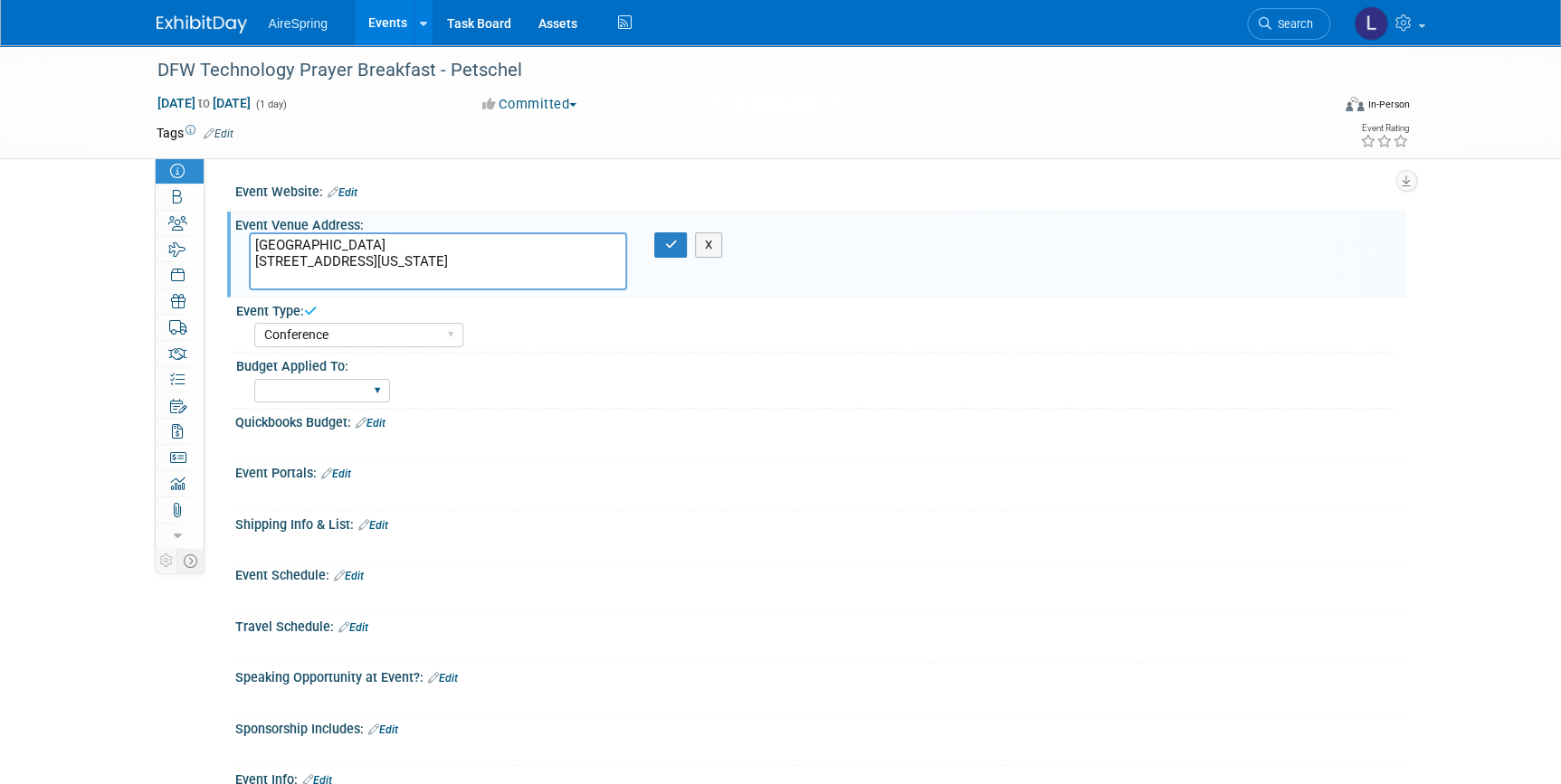
select select "Sales"
click at [254, 379] on select "Marketing Sales Operations Customer" at bounding box center [322, 391] width 135 height 24
click at [379, 422] on link "Edit" at bounding box center [371, 423] width 30 height 12
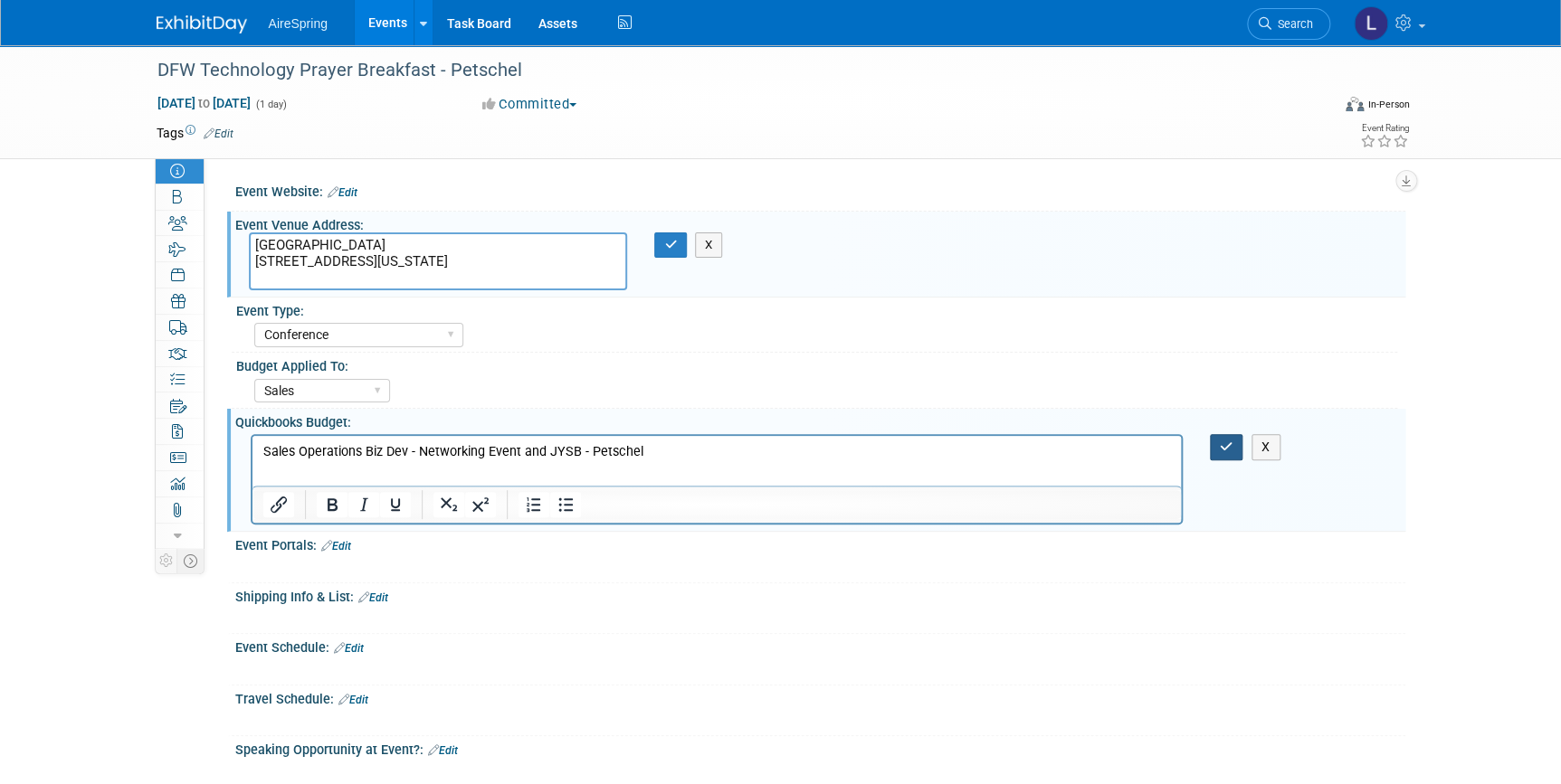
click at [1224, 450] on icon "button" at bounding box center [1226, 447] width 13 height 12
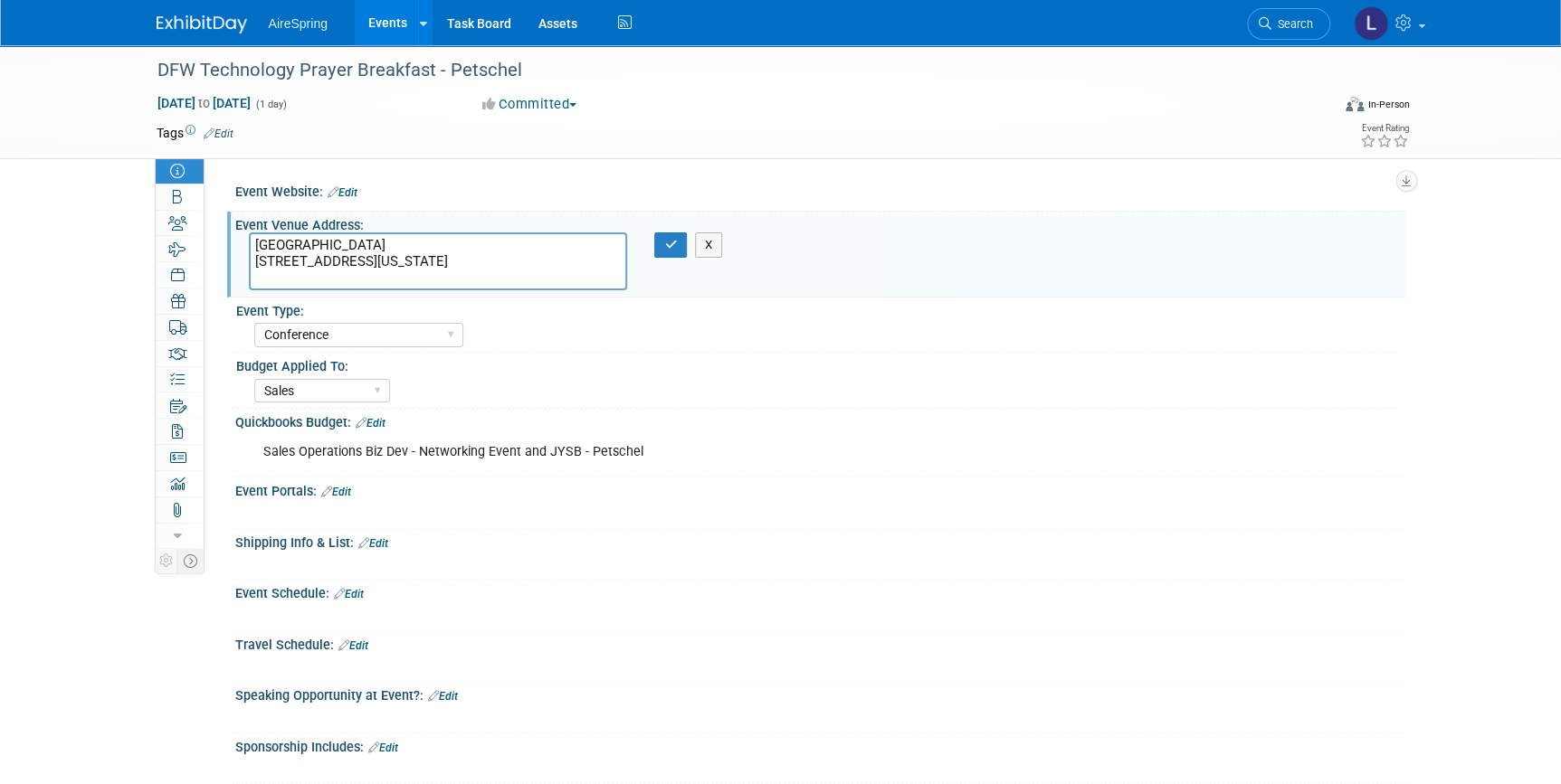
click at [359, 634] on div "Travel Schedule: Edit" at bounding box center [820, 643] width 1170 height 24
click at [362, 642] on link "Edit" at bounding box center [354, 645] width 30 height 12
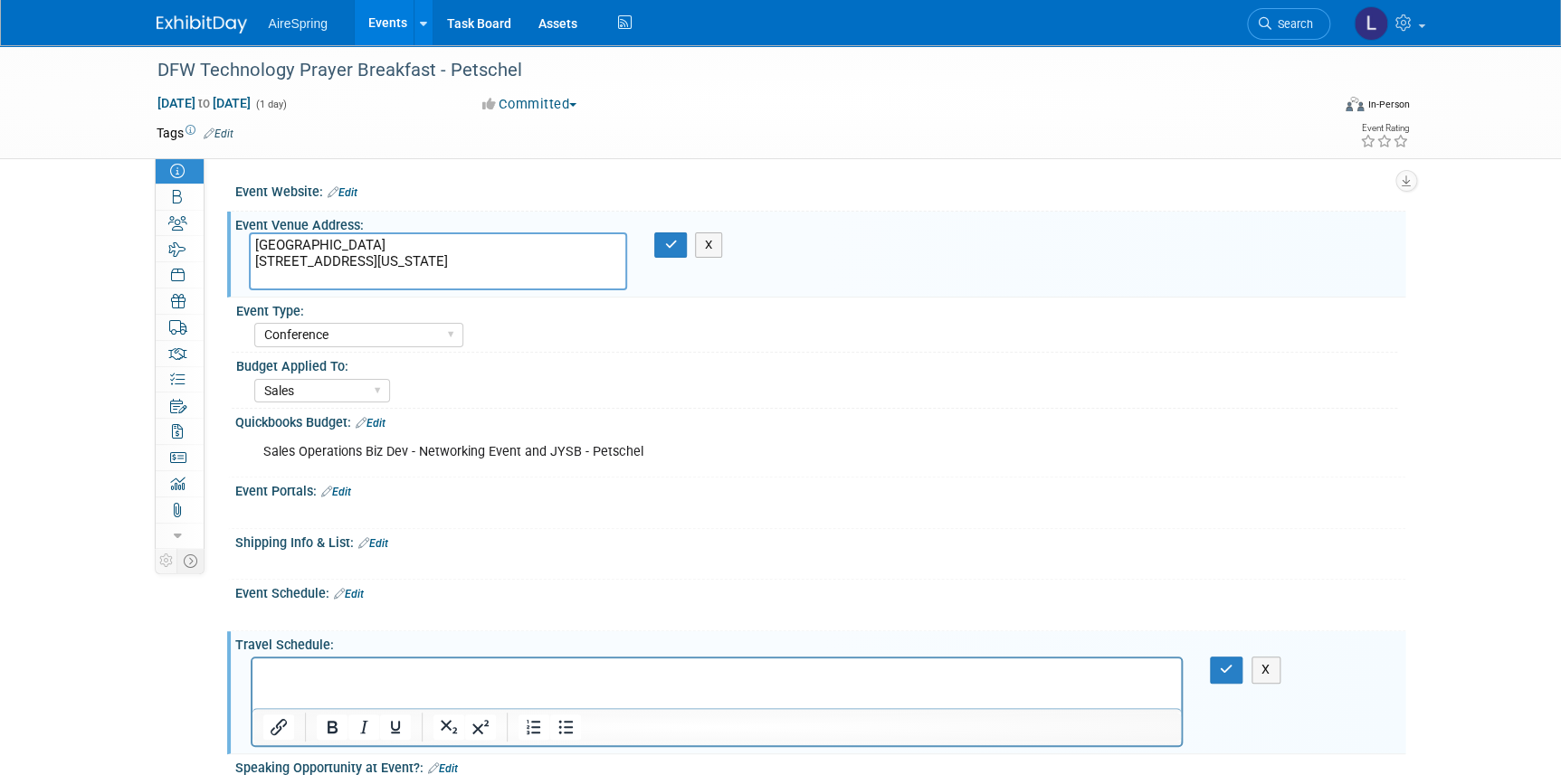
click at [376, 679] on p "Rich Text Area. Press ALT-0 for help." at bounding box center [716, 674] width 907 height 18
click at [1222, 665] on icon "button" at bounding box center [1226, 668] width 13 height 12
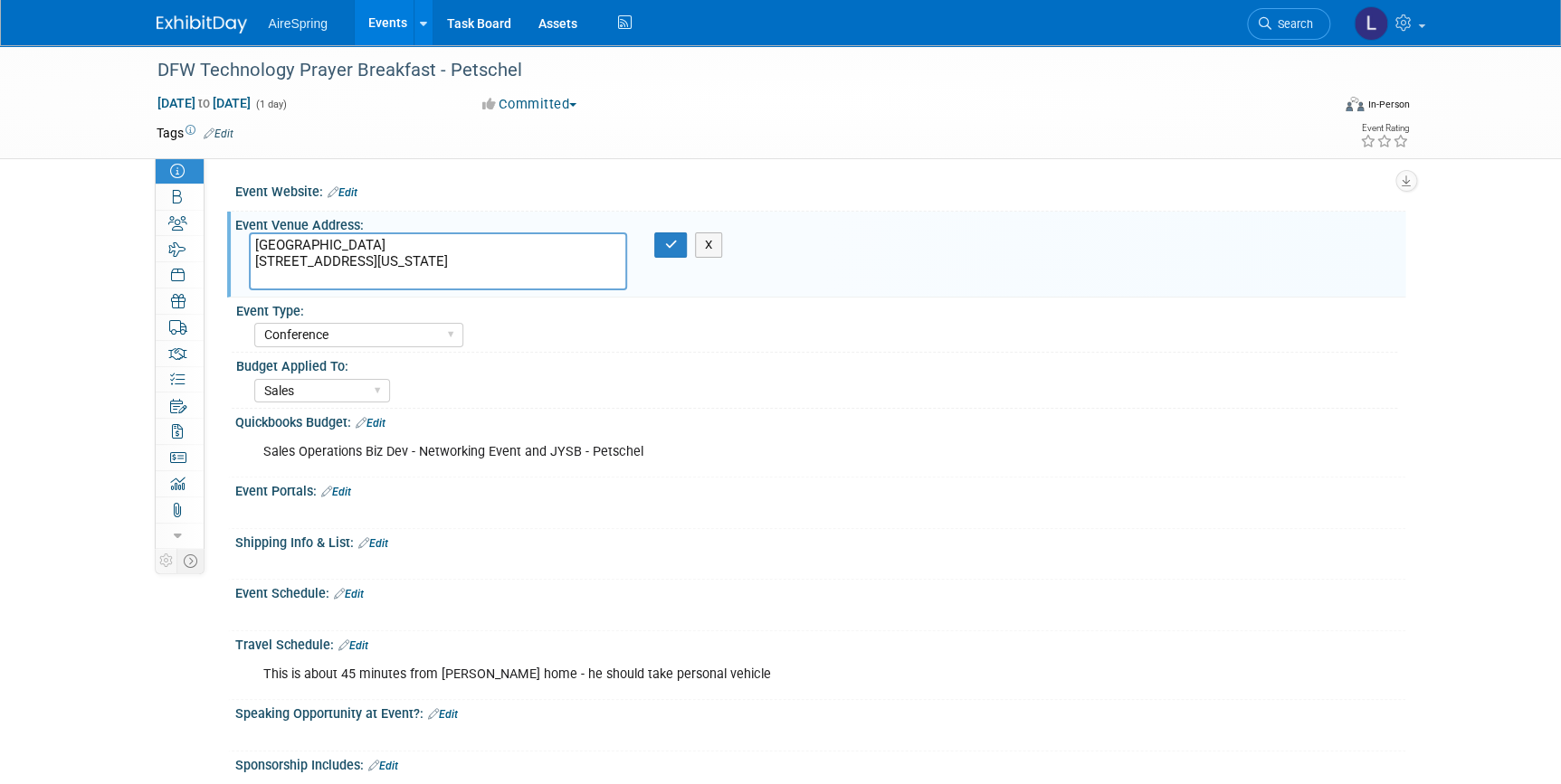
click at [670, 474] on div "Quickbooks Budget: Edit Sales Operations Biz Dev - Networking Event and JYSB - …" at bounding box center [816, 444] width 1178 height 70
click at [671, 243] on icon "button" at bounding box center [670, 244] width 12 height 12
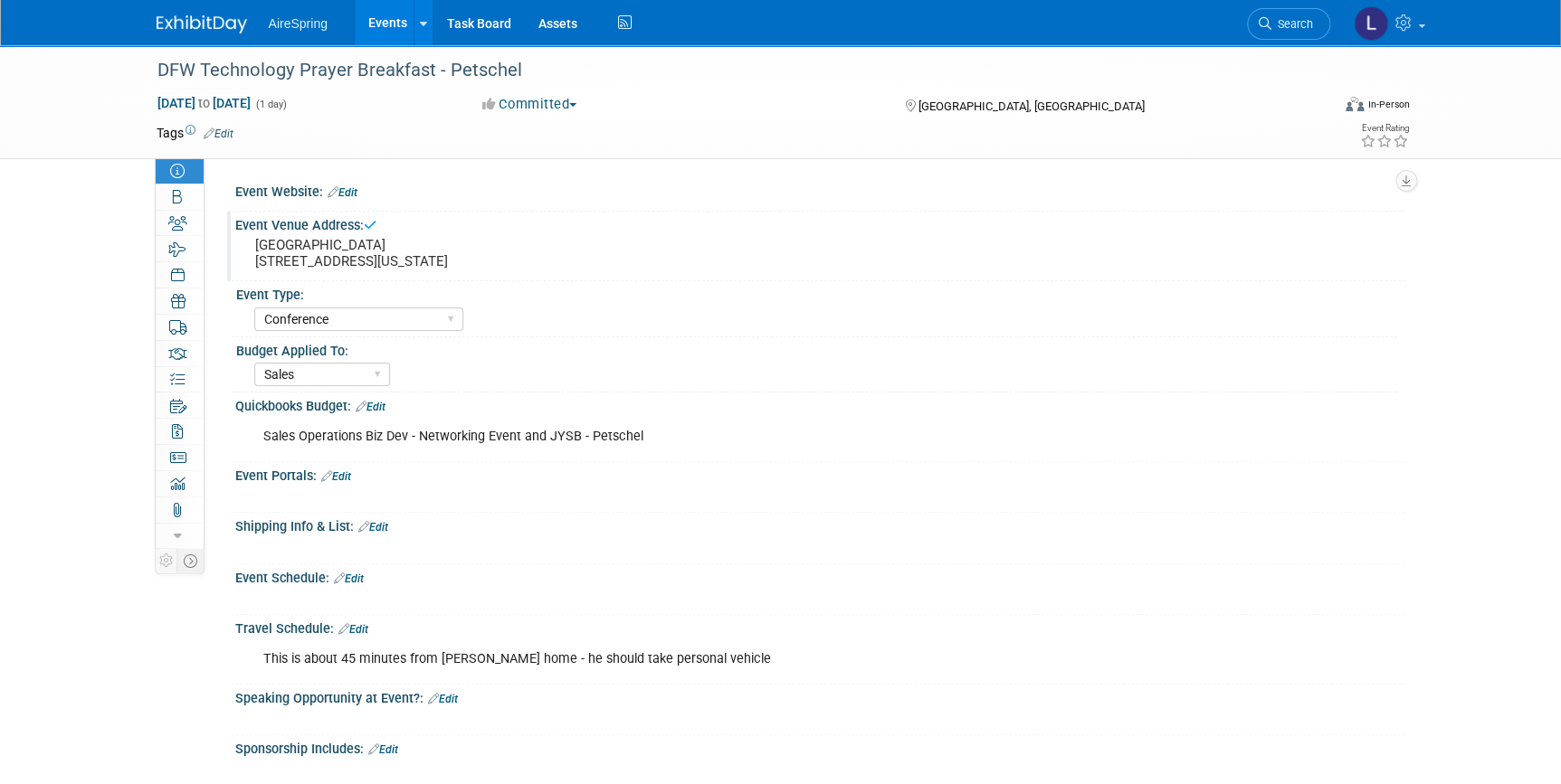
click at [355, 588] on div "Event Schedule: Edit" at bounding box center [820, 575] width 1170 height 24
click at [387, 534] on link "Edit" at bounding box center [373, 526] width 30 height 12
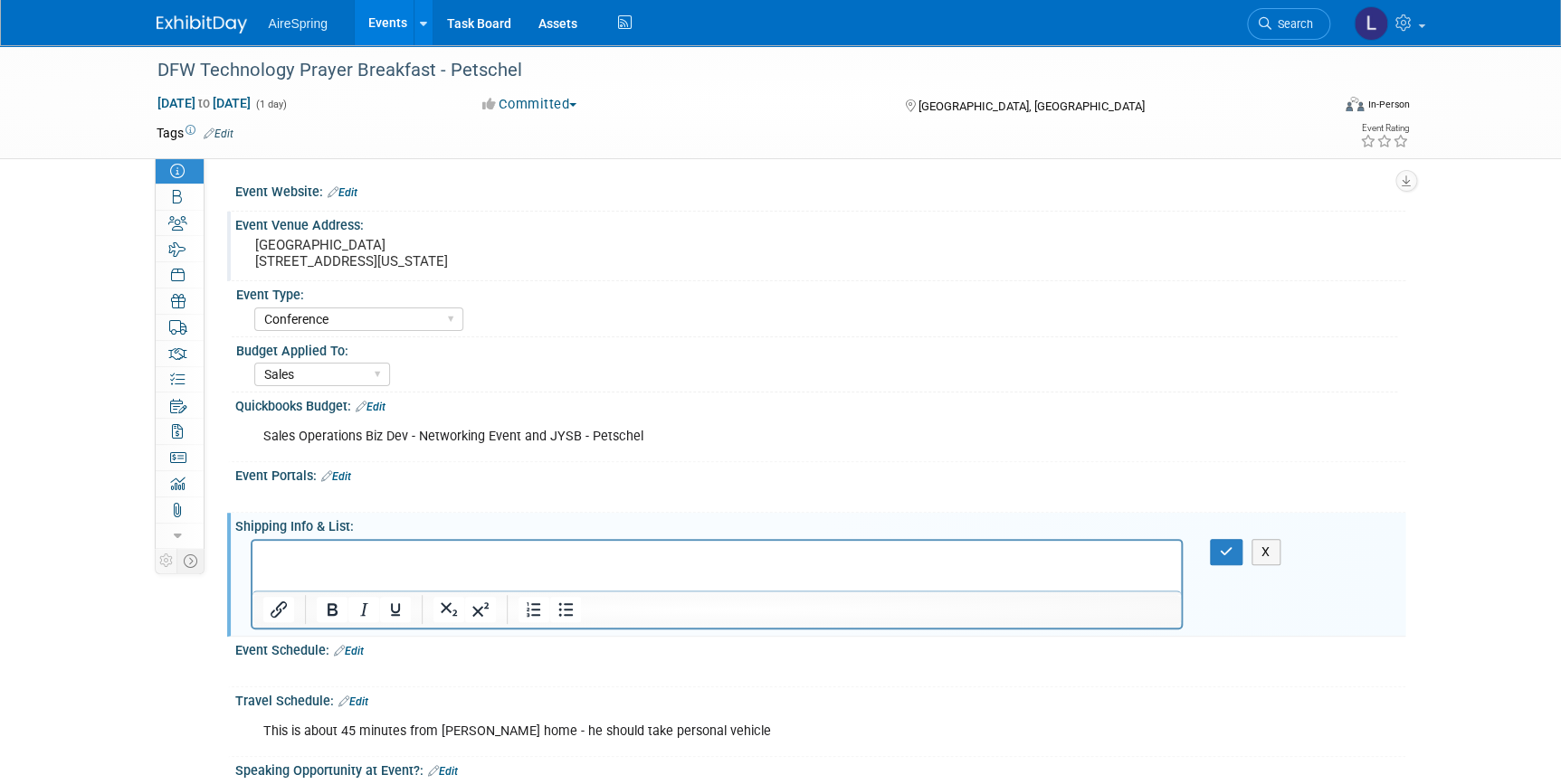
click at [440, 505] on div at bounding box center [717, 496] width 932 height 18
click at [1223, 558] on icon "button" at bounding box center [1226, 551] width 13 height 12
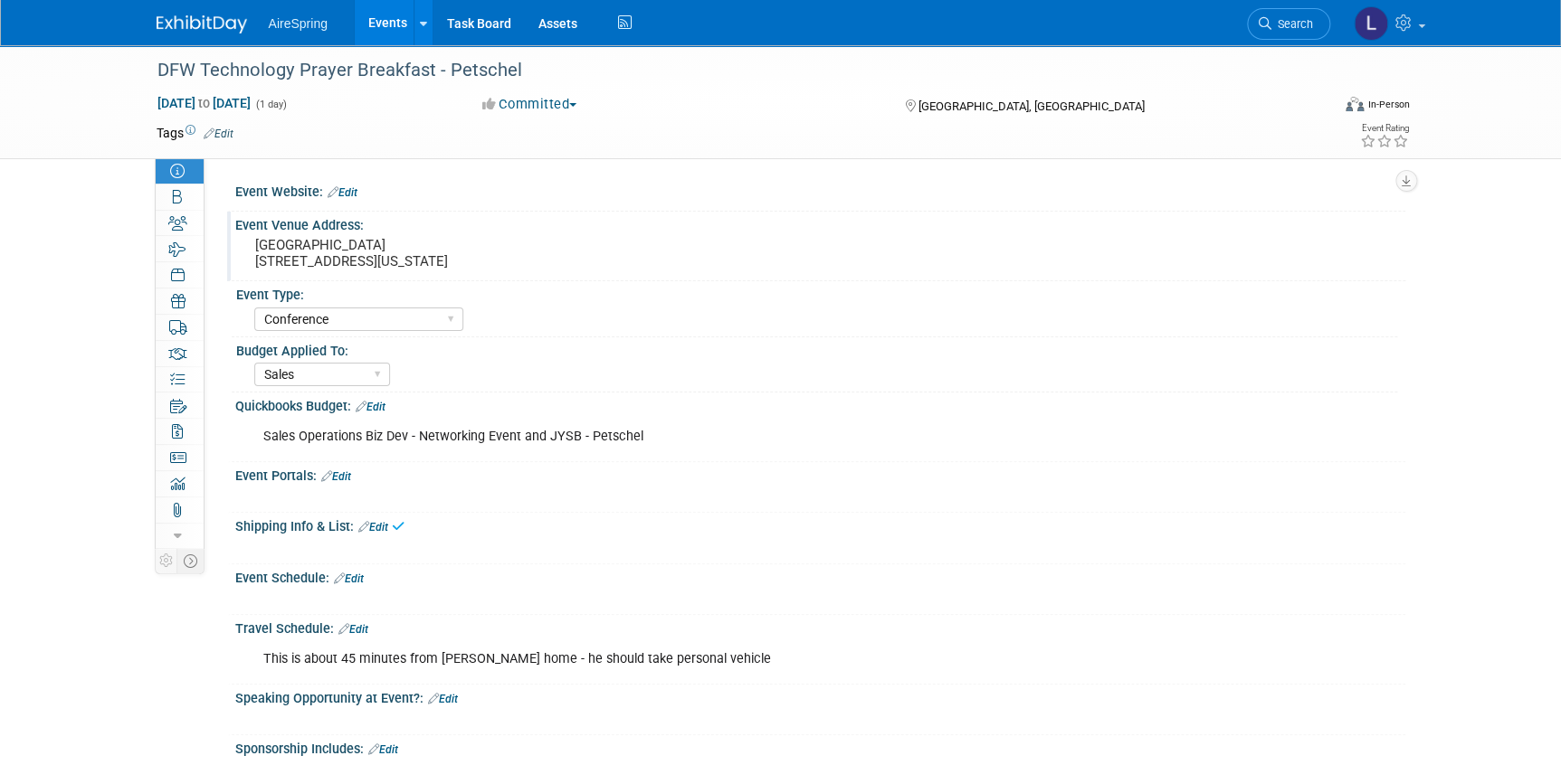
click at [352, 586] on link "Edit" at bounding box center [349, 578] width 30 height 12
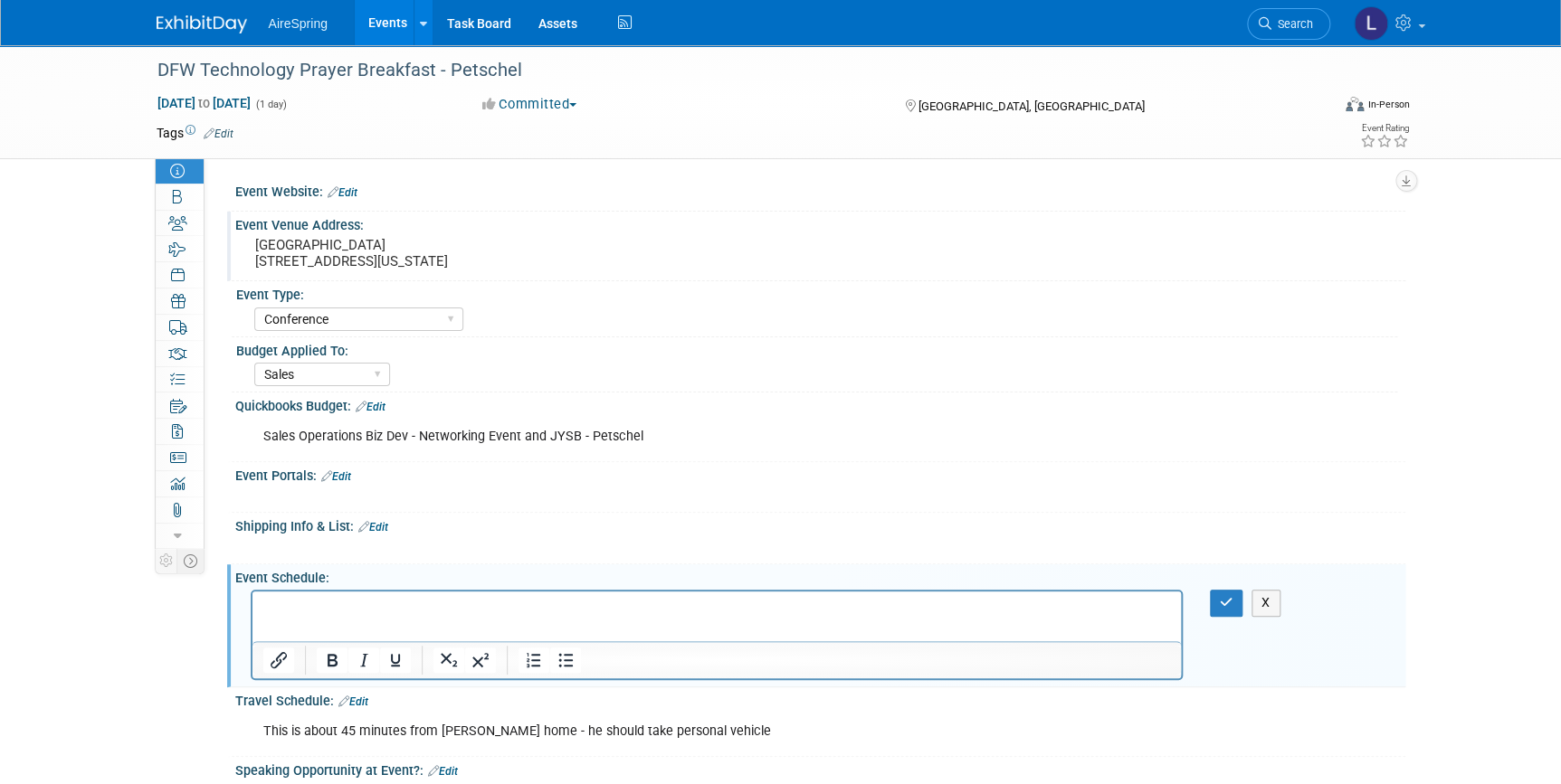
click at [382, 606] on p "Rich Text Area. Press ALT-0 for help." at bounding box center [716, 607] width 907 height 18
click at [1222, 609] on icon "button" at bounding box center [1226, 602] width 13 height 12
